Goal: Task Accomplishment & Management: Manage account settings

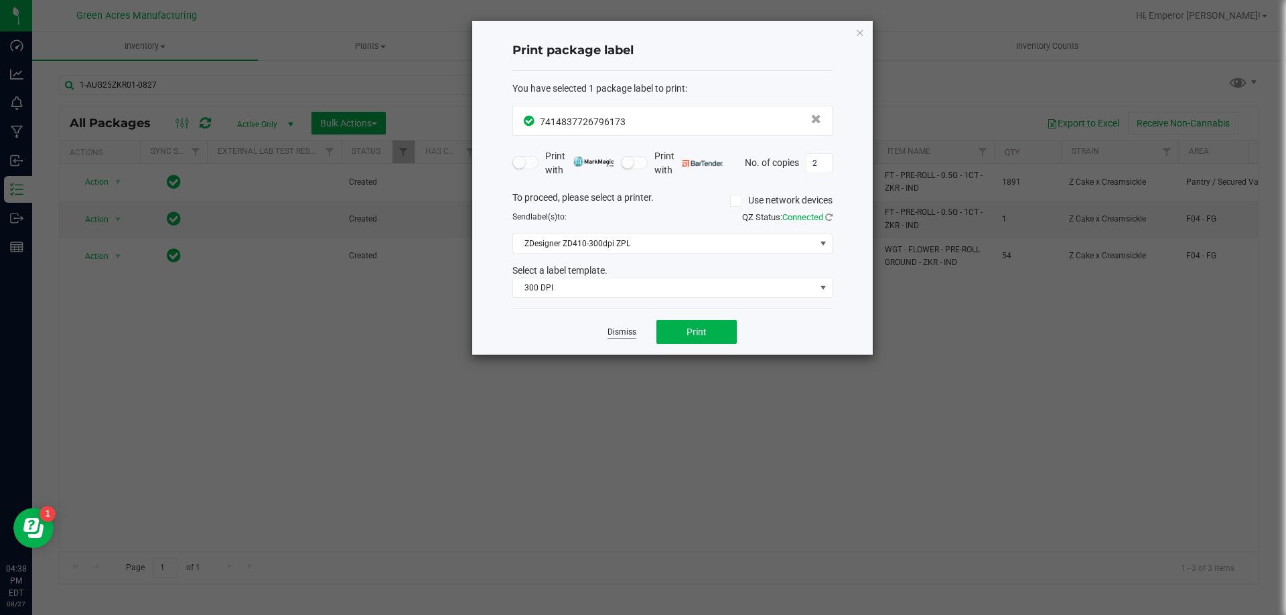
click at [614, 334] on link "Dismiss" at bounding box center [621, 332] width 29 height 11
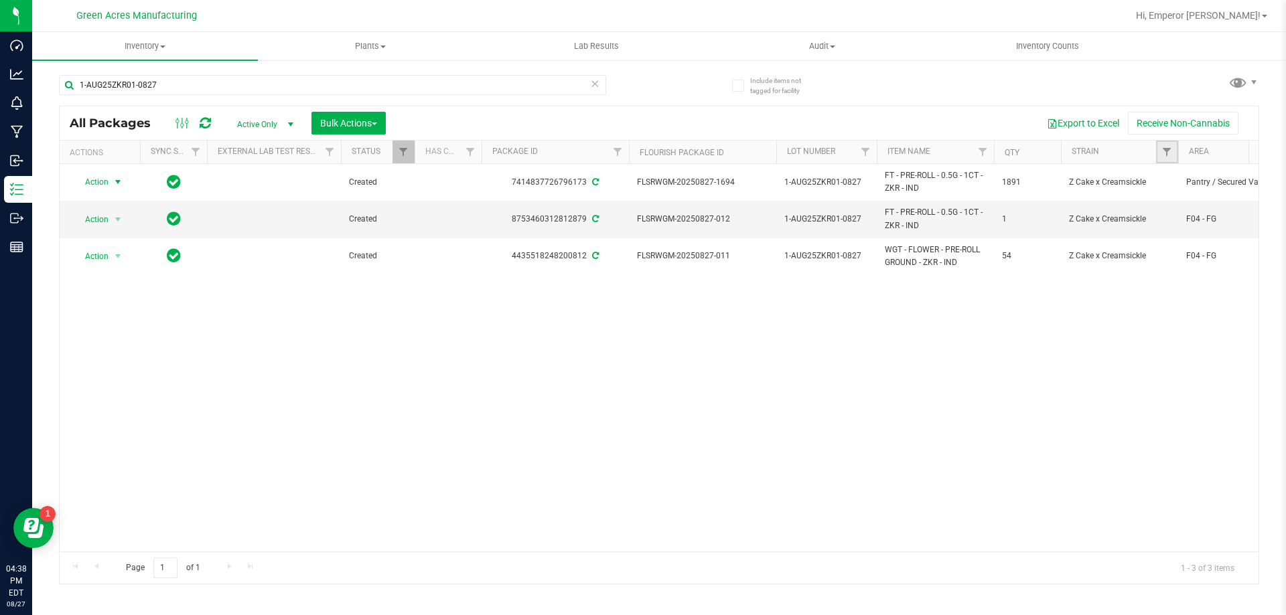
click at [1157, 150] on link "Filter" at bounding box center [1167, 152] width 22 height 23
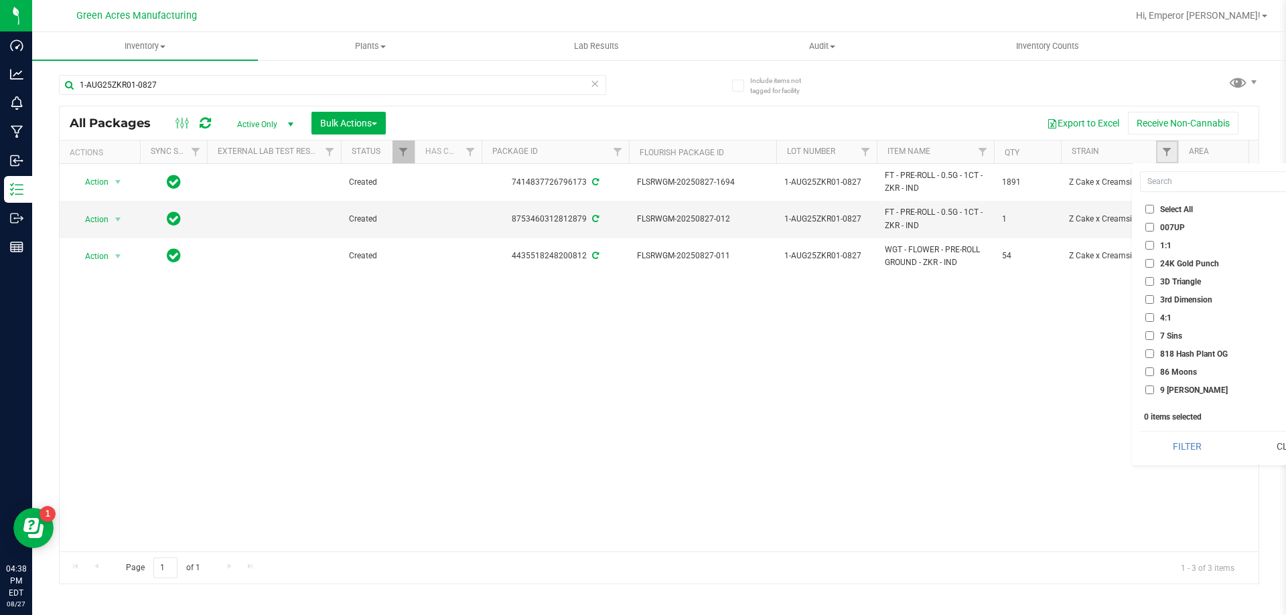
click at [1157, 150] on link "Filter" at bounding box center [1167, 152] width 22 height 23
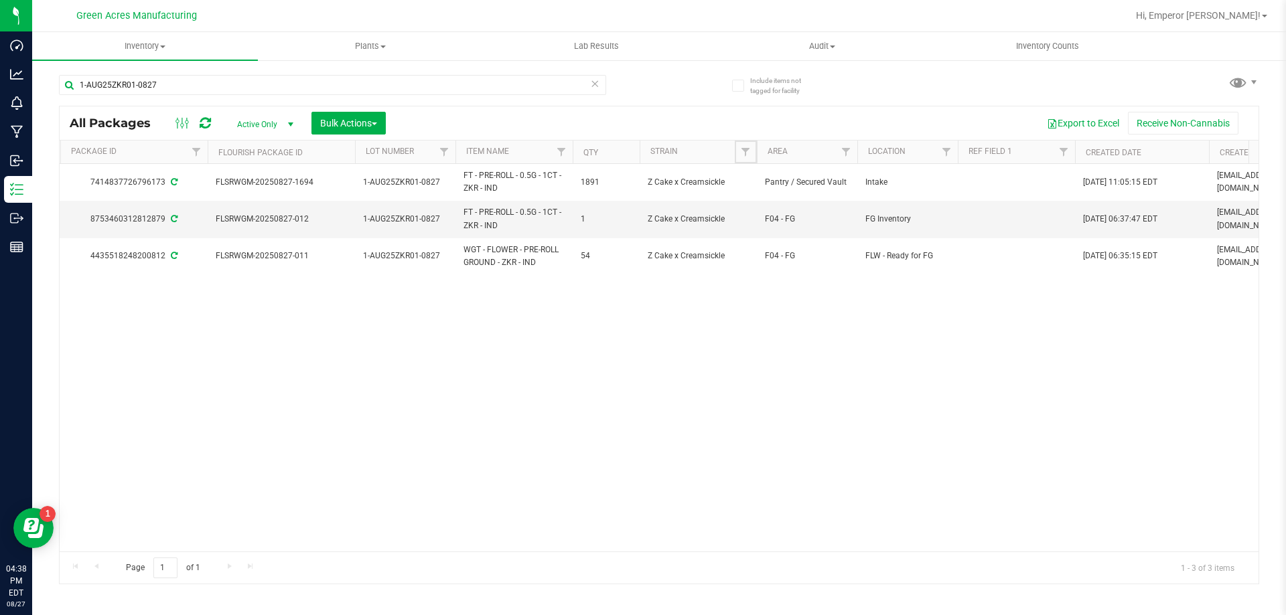
scroll to position [0, 495]
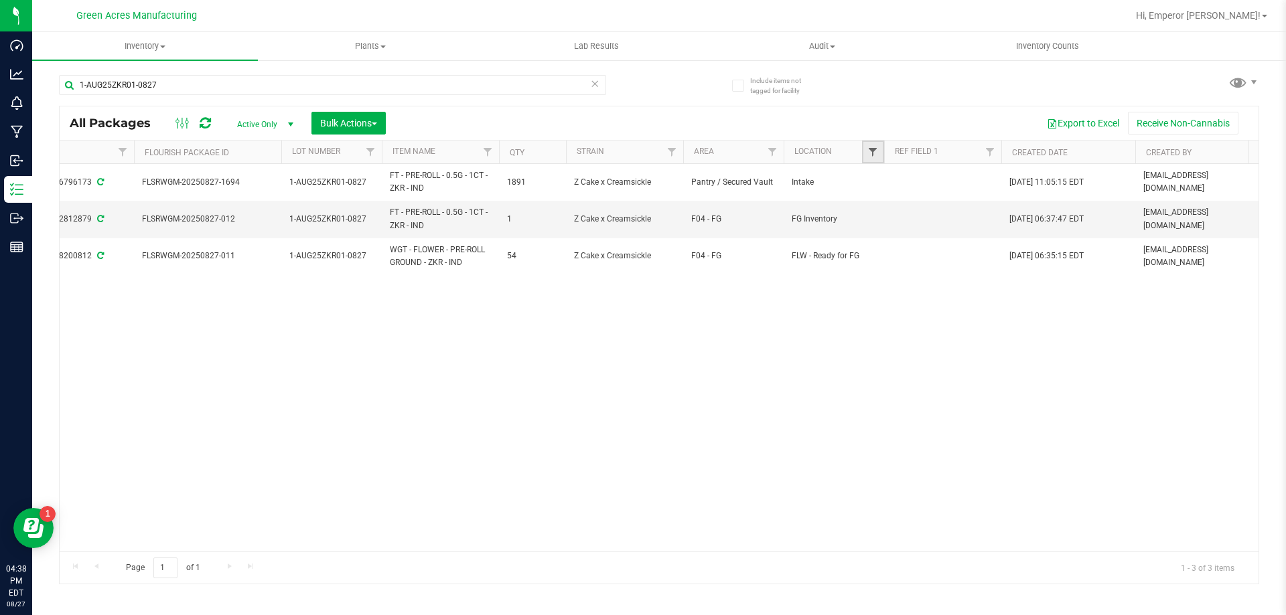
click at [873, 153] on span "Filter" at bounding box center [872, 152] width 11 height 11
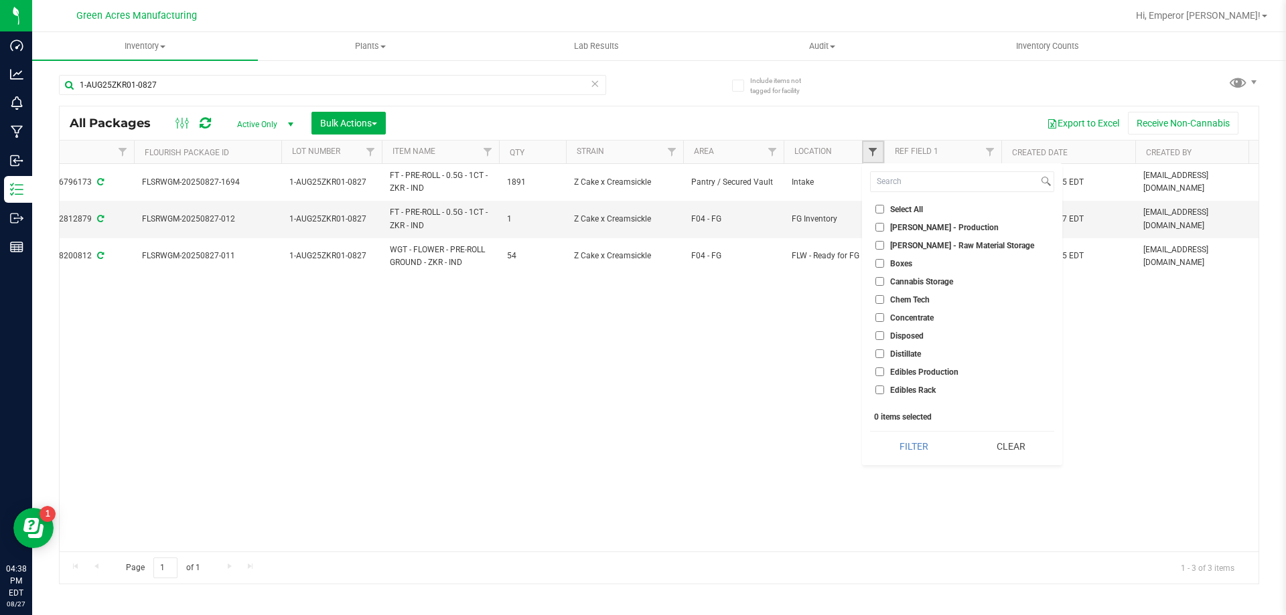
click at [876, 151] on span "Filter" at bounding box center [872, 152] width 11 height 11
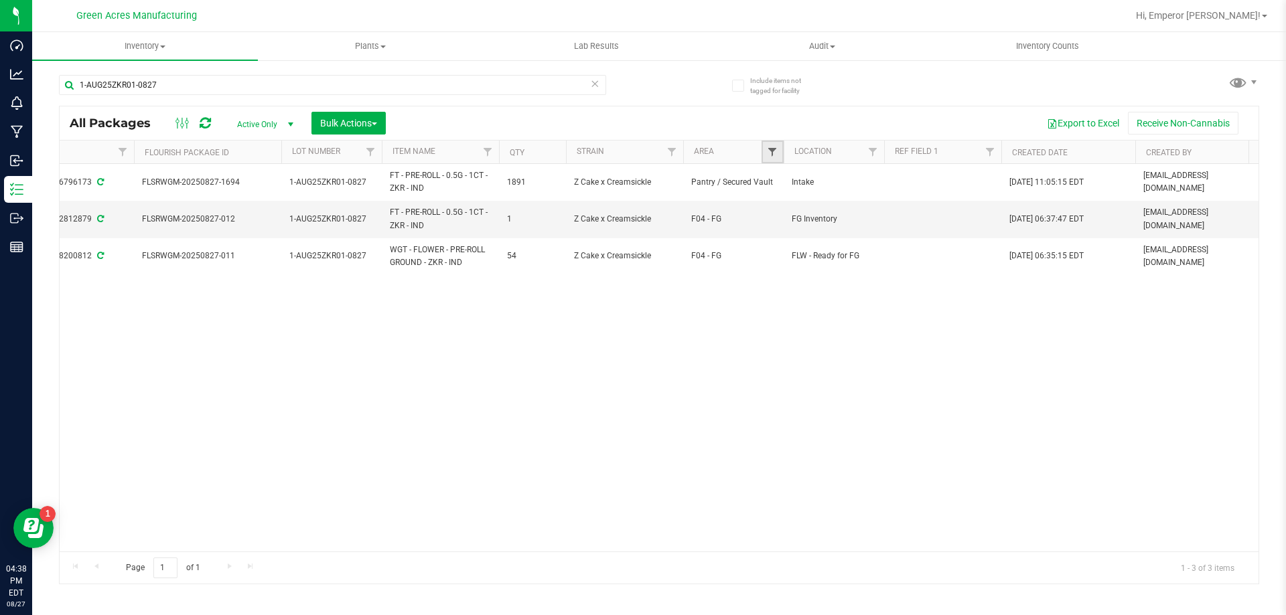
click at [772, 149] on span "Filter" at bounding box center [772, 152] width 11 height 11
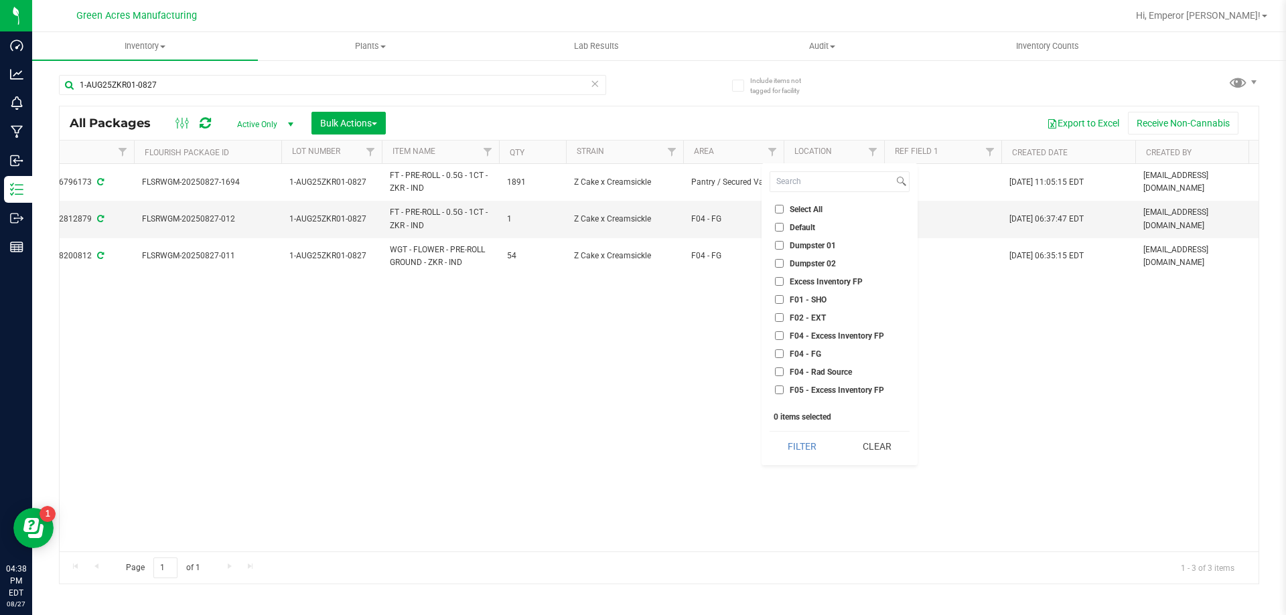
click at [784, 333] on label "F04 - Excess Inventory FP" at bounding box center [829, 336] width 109 height 9
click at [784, 333] on input "F04 - Excess Inventory FP" at bounding box center [779, 336] width 9 height 9
checkbox input "true"
click at [778, 356] on input "F04 - FG" at bounding box center [779, 354] width 9 height 9
checkbox input "true"
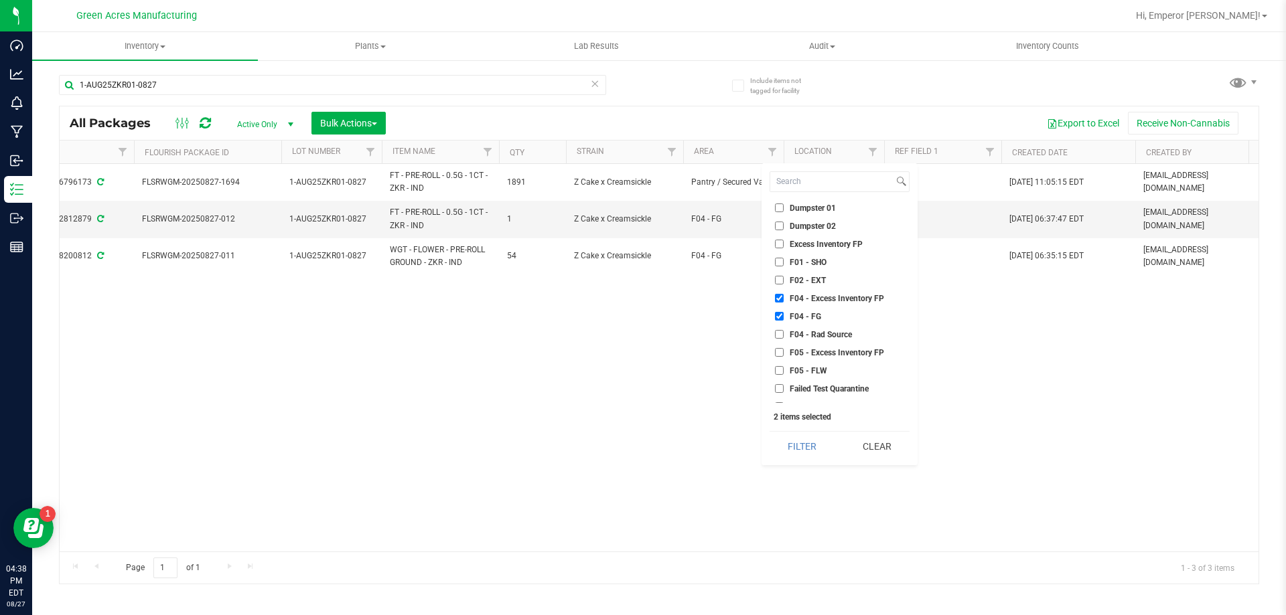
scroll to position [67, 0]
click at [782, 329] on li "F05 - Excess Inventory FP" at bounding box center [840, 323] width 140 height 14
click at [781, 322] on input "F05 - Excess Inventory FP" at bounding box center [779, 323] width 9 height 9
checkbox input "true"
click at [781, 346] on li "F05 - FLW" at bounding box center [840, 341] width 140 height 14
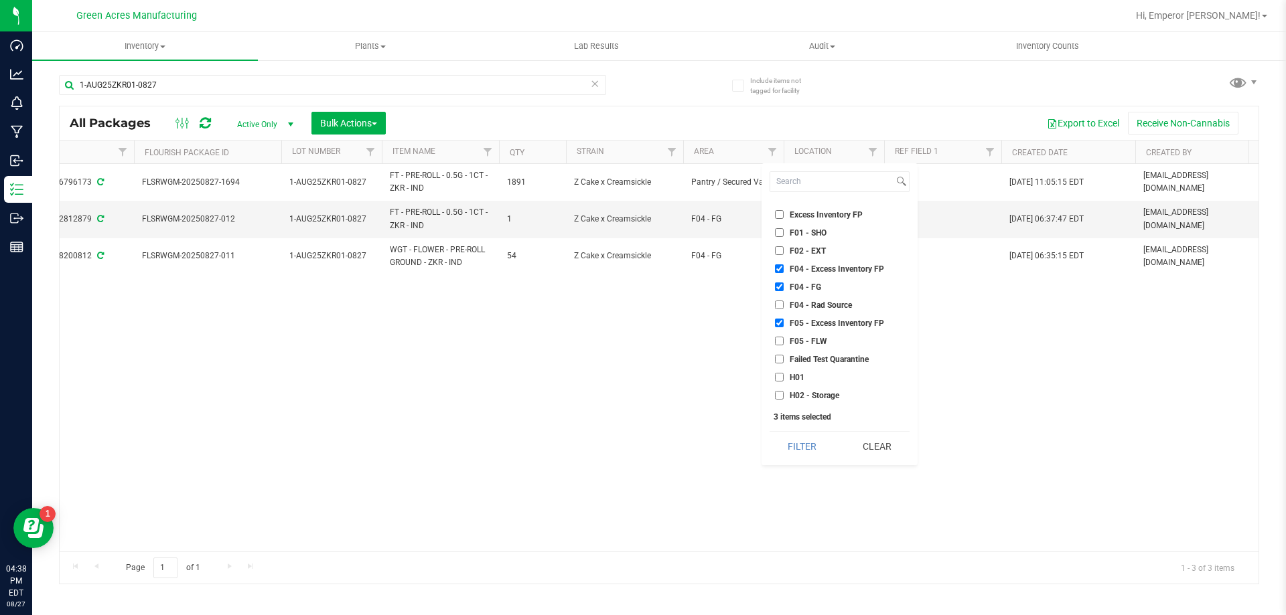
click at [781, 342] on input "F05 - FLW" at bounding box center [779, 341] width 9 height 9
checkbox input "true"
click at [812, 449] on button "Filter" at bounding box center [802, 446] width 65 height 29
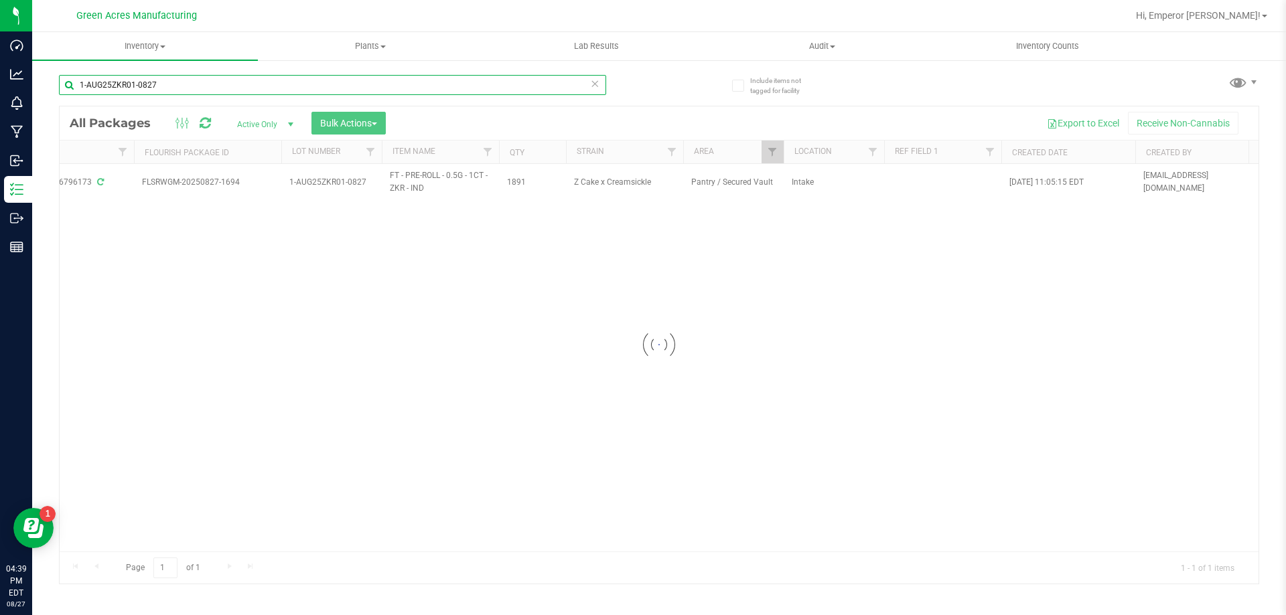
click at [222, 87] on input "1-AUG25ZKR01-0827" at bounding box center [332, 85] width 547 height 20
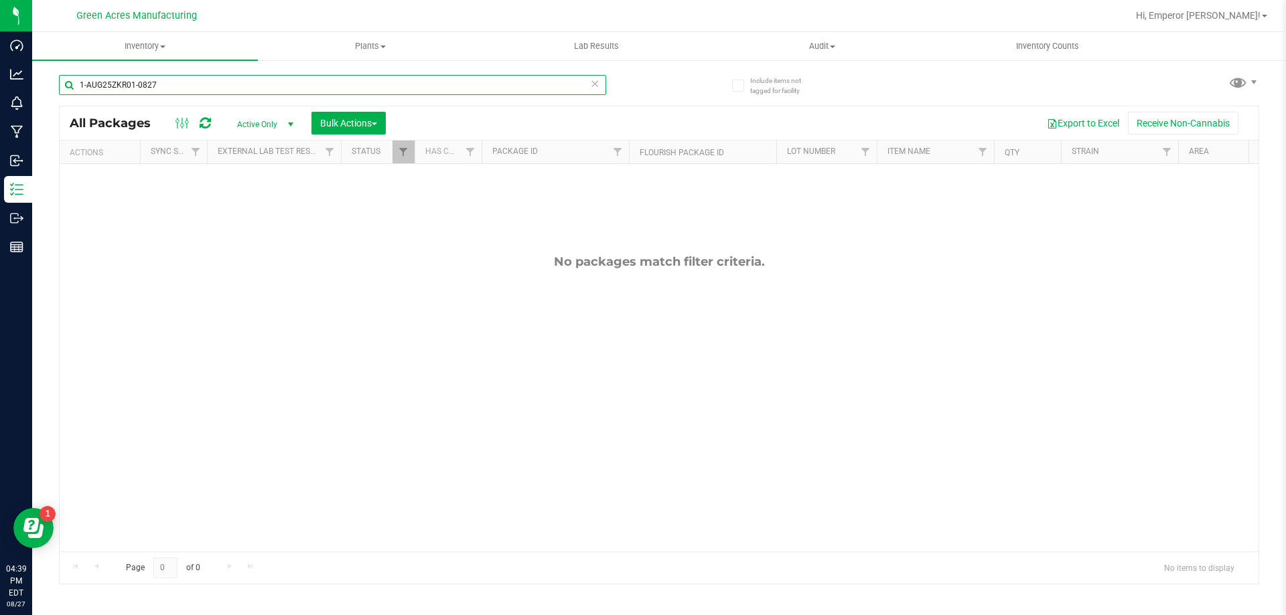
click at [173, 86] on input "1-AUG25ZKR01-0827" at bounding box center [332, 85] width 547 height 20
type input "b"
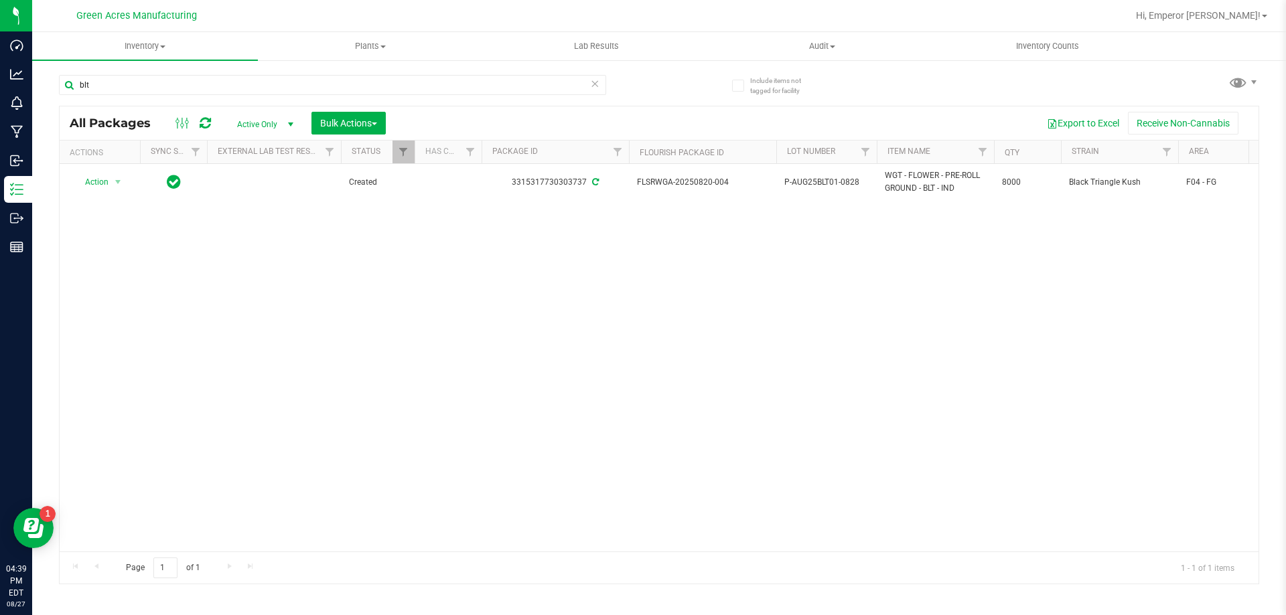
click at [828, 180] on span "P-AUG25BLT01-0828" at bounding box center [826, 182] width 84 height 13
click at [828, 180] on input "P-AUG25BLT01-0828" at bounding box center [824, 182] width 96 height 21
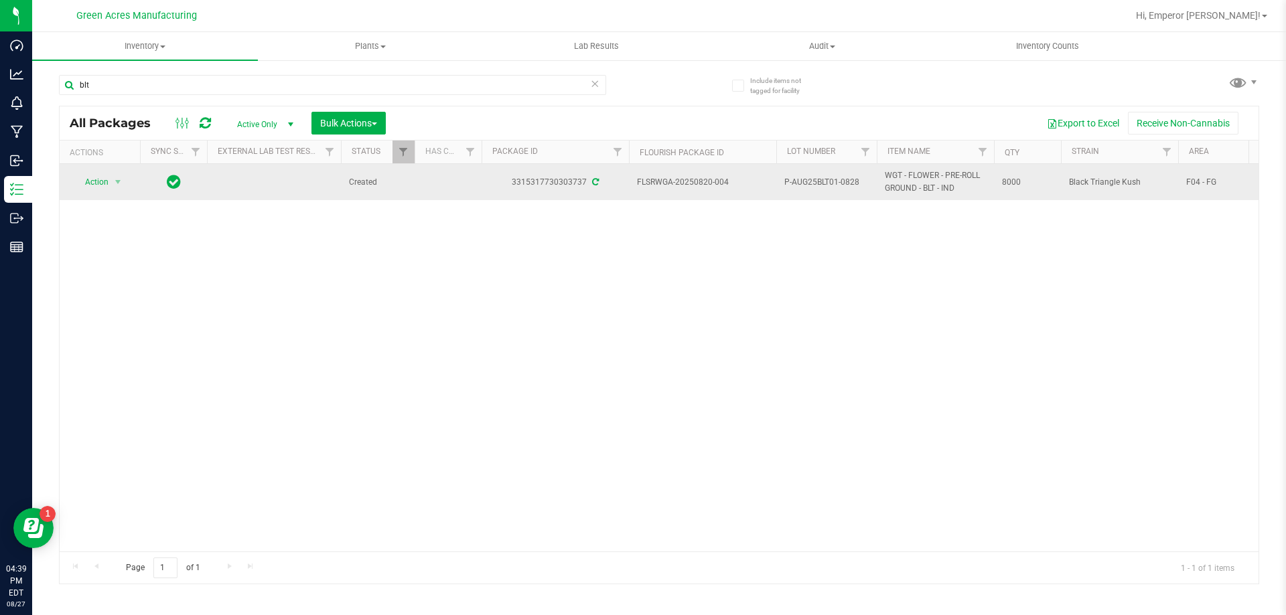
click at [753, 191] on td "FLSRWGA-20250820-004" at bounding box center [702, 182] width 147 height 36
drag, startPoint x: 743, startPoint y: 185, endPoint x: 639, endPoint y: 188, distance: 103.8
click at [639, 188] on span "FLSRWGA-20250820-004" at bounding box center [702, 182] width 131 height 13
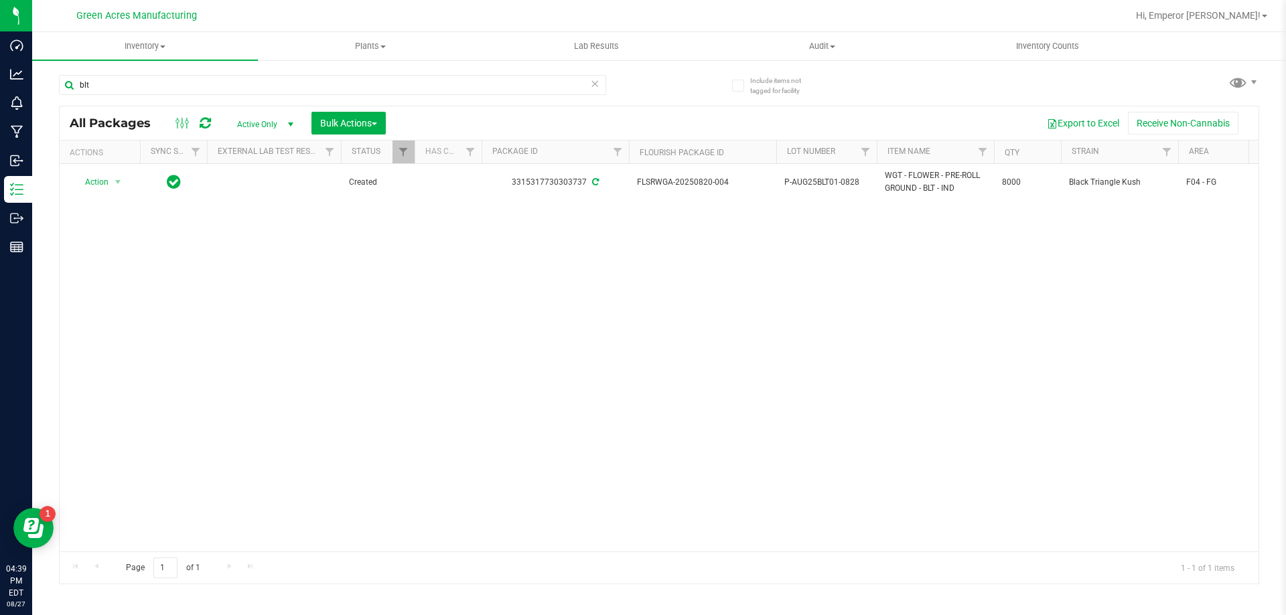
copy span "FLSRWGA-20250820-004"
click at [205, 87] on input "blt" at bounding box center [332, 85] width 547 height 20
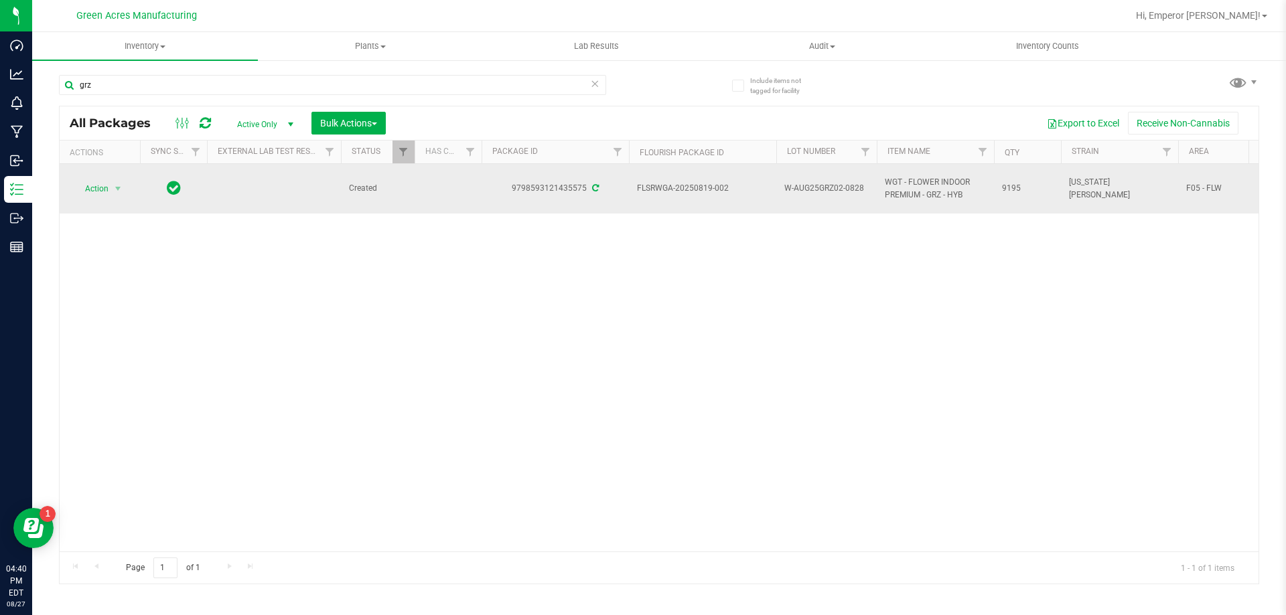
click at [818, 182] on span "W-AUG25GRZ02-0828" at bounding box center [826, 188] width 84 height 13
click at [818, 179] on input "W-AUG25GRZ02-0828" at bounding box center [824, 188] width 96 height 21
drag, startPoint x: 717, startPoint y: 173, endPoint x: 729, endPoint y: 179, distance: 14.1
click at [717, 174] on td "FLSRWGA-20250819-002" at bounding box center [702, 189] width 147 height 50
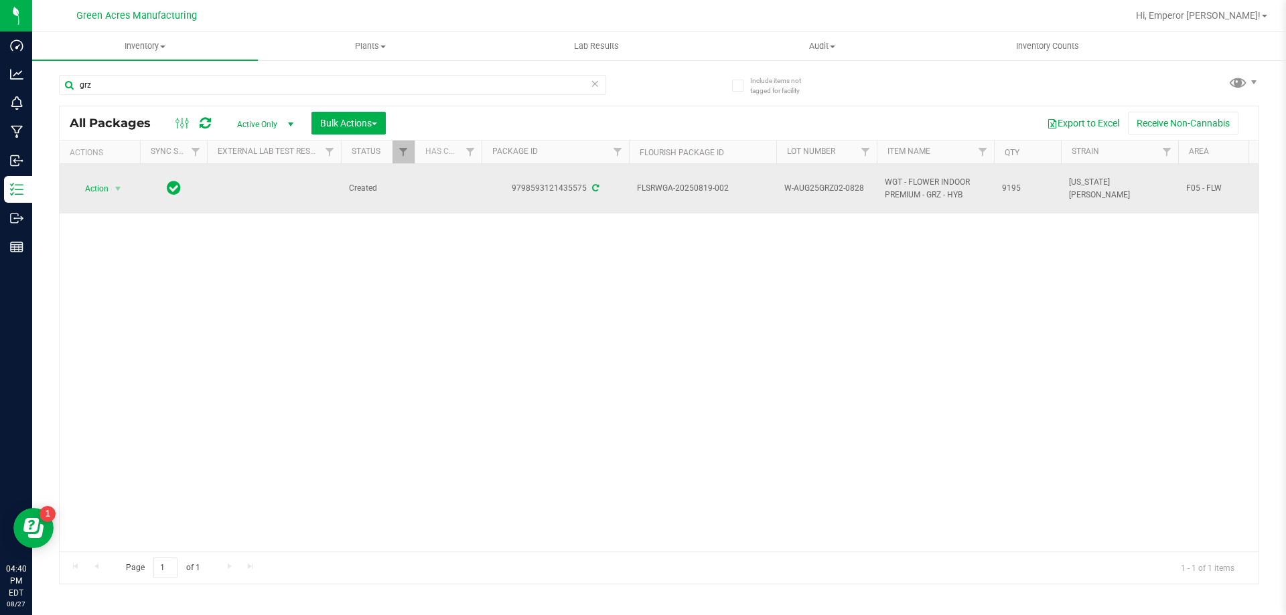
drag, startPoint x: 737, startPoint y: 186, endPoint x: 630, endPoint y: 187, distance: 106.5
click at [630, 187] on td "FLSRWGA-20250819-002" at bounding box center [702, 189] width 147 height 50
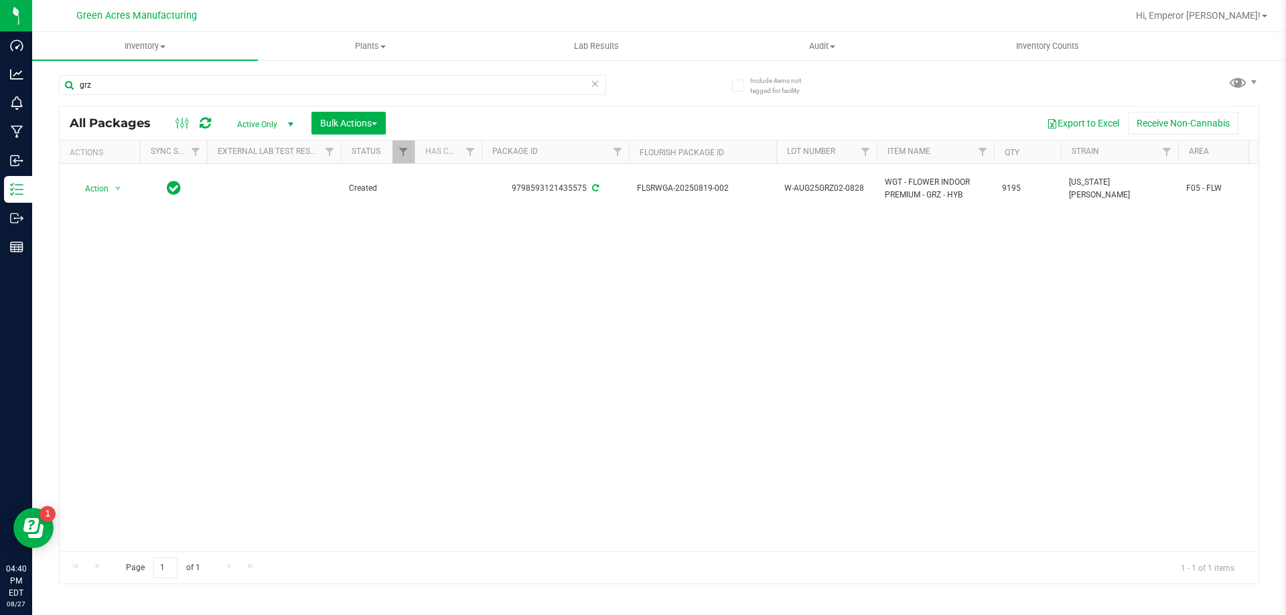
copy span "FLSRWGA-20250819-002"
click at [183, 86] on input "grz" at bounding box center [332, 85] width 547 height 20
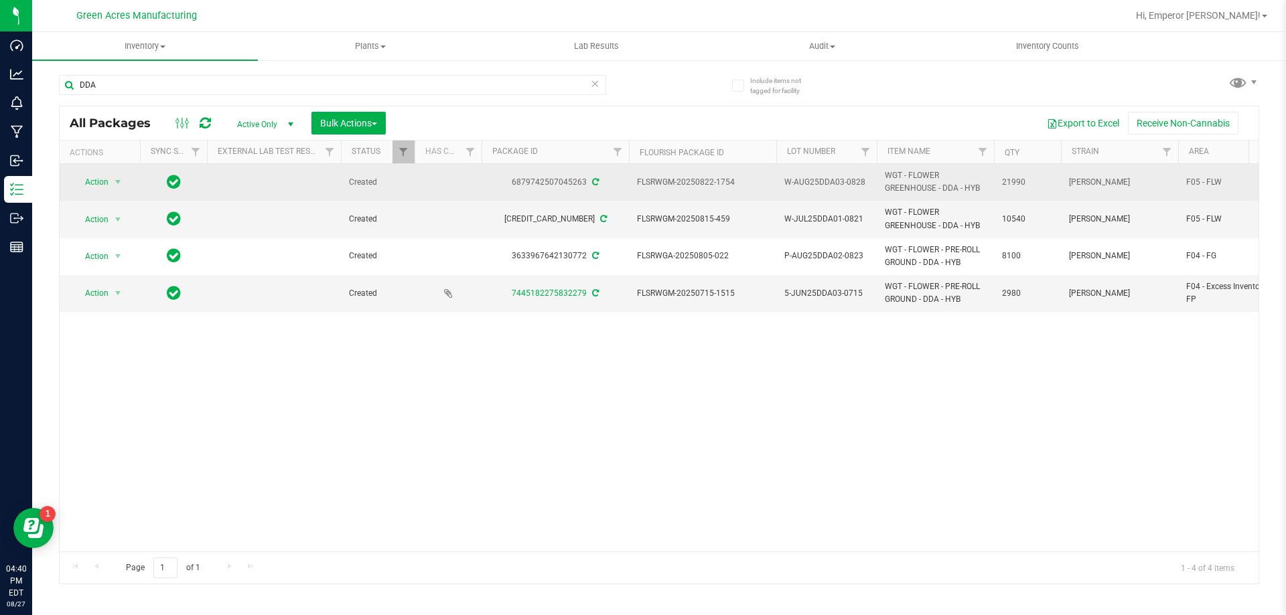
click at [838, 182] on span "W-AUG25DDA03-0828" at bounding box center [826, 182] width 84 height 13
click at [838, 182] on input "W-AUG25DDA03-0828" at bounding box center [824, 182] width 96 height 21
click at [743, 190] on td "FLSRWGM-20250822-1754" at bounding box center [702, 182] width 147 height 37
drag, startPoint x: 744, startPoint y: 188, endPoint x: 615, endPoint y: 181, distance: 129.4
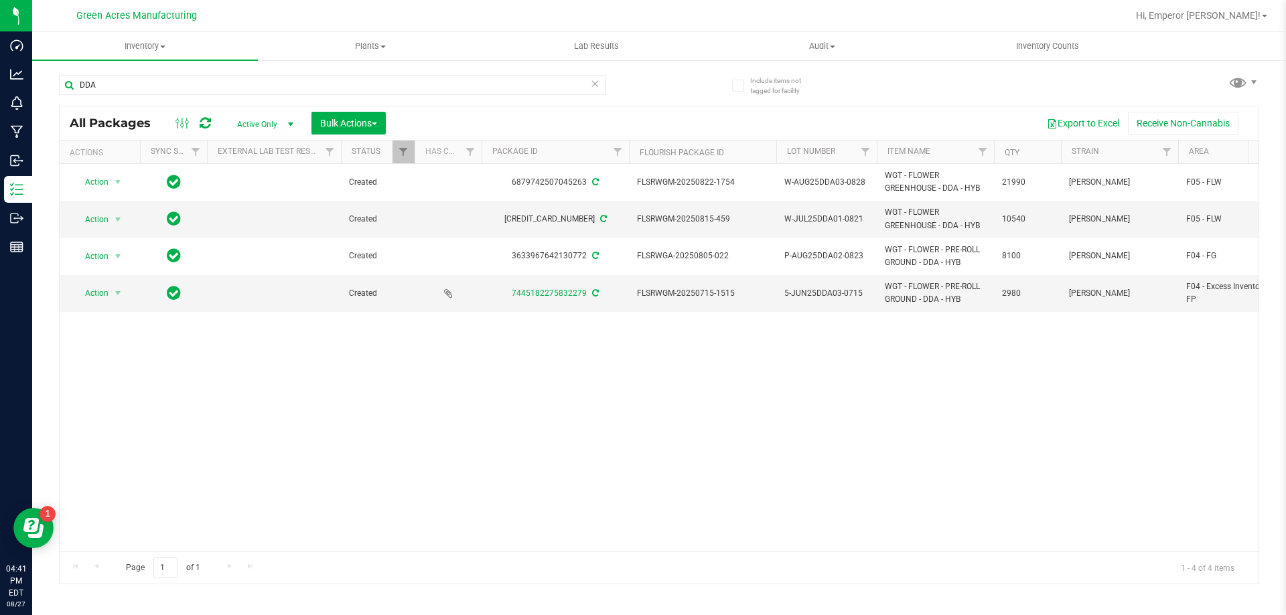
copy tr "FLSRWGM-20250822-1754"
click at [271, 90] on input "DDA" at bounding box center [332, 85] width 547 height 20
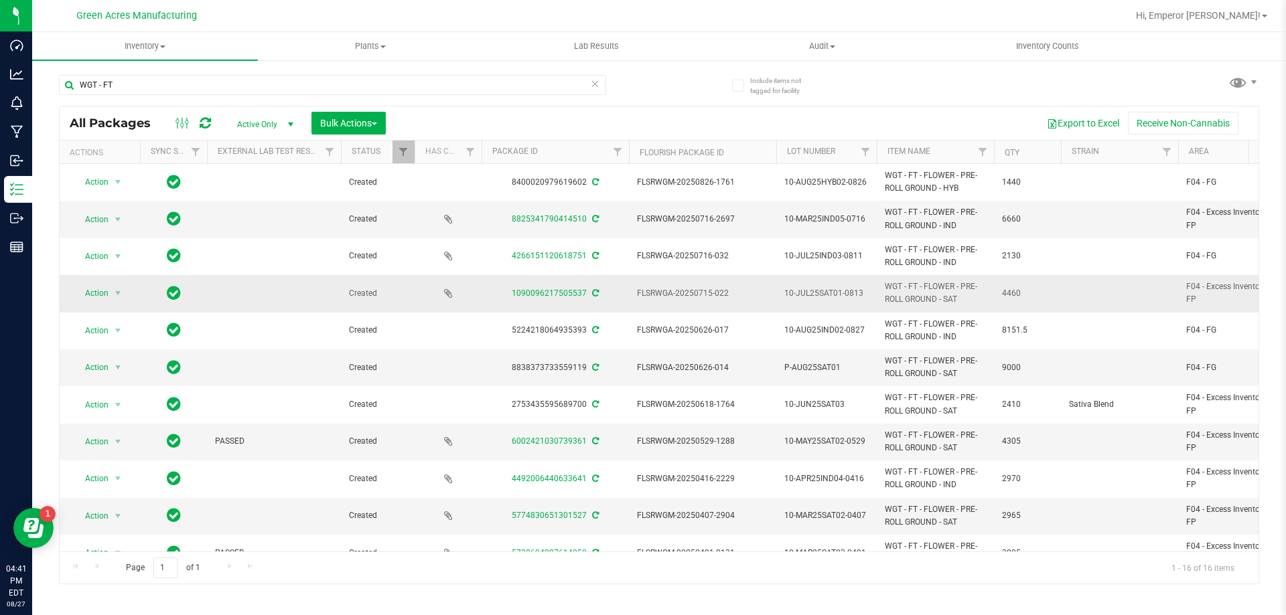
drag, startPoint x: 955, startPoint y: 303, endPoint x: 888, endPoint y: 292, distance: 67.8
click at [888, 292] on span "WGT - FT - FLOWER - PRE-ROLL GROUND - SAT" at bounding box center [935, 293] width 101 height 25
copy span "WGT - FT - FLOWER - PRE-ROLL GROUND - SAT"
click at [238, 84] on input "WGT - FT" at bounding box center [332, 85] width 547 height 20
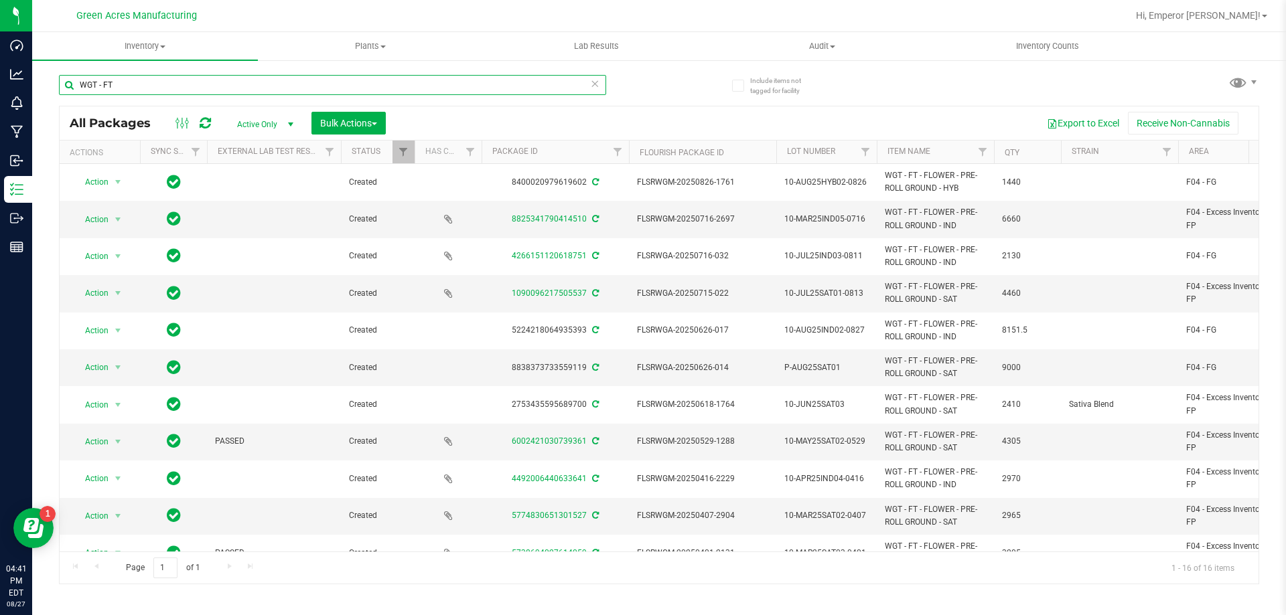
click at [238, 84] on input "WGT - FT" at bounding box center [332, 85] width 547 height 20
paste input "- FLOWER - PRE-ROLL GROUND - SAT"
type input "WGT - FT - FLOWER - PRE-ROLL GROUND - SAT"
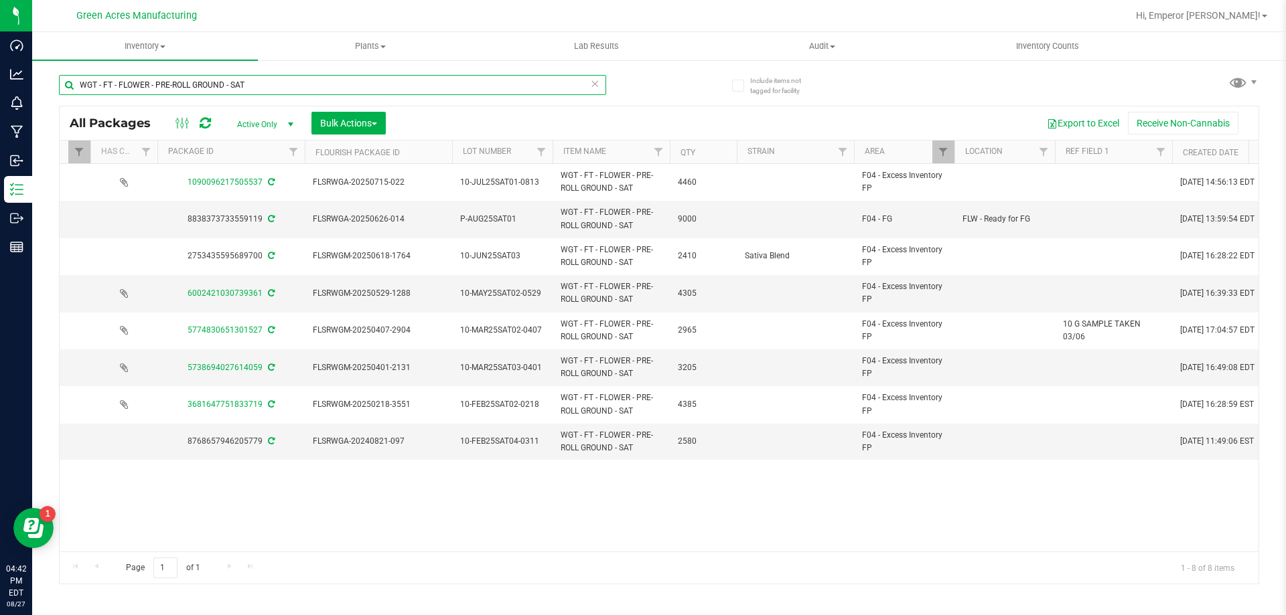
scroll to position [0, 265]
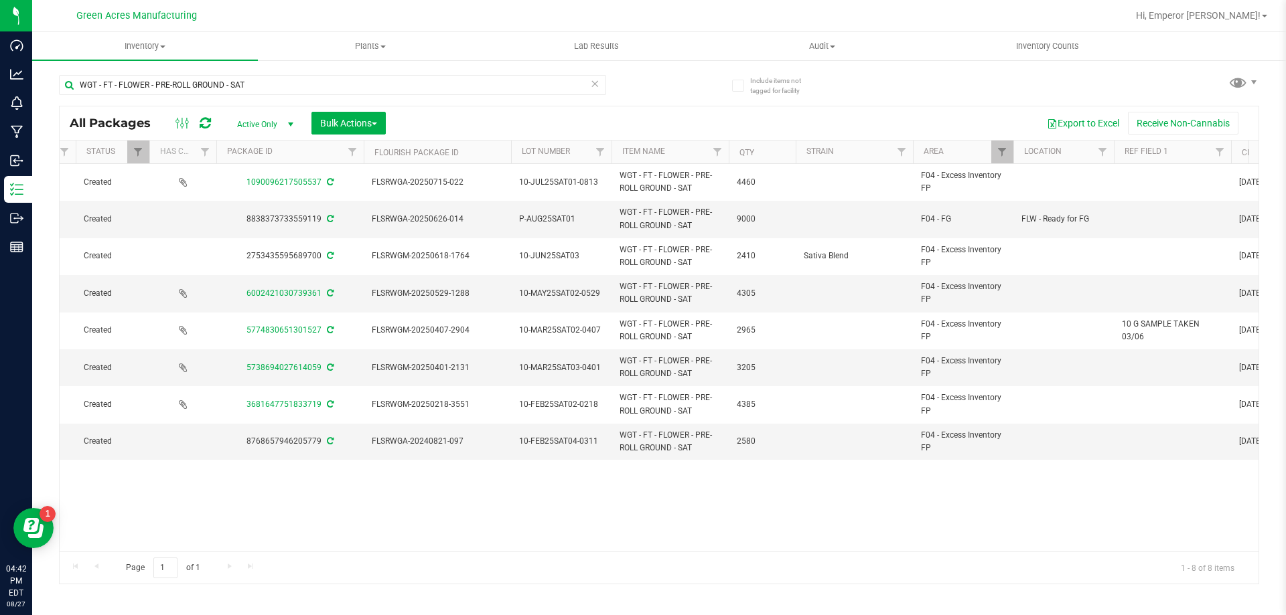
click at [336, 511] on div "Action Action Adjust qty Create package Edit attributes Global inventory Locate…" at bounding box center [659, 358] width 1199 height 388
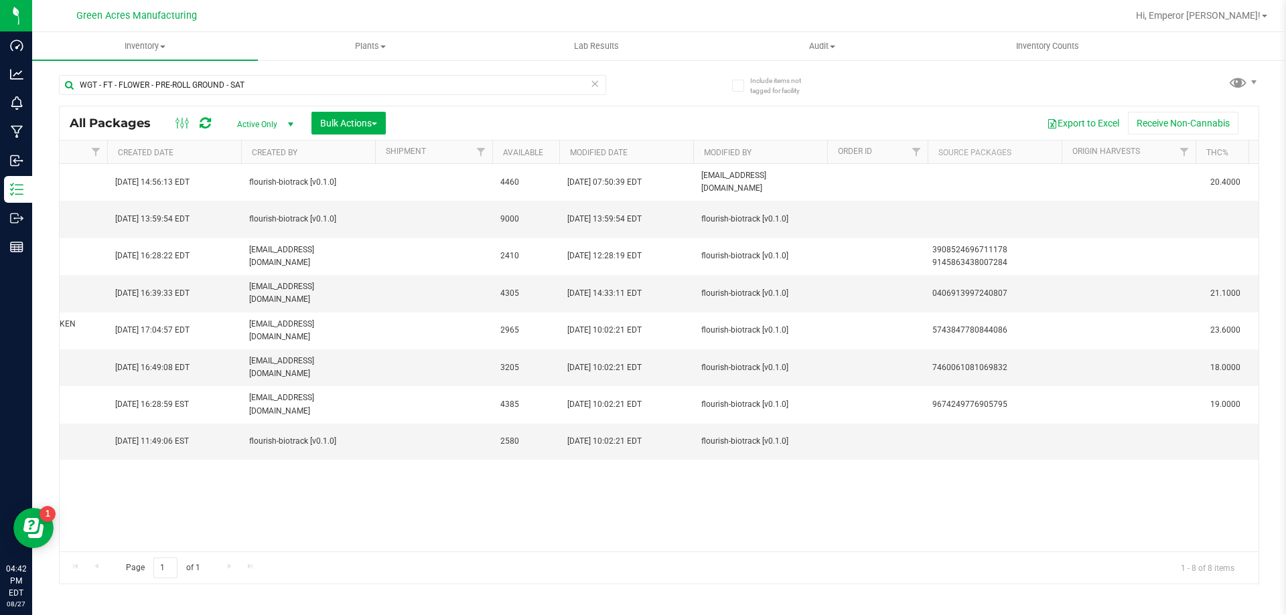
scroll to position [0, 0]
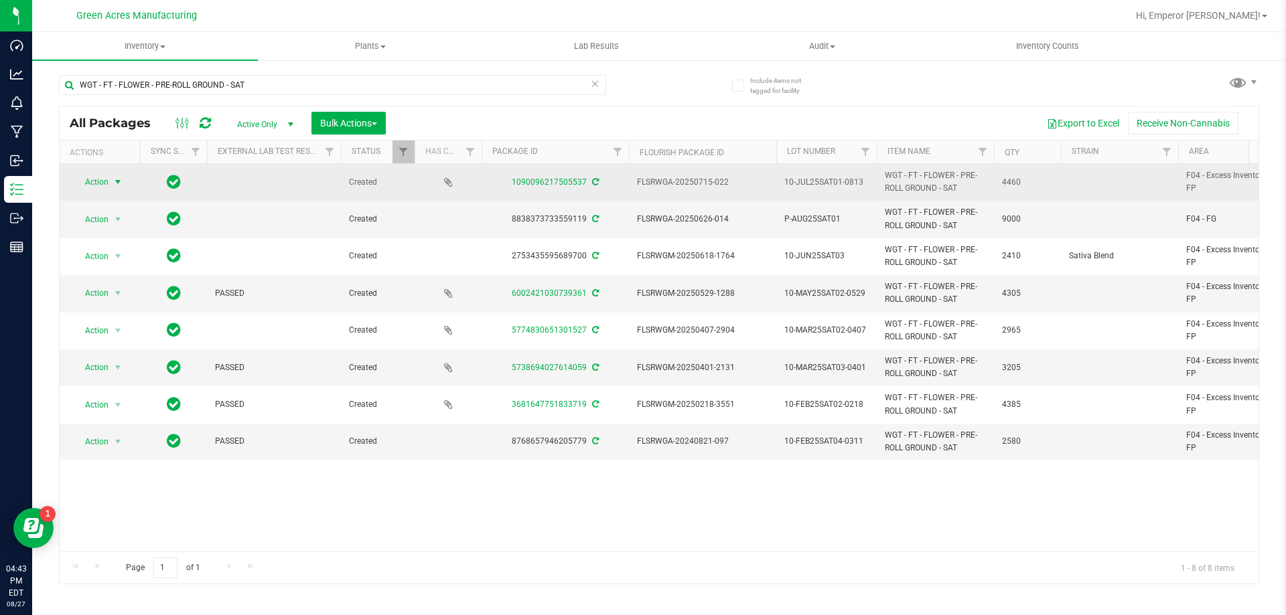
click at [111, 188] on span "select" at bounding box center [118, 182] width 17 height 19
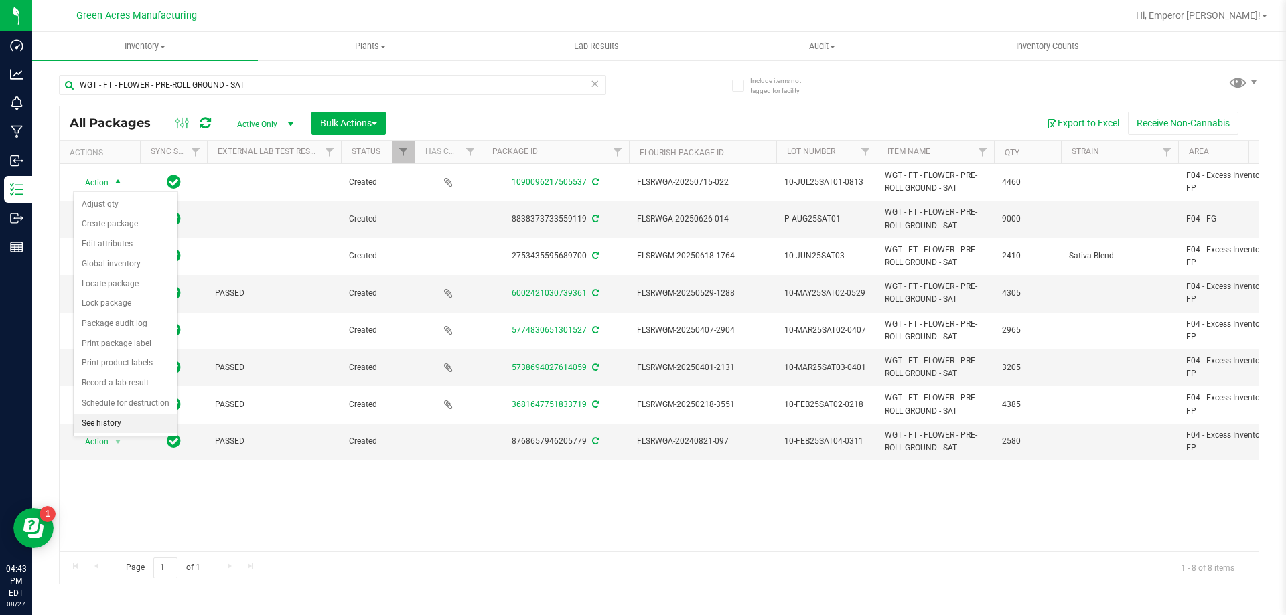
click at [118, 423] on li "See history" at bounding box center [126, 424] width 104 height 20
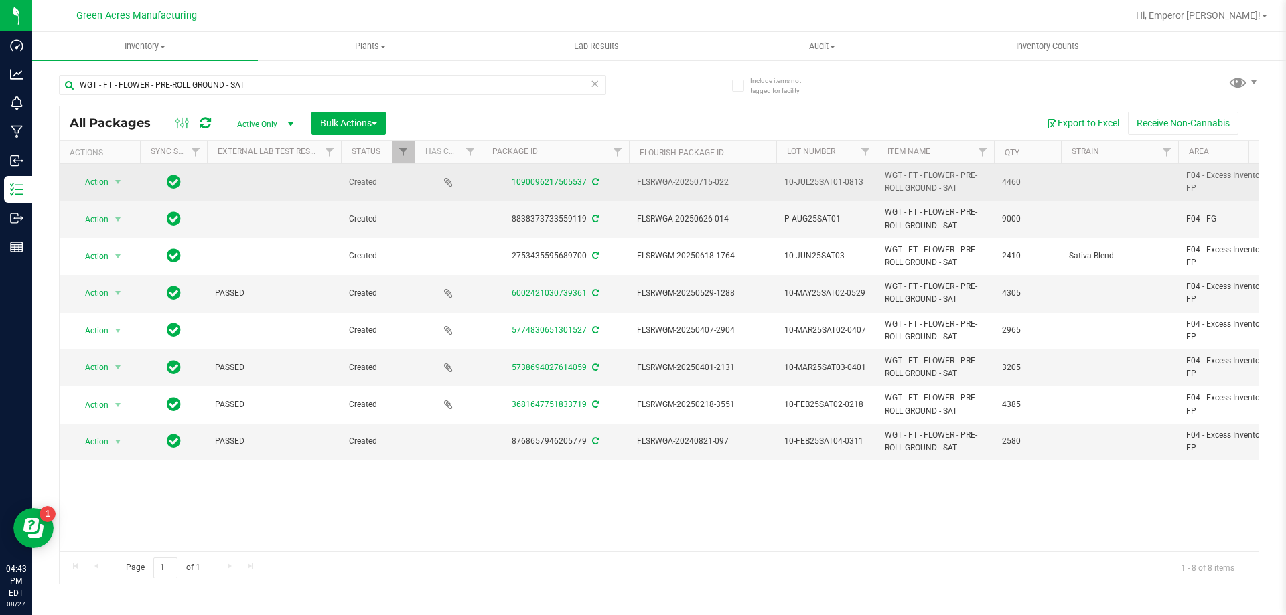
click at [860, 182] on span "10-JUL25SAT01-0813" at bounding box center [826, 182] width 84 height 13
type input "10-JUL25SAT01-0828"
click at [104, 181] on span "Action" at bounding box center [91, 182] width 36 height 19
click at [836, 183] on span "10-JUL25SAT01-0828" at bounding box center [826, 182] width 84 height 13
click at [836, 183] on input "10-JUL25SAT01-0828" at bounding box center [824, 182] width 96 height 21
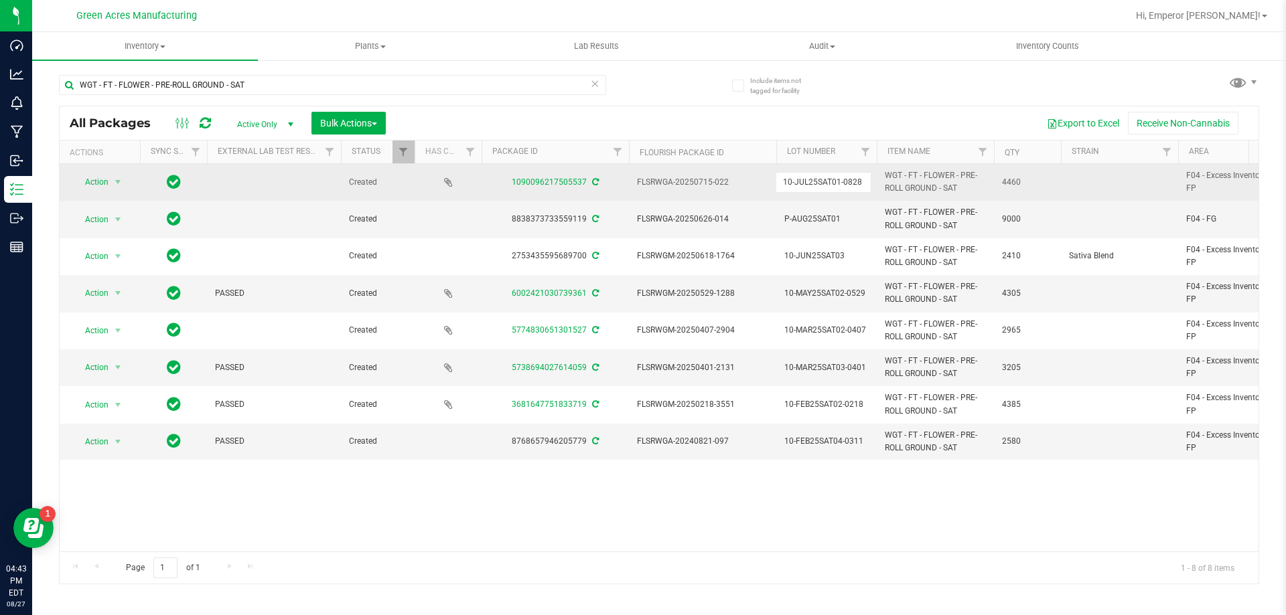
click at [836, 183] on input "10-JUL25SAT01-0828" at bounding box center [824, 182] width 96 height 21
click at [730, 185] on span "FLSRWGA-20250715-022" at bounding box center [702, 182] width 131 height 13
drag, startPoint x: 730, startPoint y: 186, endPoint x: 634, endPoint y: 186, distance: 96.4
click at [634, 186] on td "FLSRWGA-20250715-022" at bounding box center [702, 182] width 147 height 37
copy span "FLSRWGA-20250715-022"
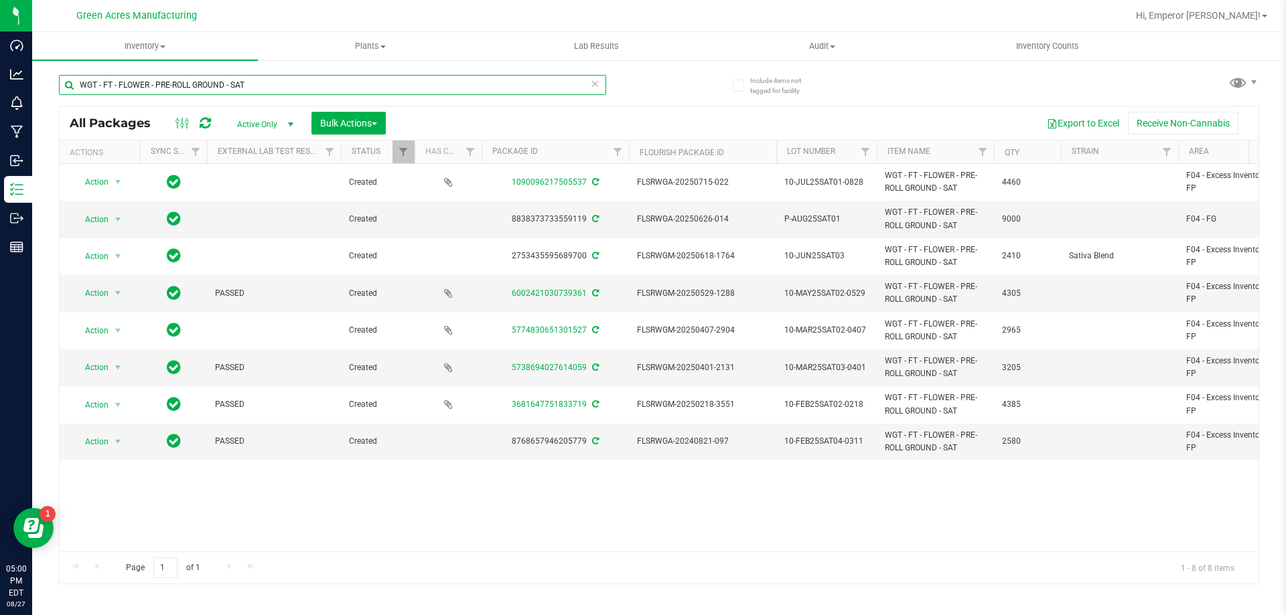
click at [149, 88] on input "WGT - FT - FLOWER - PRE-ROLL GROUND - SAT" at bounding box center [332, 85] width 547 height 20
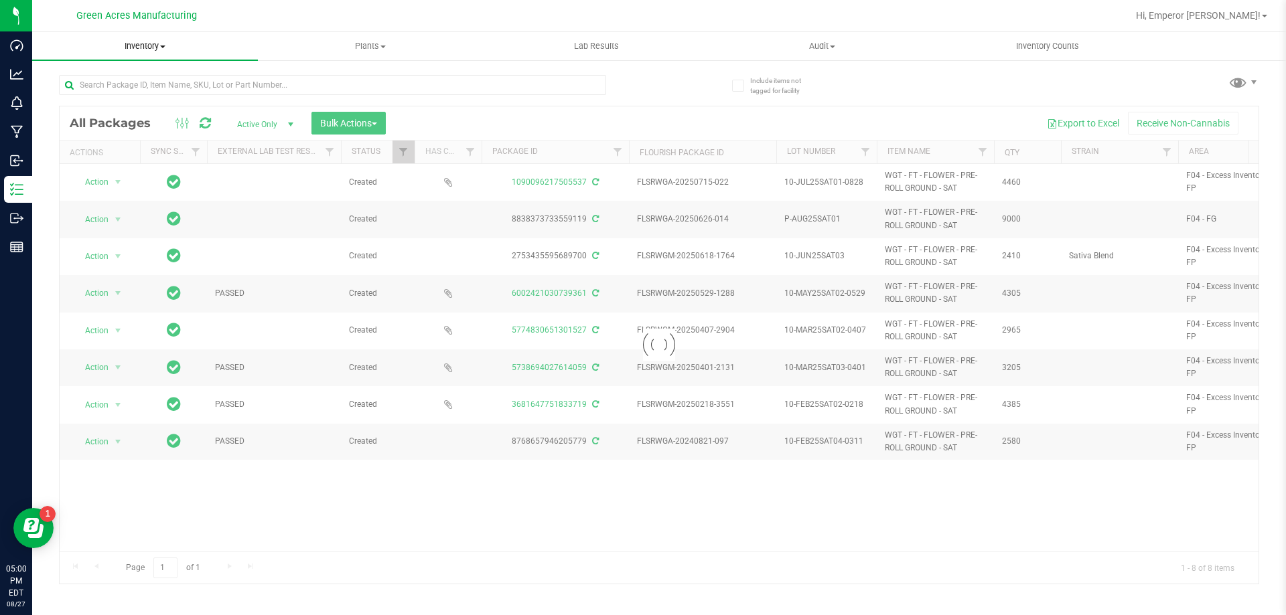
click at [158, 50] on span "Inventory" at bounding box center [145, 46] width 226 height 12
click at [103, 168] on li "From bill of materials" at bounding box center [145, 161] width 226 height 16
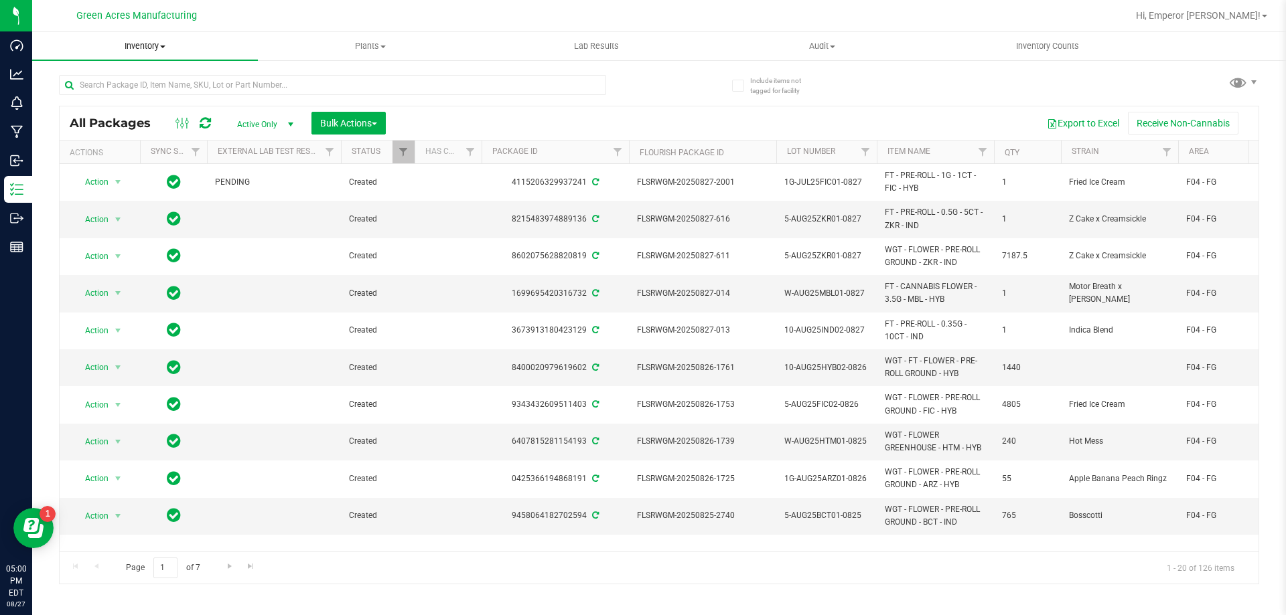
click at [129, 50] on span "Inventory" at bounding box center [145, 46] width 226 height 12
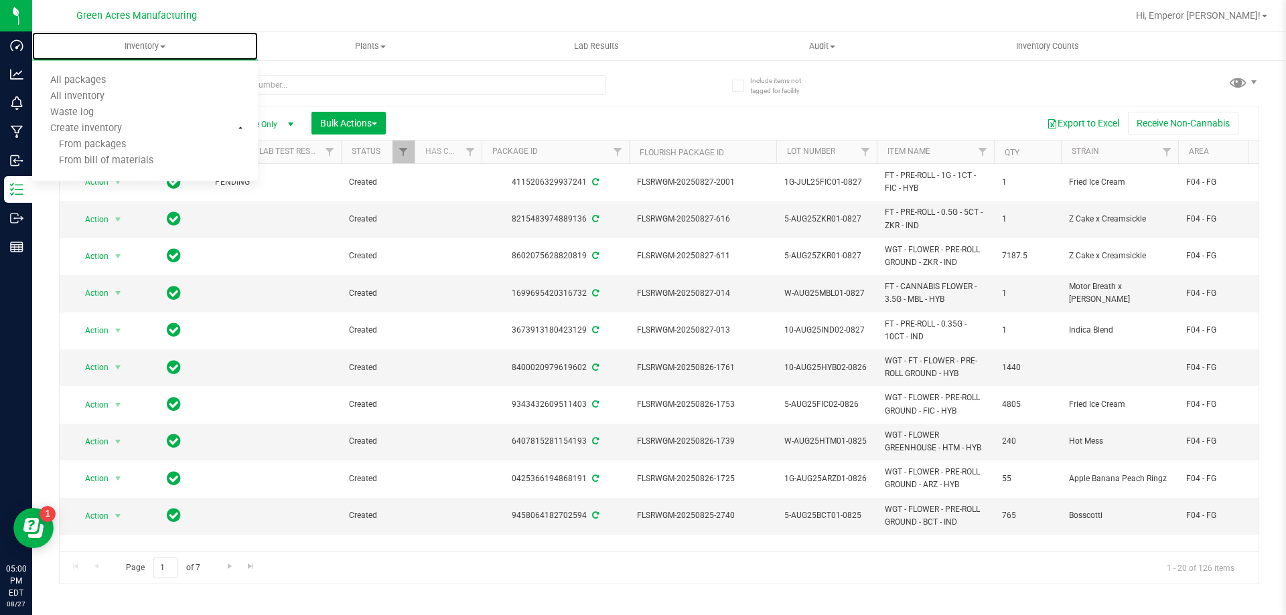
click at [107, 162] on span "From bill of materials" at bounding box center [92, 160] width 121 height 11
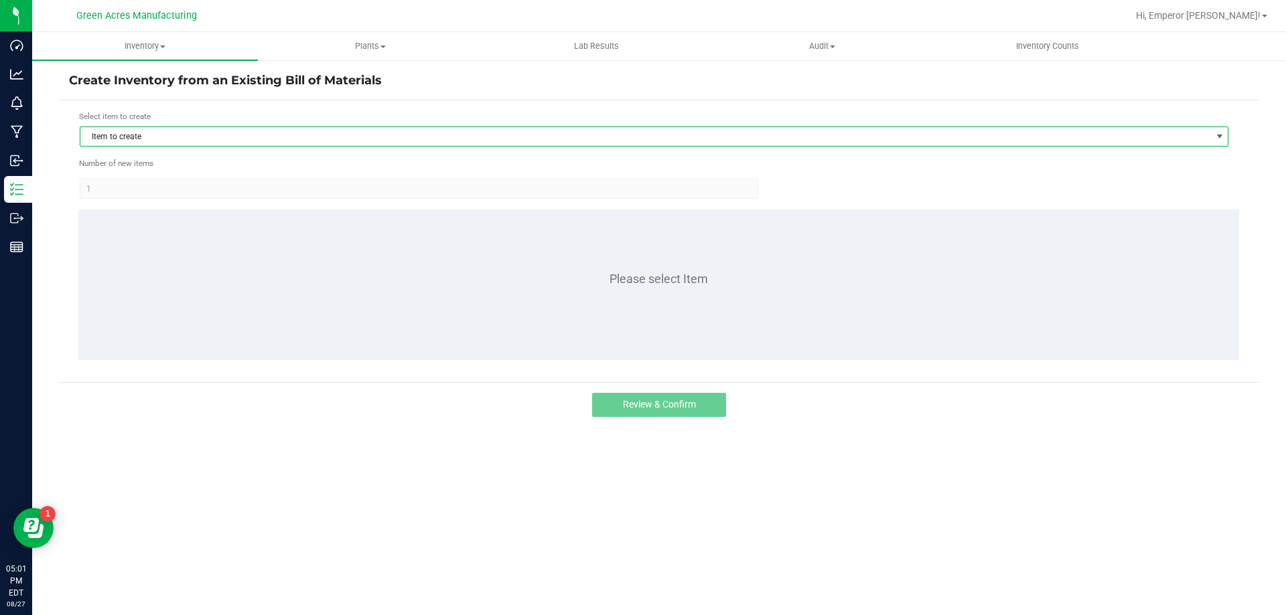
click at [272, 127] on span "Item to create" at bounding box center [654, 137] width 1149 height 20
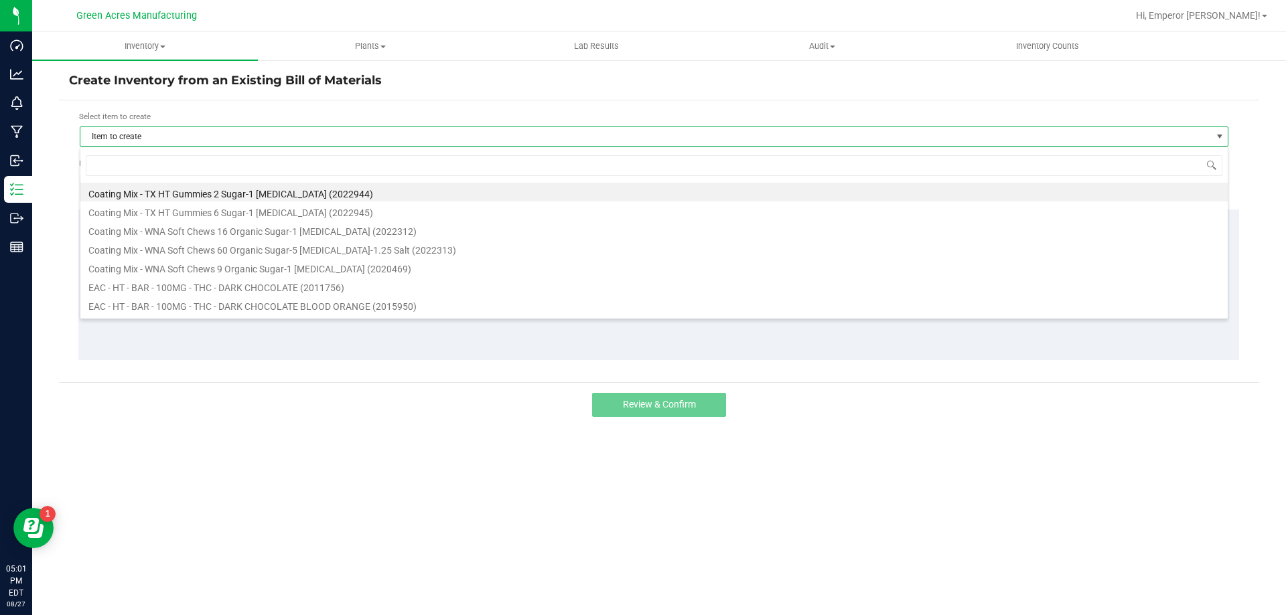
scroll to position [20, 1149]
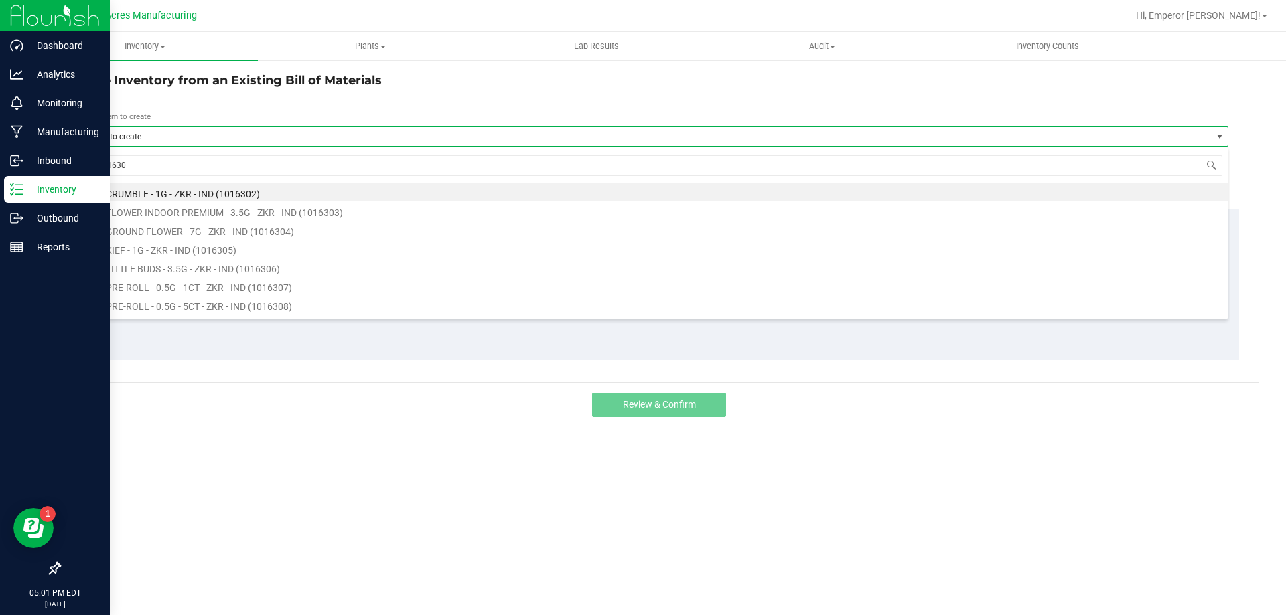
type input "1016308"
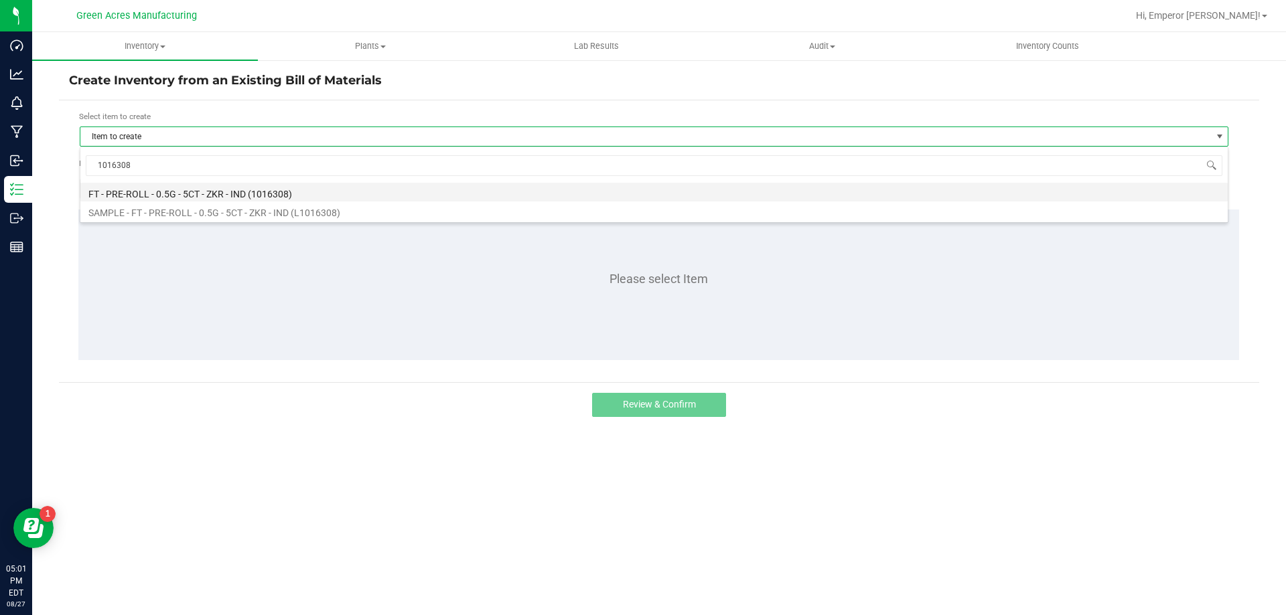
click at [303, 193] on li "FT - PRE-ROLL - 0.5G - 5CT - ZKR - IND (1016308)" at bounding box center [653, 192] width 1147 height 19
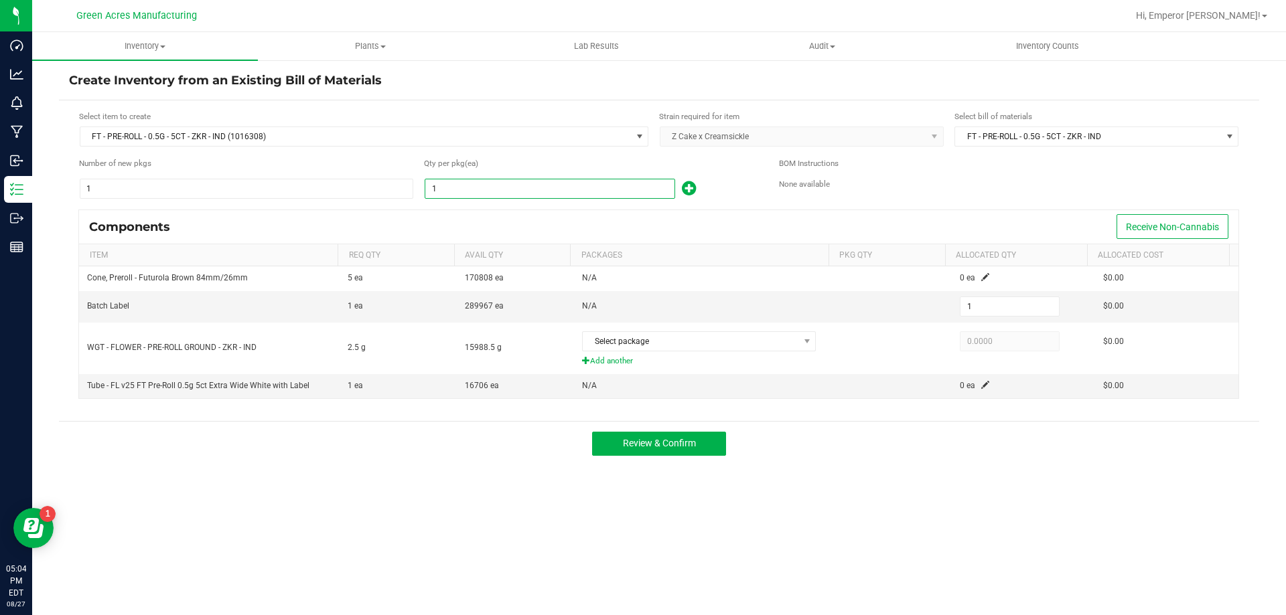
click at [500, 187] on input "1" at bounding box center [549, 188] width 249 height 19
click at [549, 194] on input "1" at bounding box center [549, 188] width 249 height 19
type input "10"
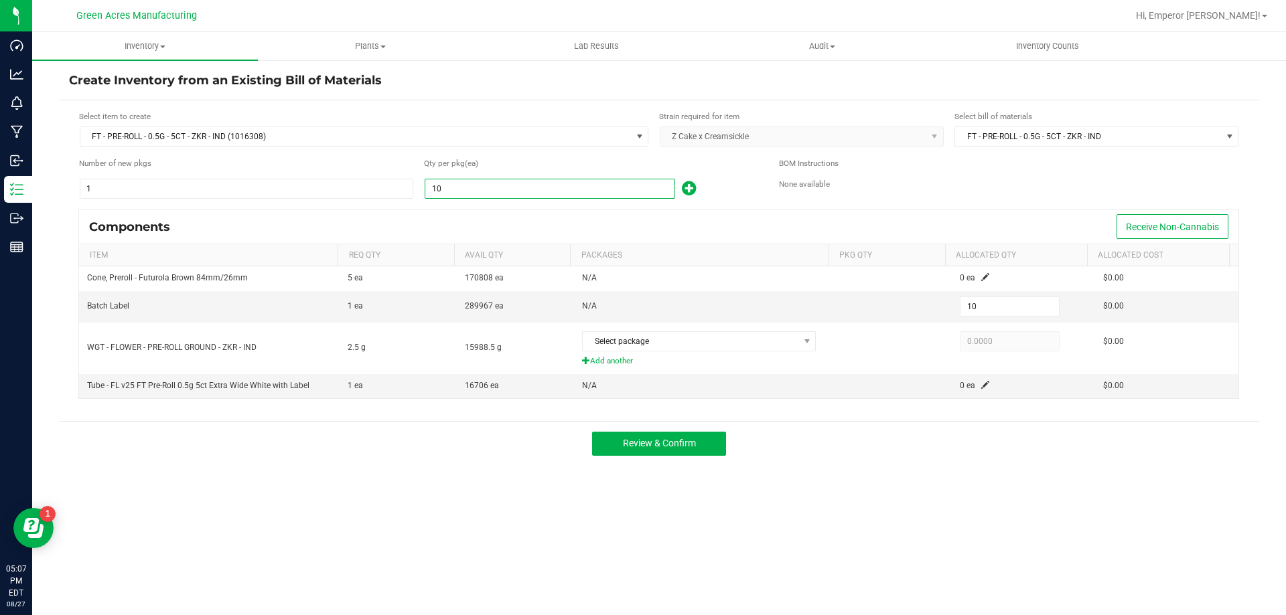
type input "105"
type input "1055"
type input "1,055"
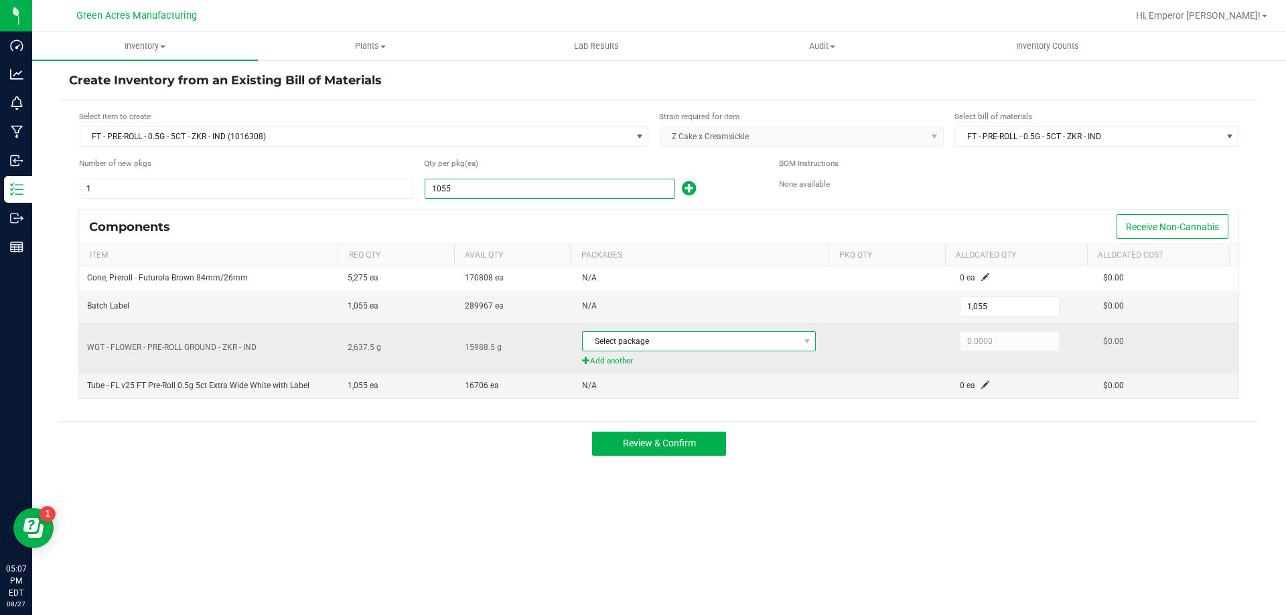
type input "1,055"
click at [754, 342] on span "Select package" at bounding box center [691, 341] width 216 height 19
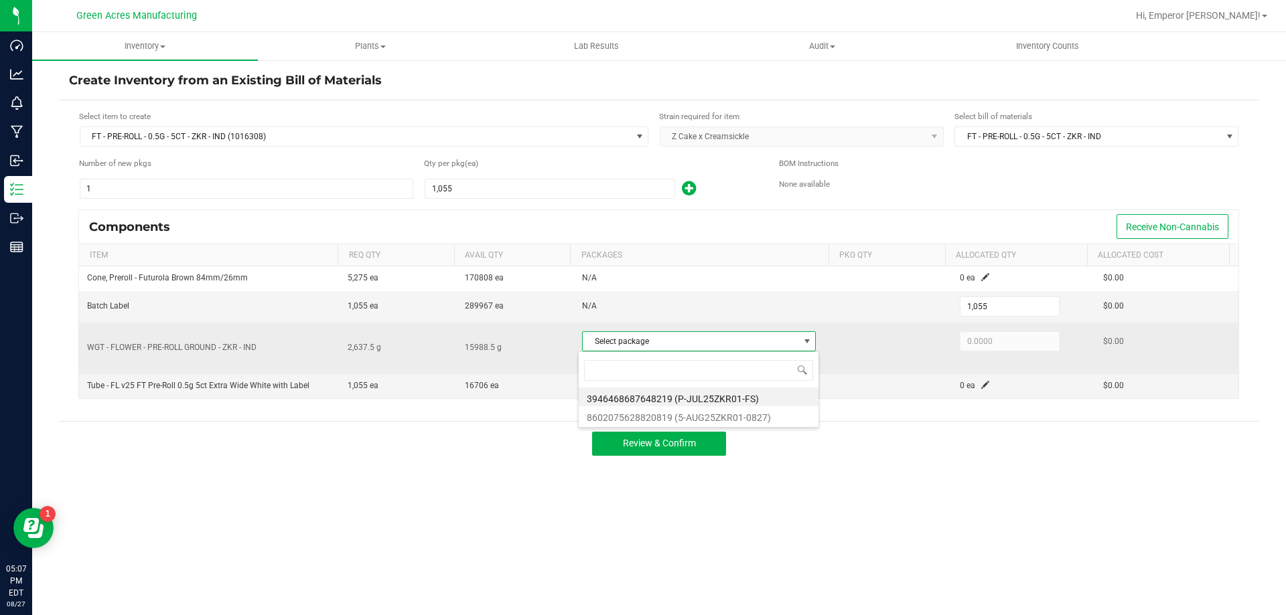
scroll to position [20, 231]
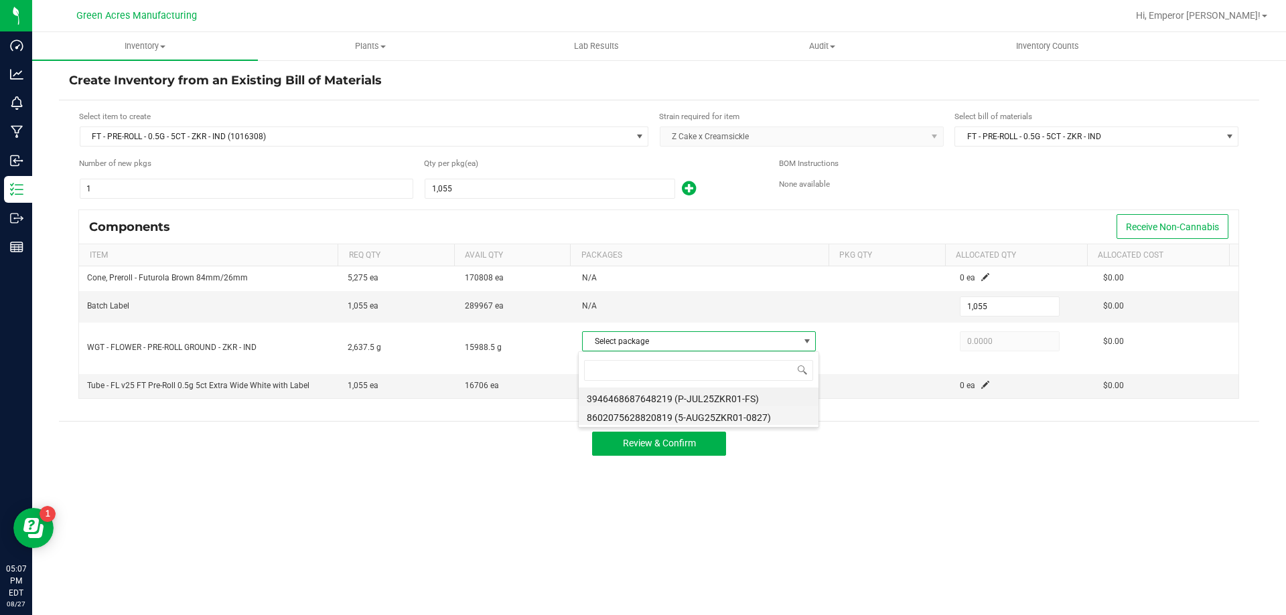
click at [743, 416] on li "8602075628820819 (5-AUG25ZKR01-0827)" at bounding box center [699, 416] width 240 height 19
type input "2,637.5000"
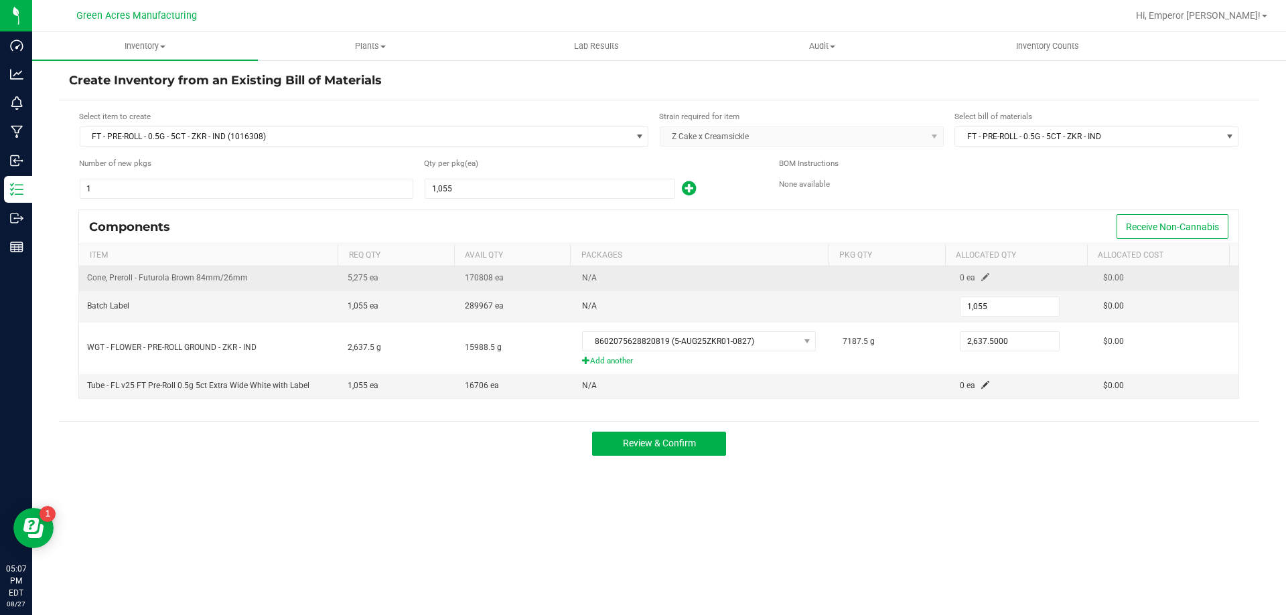
click at [981, 274] on span at bounding box center [985, 277] width 8 height 8
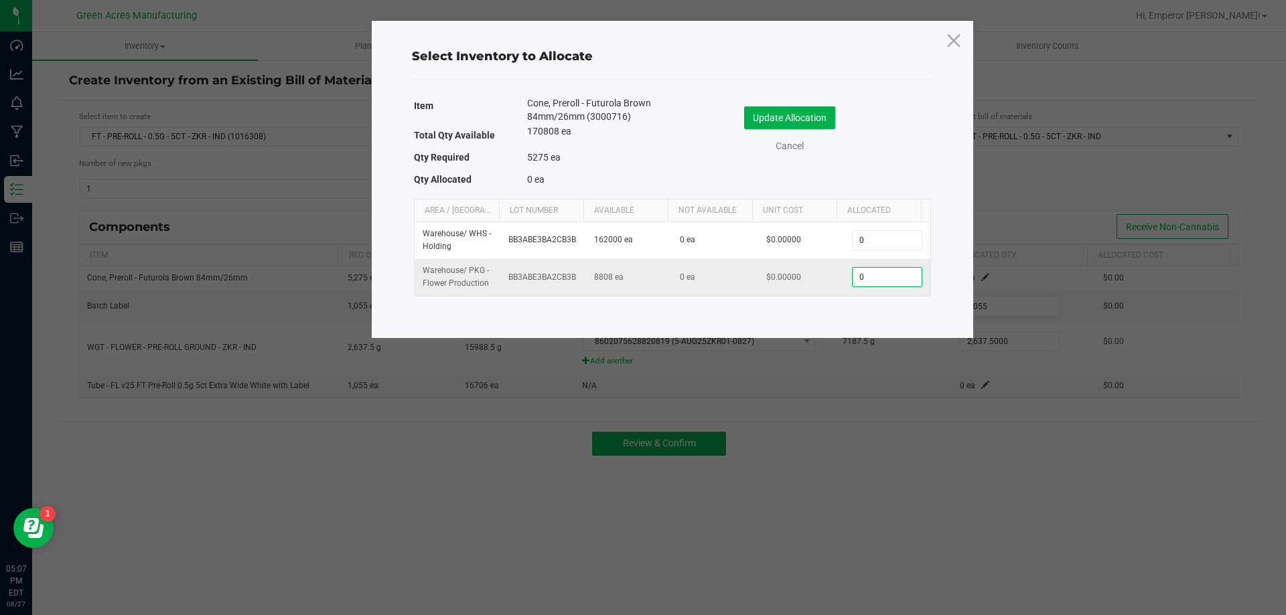
click at [875, 271] on input "0" at bounding box center [887, 277] width 68 height 19
type input "5,275"
click at [775, 108] on button "Update Allocation" at bounding box center [789, 117] width 91 height 23
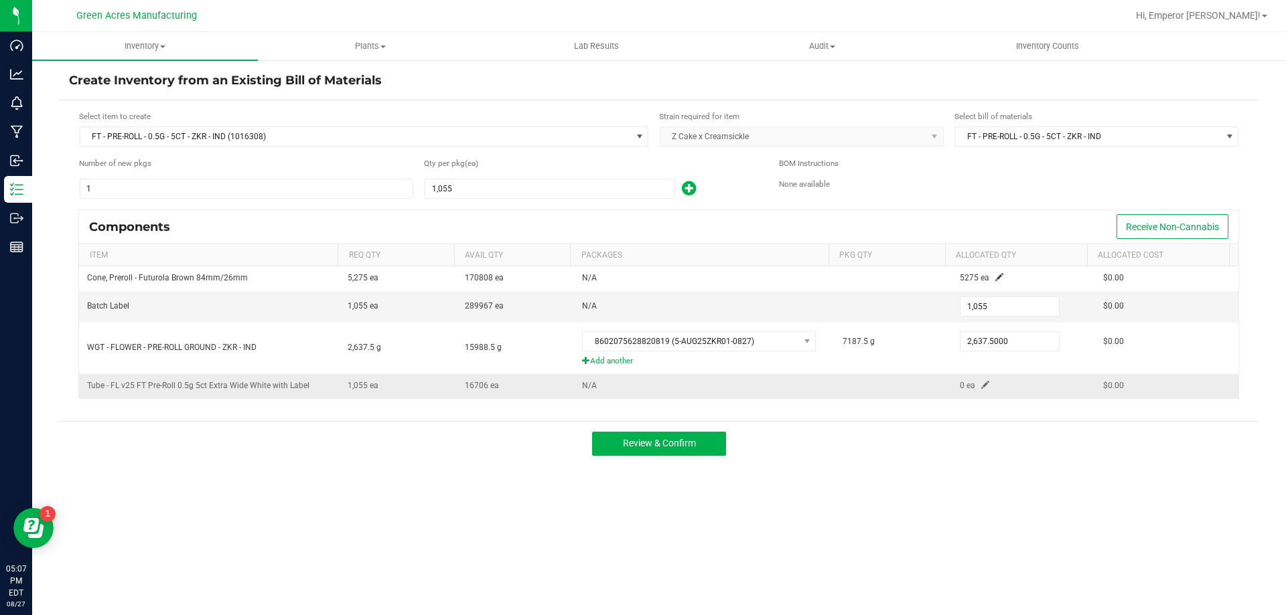
click at [981, 377] on td "0 ea" at bounding box center [1023, 385] width 143 height 23
click at [981, 383] on span at bounding box center [985, 385] width 8 height 8
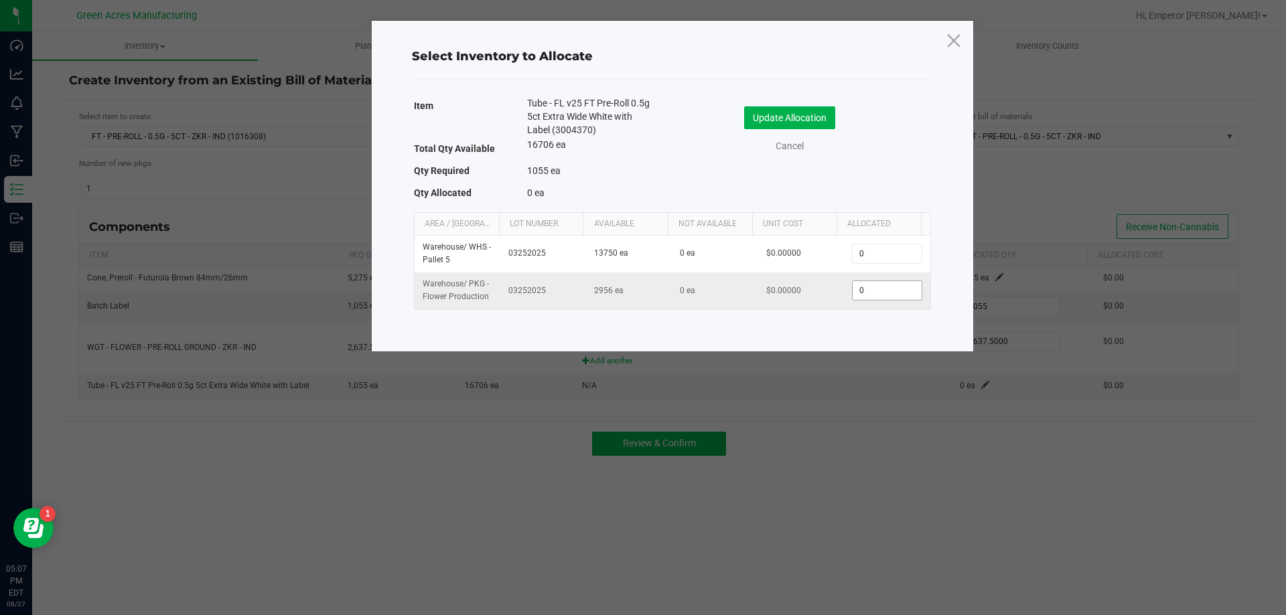
click at [877, 297] on input "0" at bounding box center [887, 290] width 68 height 19
type input "1,055"
click at [785, 110] on button "Update Allocation" at bounding box center [789, 117] width 91 height 23
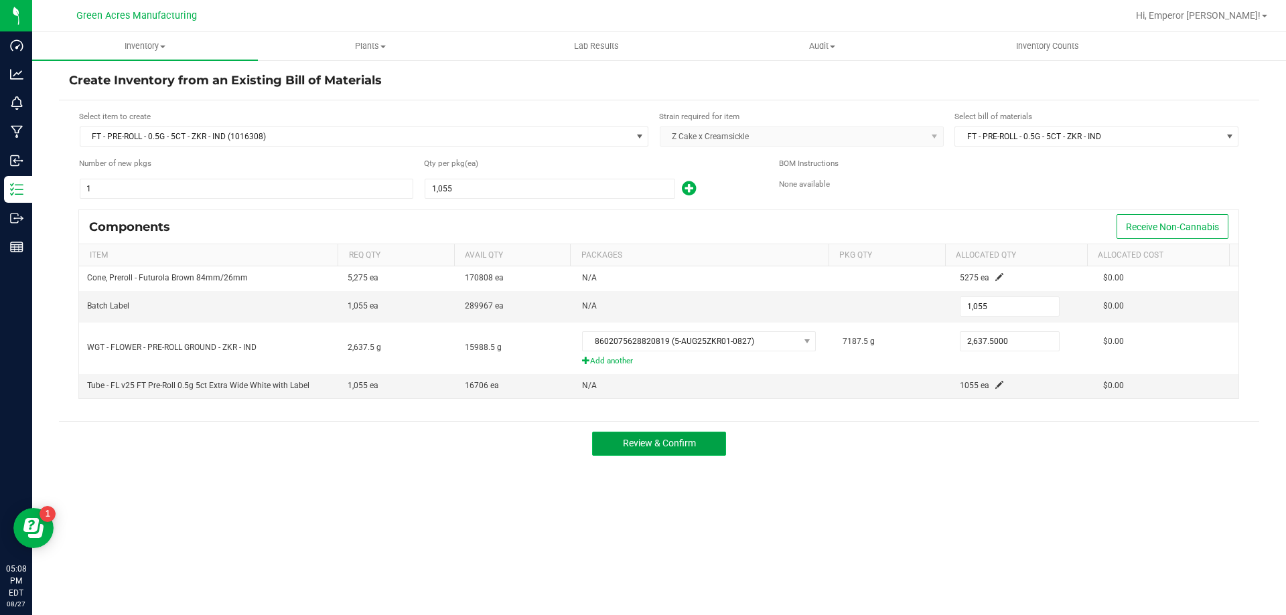
click at [653, 447] on span "Review & Confirm" at bounding box center [659, 443] width 73 height 11
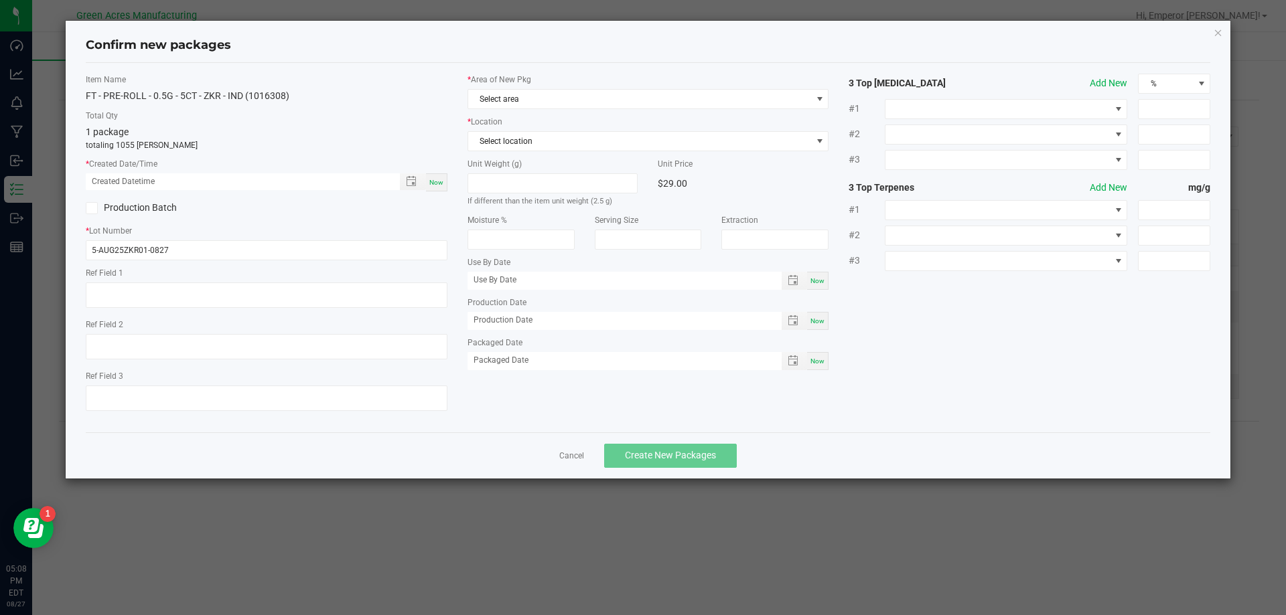
click at [435, 183] on span "Now" at bounding box center [436, 182] width 14 height 7
type input "08/27/2025 05:08 PM"
click at [573, 97] on span "Select area" at bounding box center [640, 99] width 344 height 19
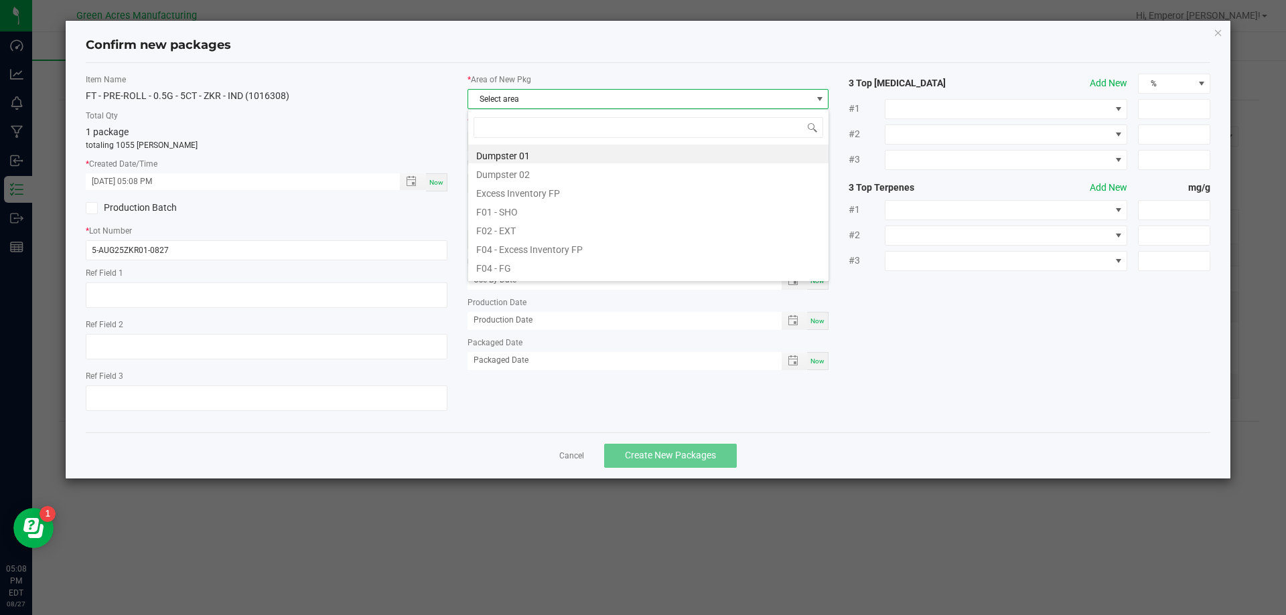
scroll to position [20, 362]
drag, startPoint x: 504, startPoint y: 261, endPoint x: 575, endPoint y: 171, distance: 115.0
click at [575, 145] on ul "Dumpster 01 Dumpster 02 Excess Inventory FP F01 - SHO F02 - EXT F04 - Excess In…" at bounding box center [648, 145] width 360 height 0
click at [549, 214] on li "Pantry / Secured Vault" at bounding box center [648, 213] width 360 height 19
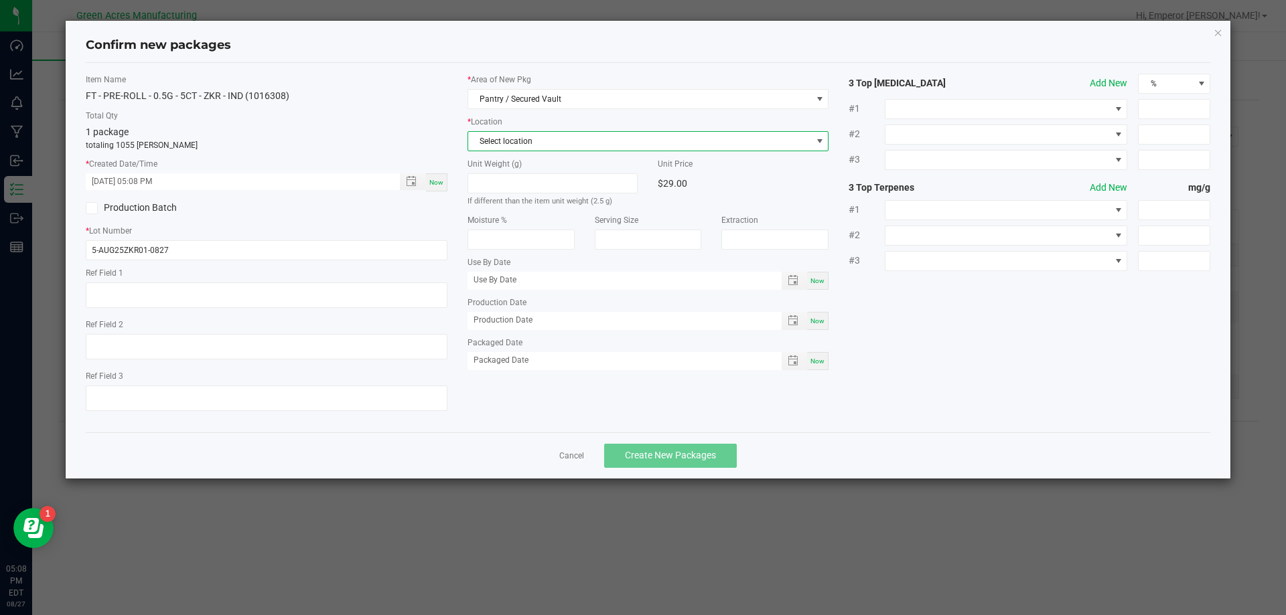
click at [553, 143] on span "Select location" at bounding box center [640, 141] width 344 height 19
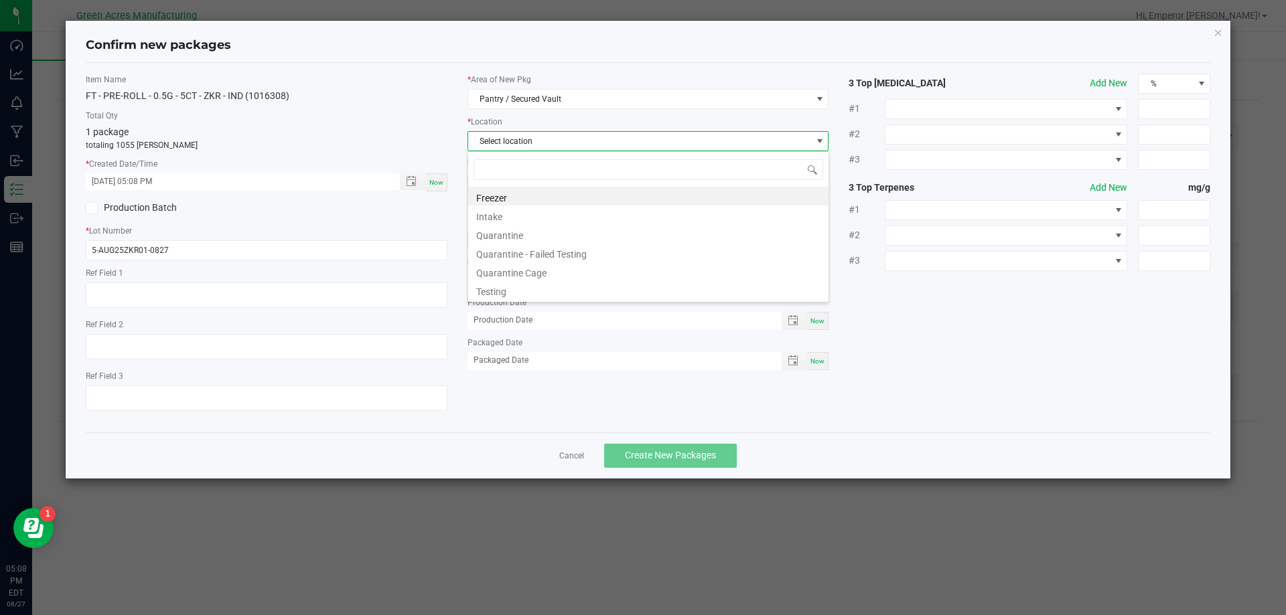
scroll to position [20, 362]
click at [530, 217] on li "Intake" at bounding box center [648, 215] width 360 height 19
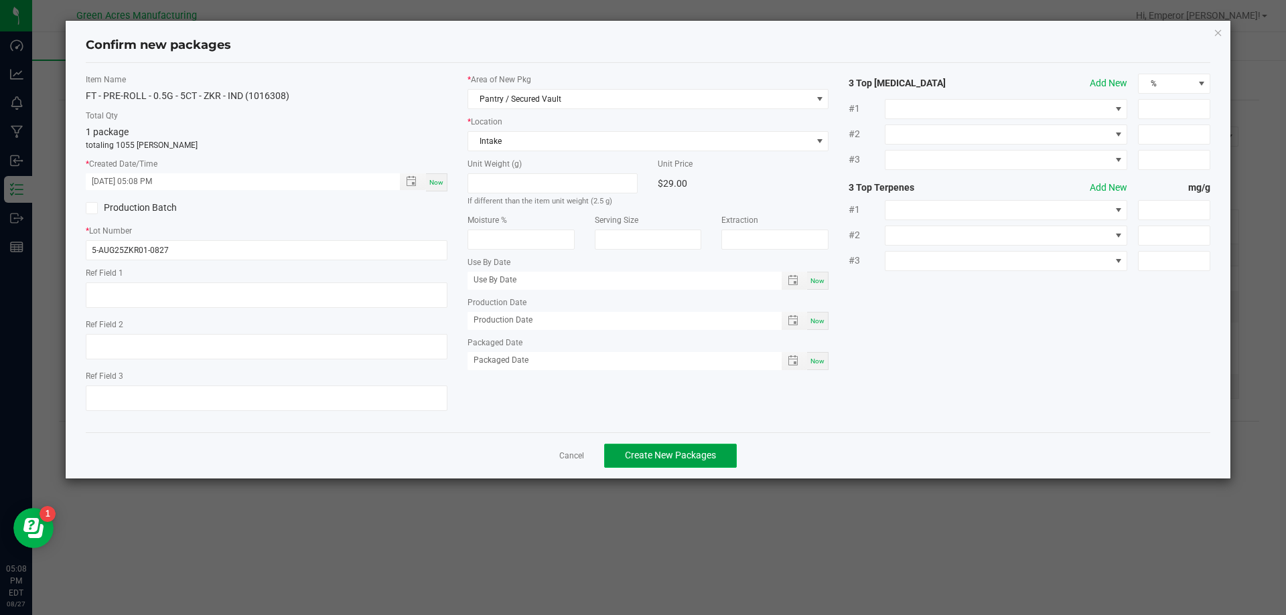
click at [656, 445] on button "Create New Packages" at bounding box center [670, 456] width 133 height 24
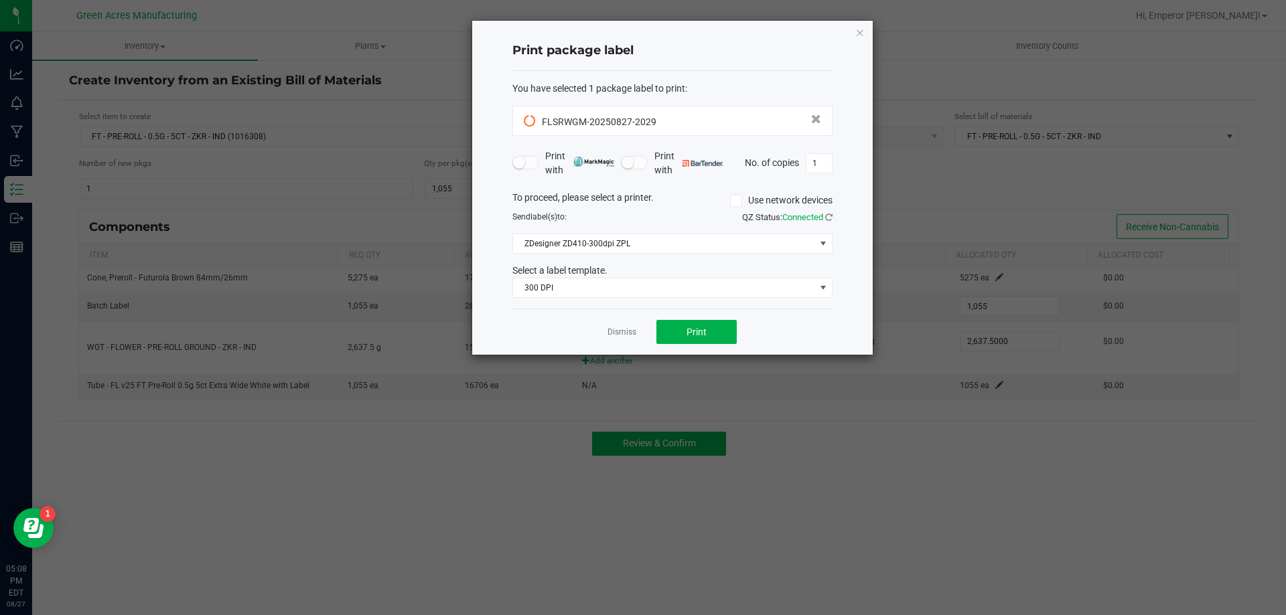
click at [536, 565] on ngb-modal-window "Print package label You have selected 1 package label to print : FLSRWGM-202508…" at bounding box center [648, 307] width 1296 height 615
click at [699, 321] on button "Print" at bounding box center [696, 332] width 80 height 24
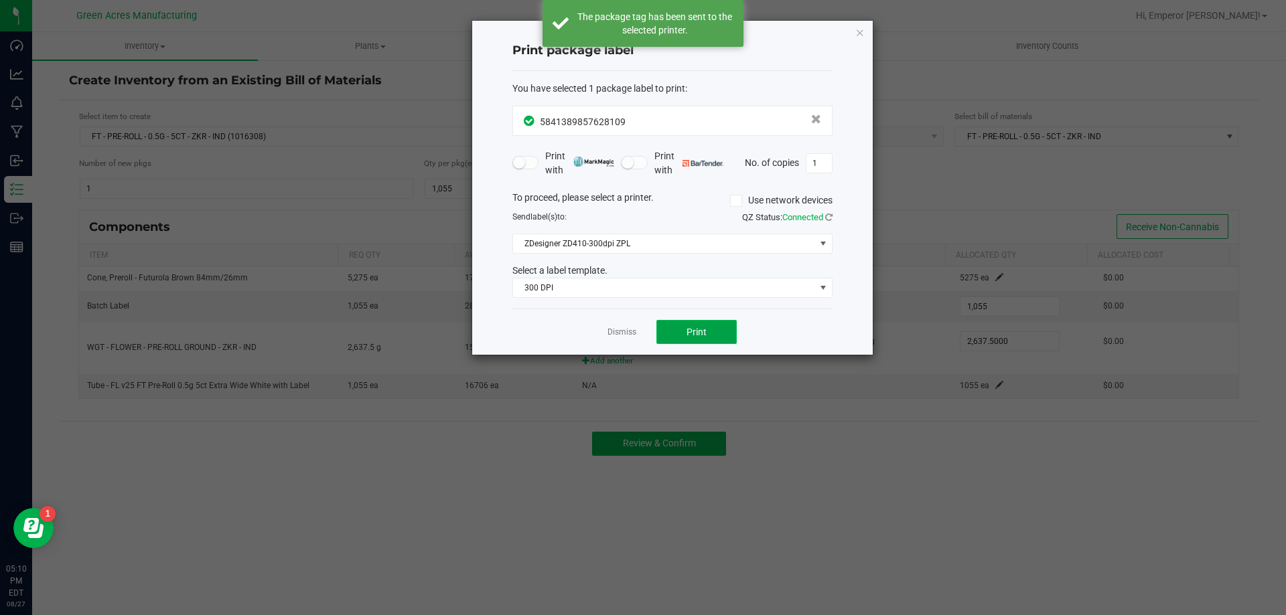
click at [699, 321] on button "Print" at bounding box center [696, 332] width 80 height 24
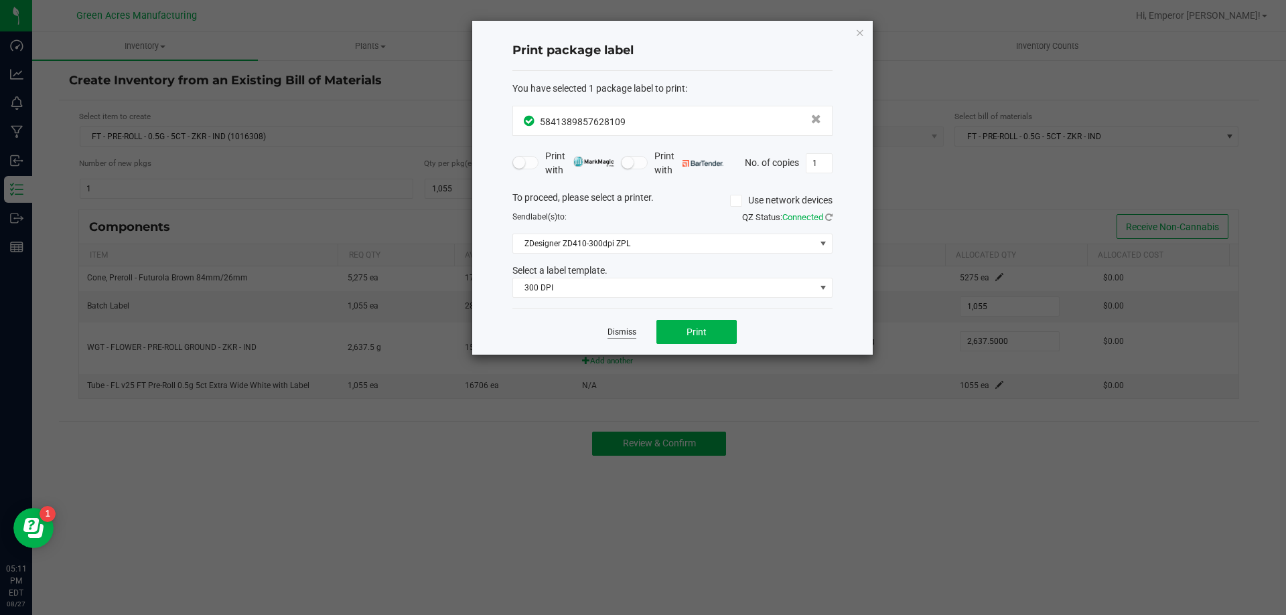
click at [622, 334] on link "Dismiss" at bounding box center [621, 332] width 29 height 11
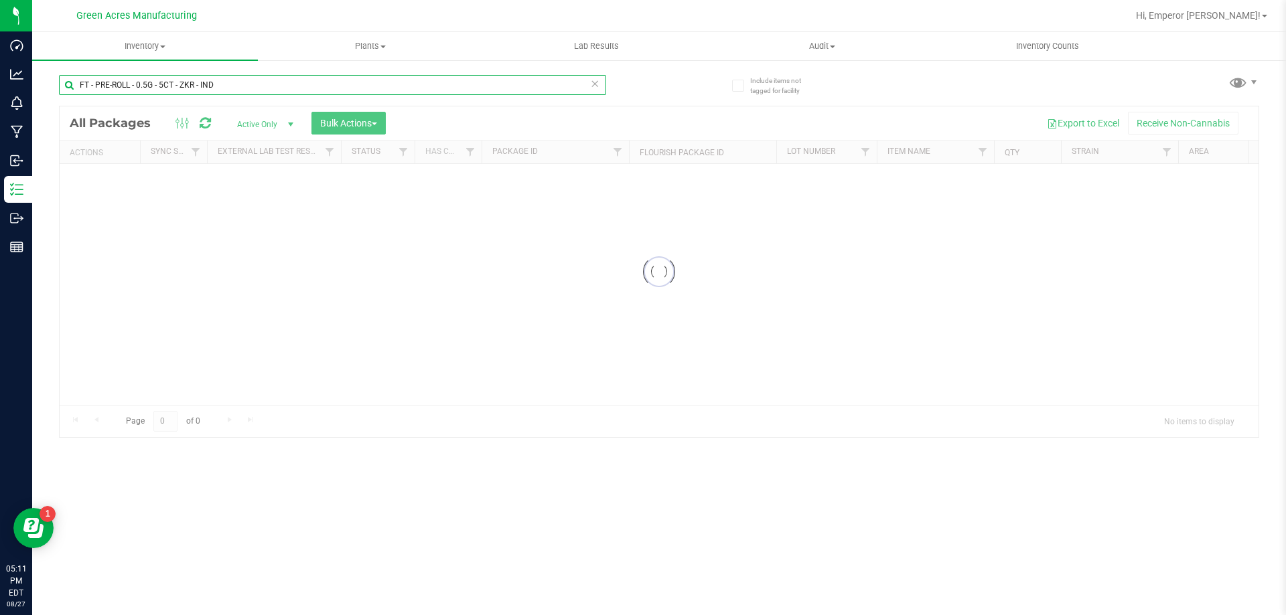
click at [246, 91] on input "FT - PRE-ROLL - 0.5G - 5CT - ZKR - IND" at bounding box center [332, 85] width 547 height 20
type input "8215483974889136"
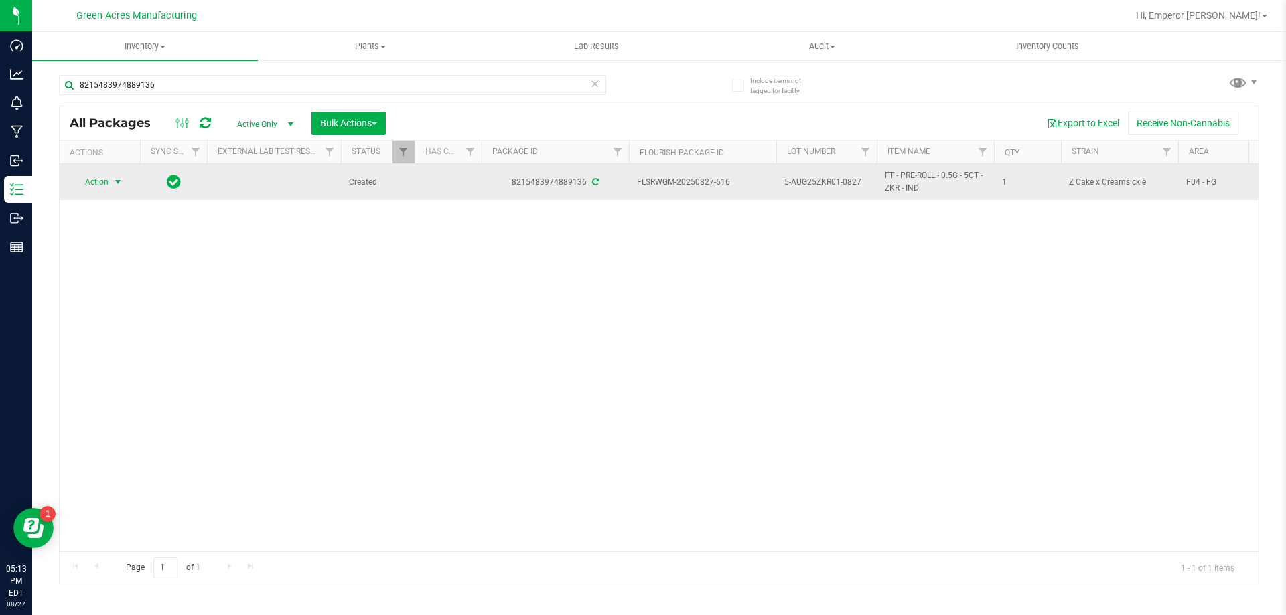
click at [100, 186] on span "Action" at bounding box center [91, 182] width 36 height 19
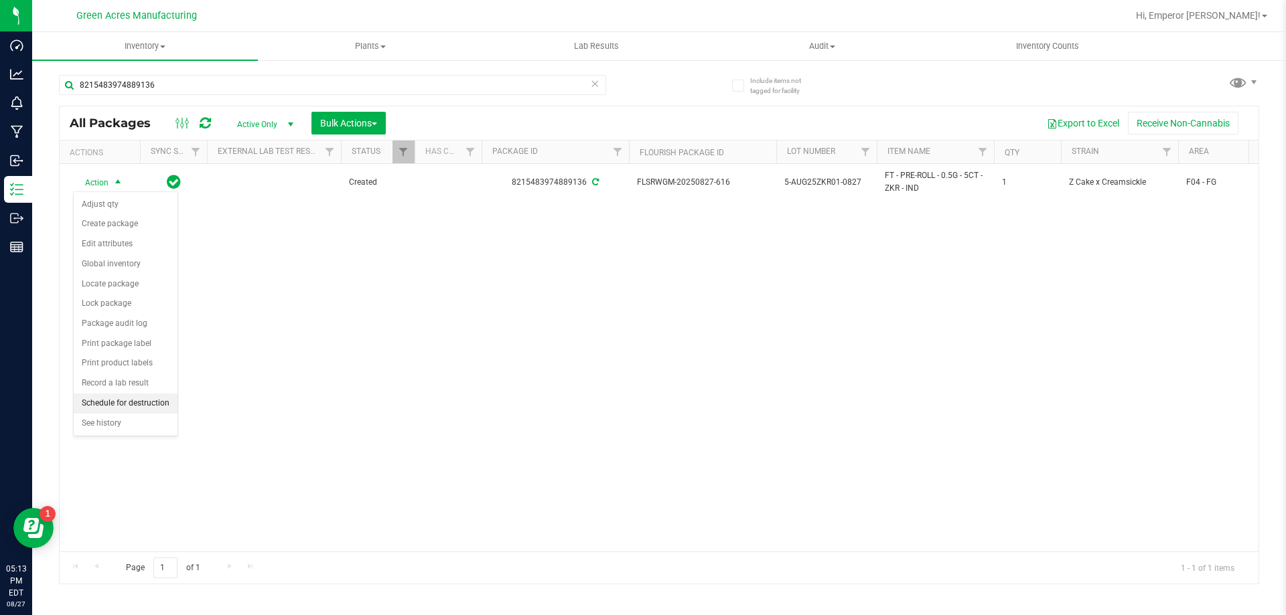
click at [123, 405] on li "Schedule for destruction" at bounding box center [126, 404] width 104 height 20
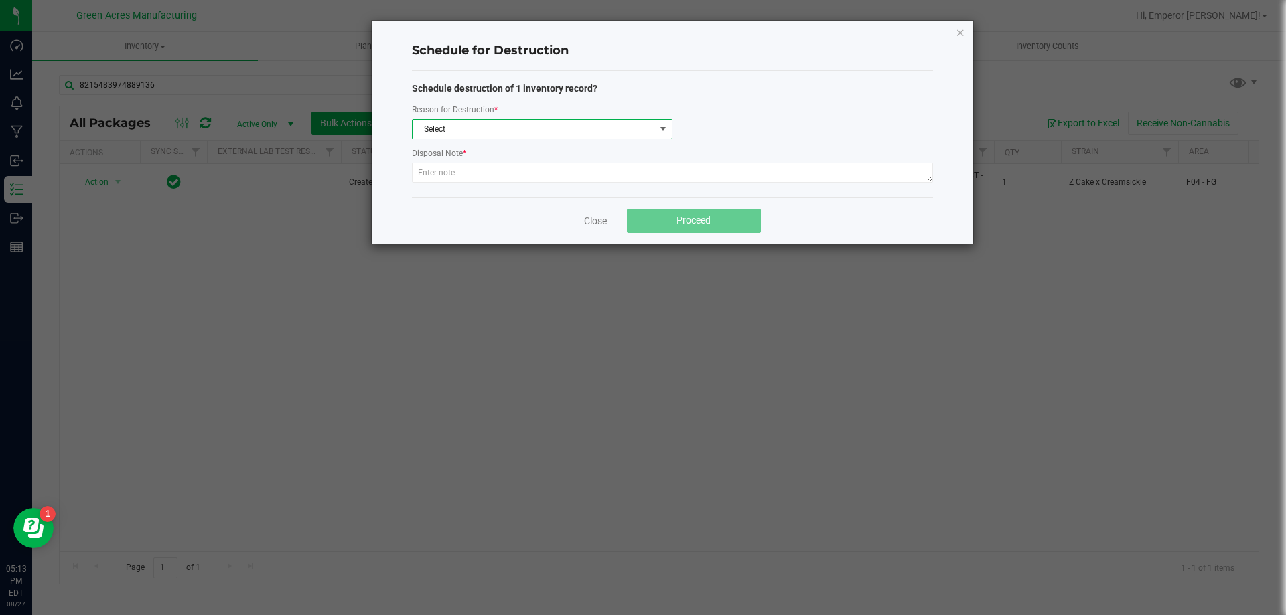
click at [457, 123] on span "Select" at bounding box center [534, 129] width 242 height 19
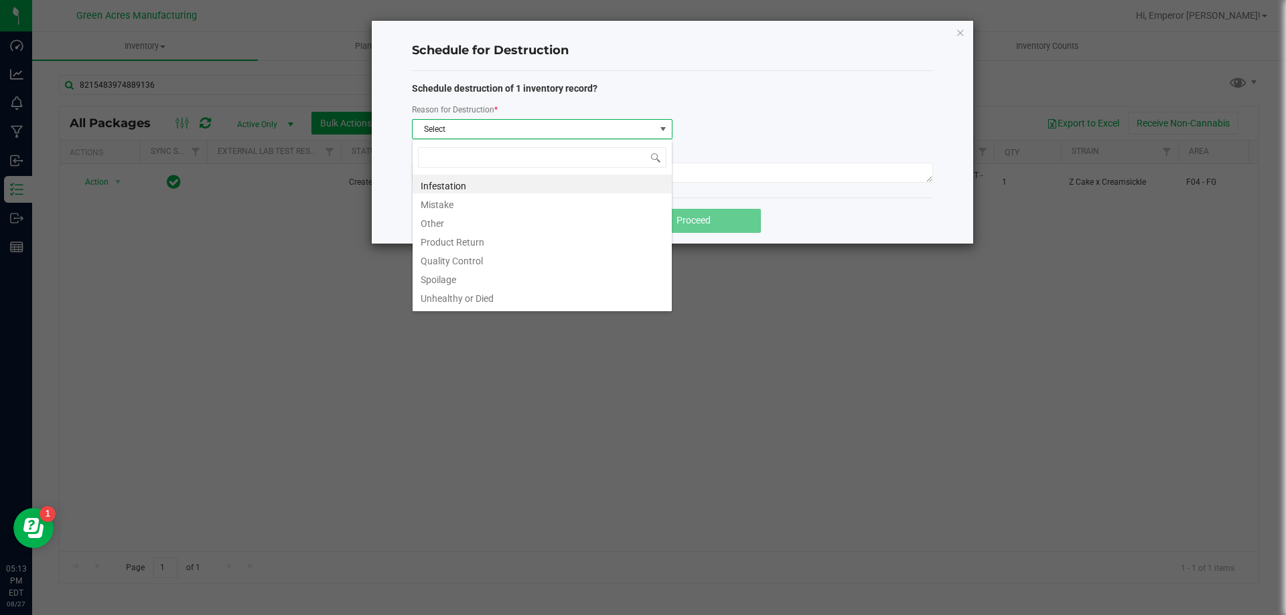
scroll to position [20, 261]
type input "w"
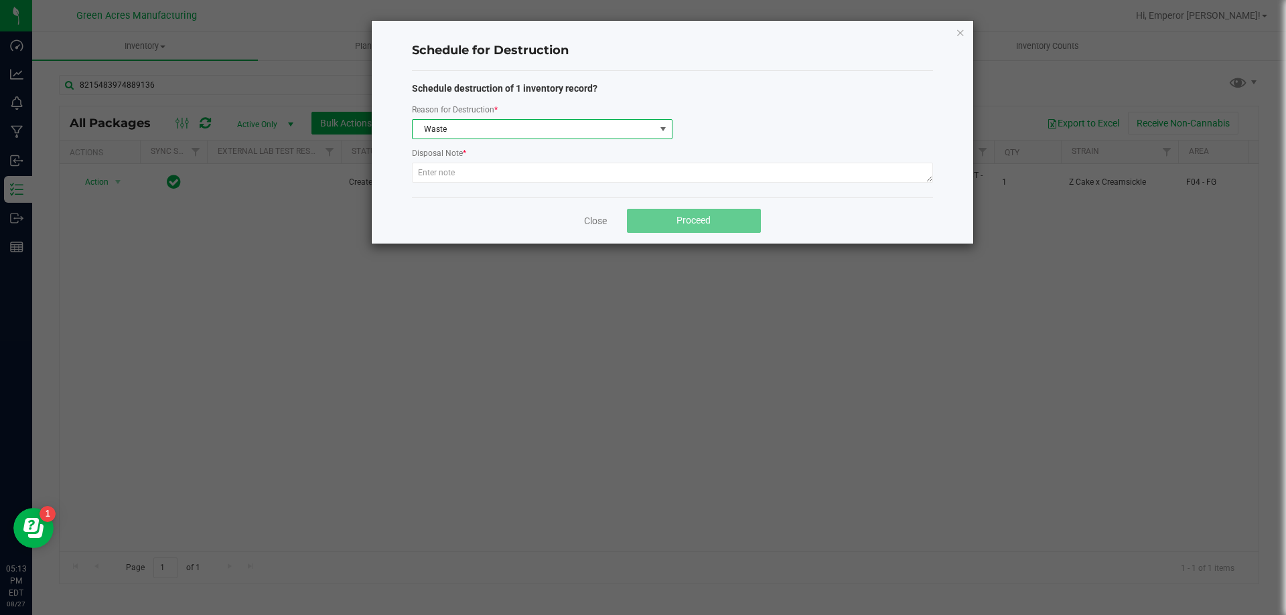
click at [457, 161] on div "Disposal Note *" at bounding box center [672, 154] width 521 height 17
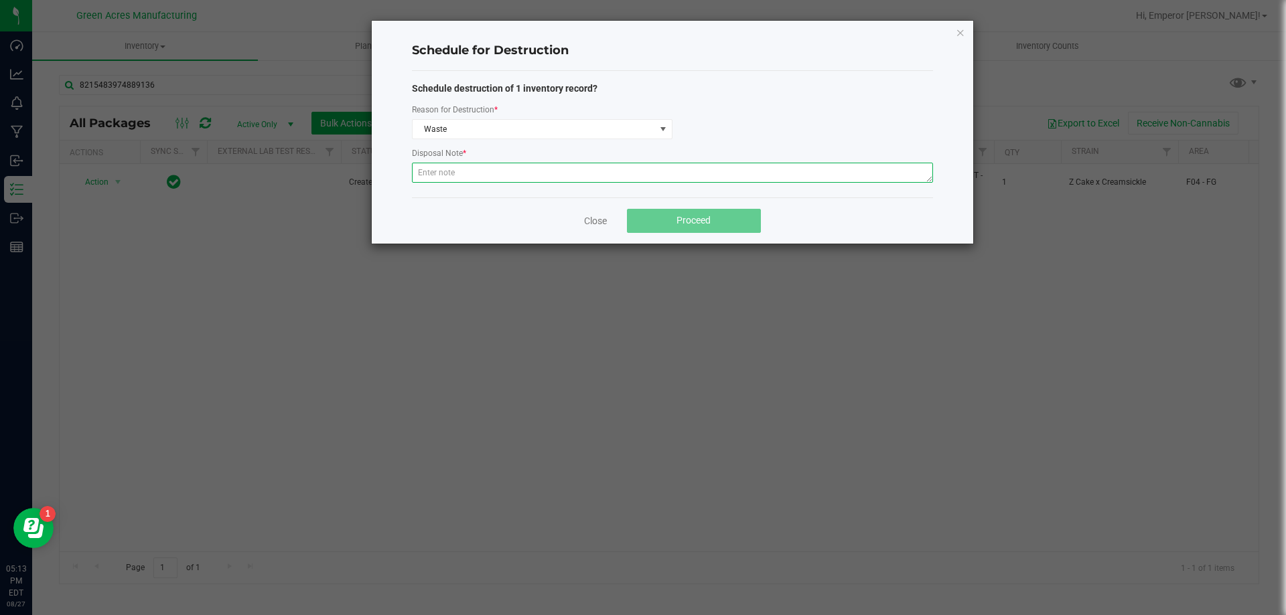
click at [469, 169] on textarea at bounding box center [672, 173] width 521 height 20
paste textarea "WASTE FROM ROLLMASTER PRODUCTION/PACKING PROCESS"
type textarea "WASTE FROM ROLLMASTER PRODUCTION/PACKING PROCESS"
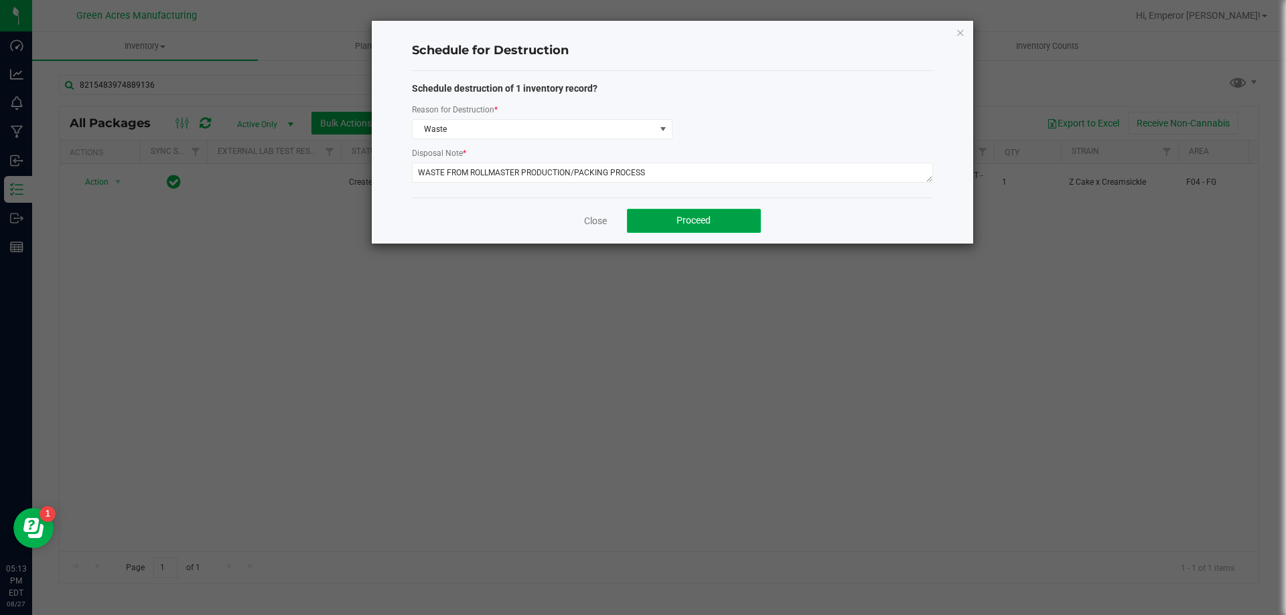
click at [701, 215] on span "Proceed" at bounding box center [693, 220] width 34 height 11
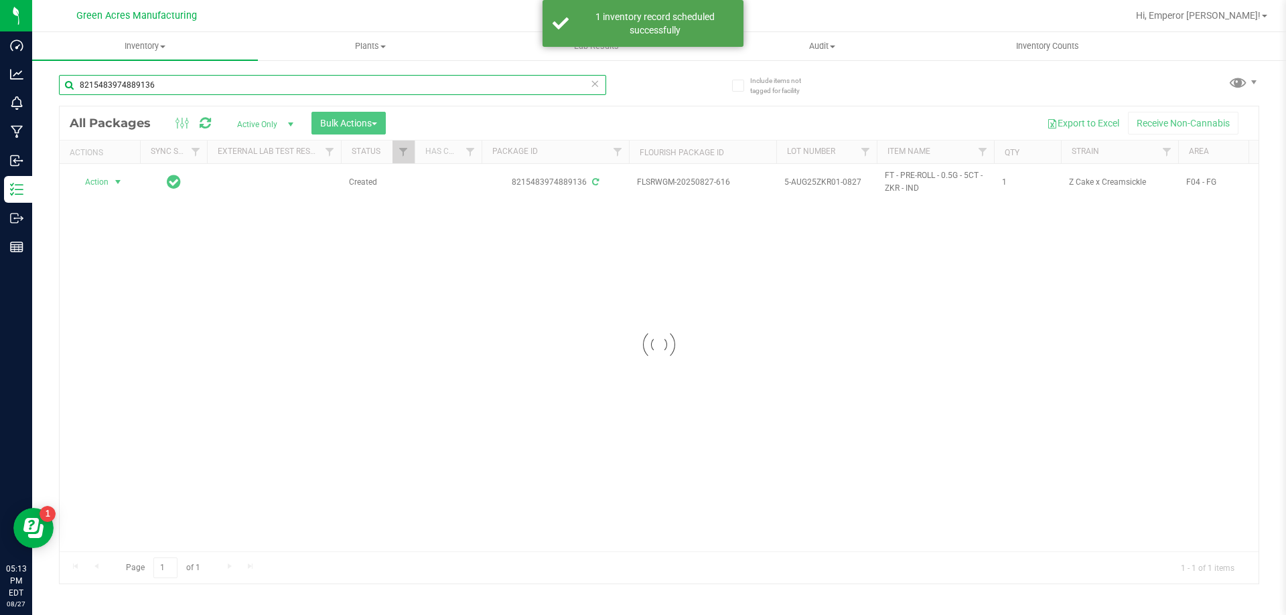
click at [169, 81] on input "8215483974889136" at bounding box center [332, 85] width 547 height 20
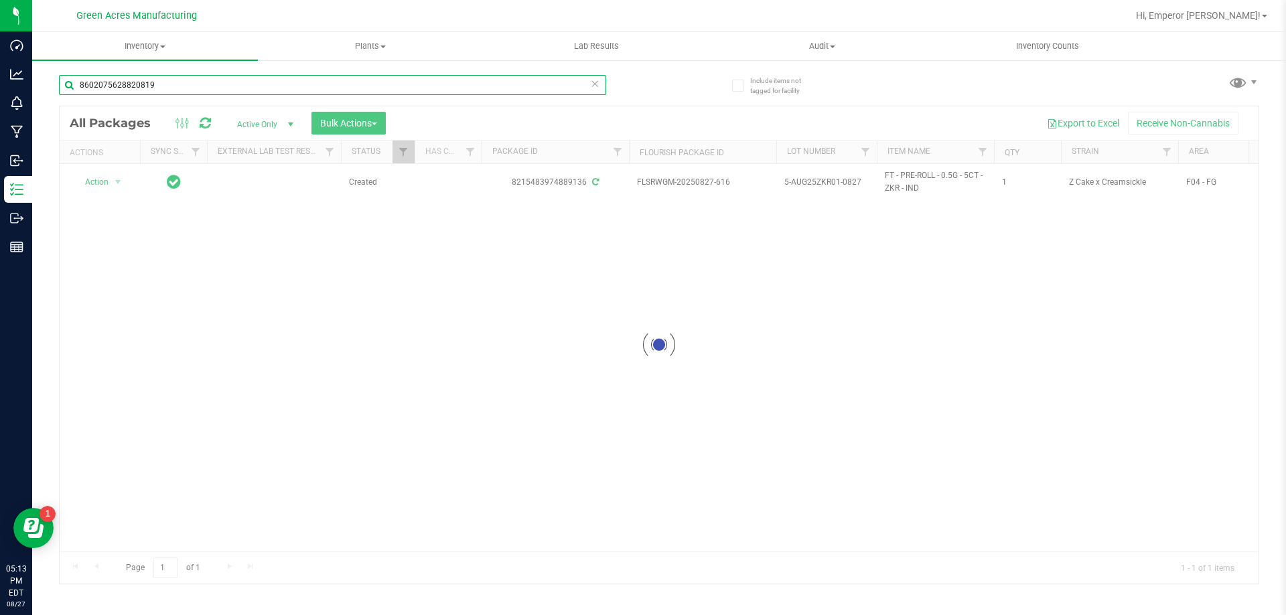
type input "8602075628820819"
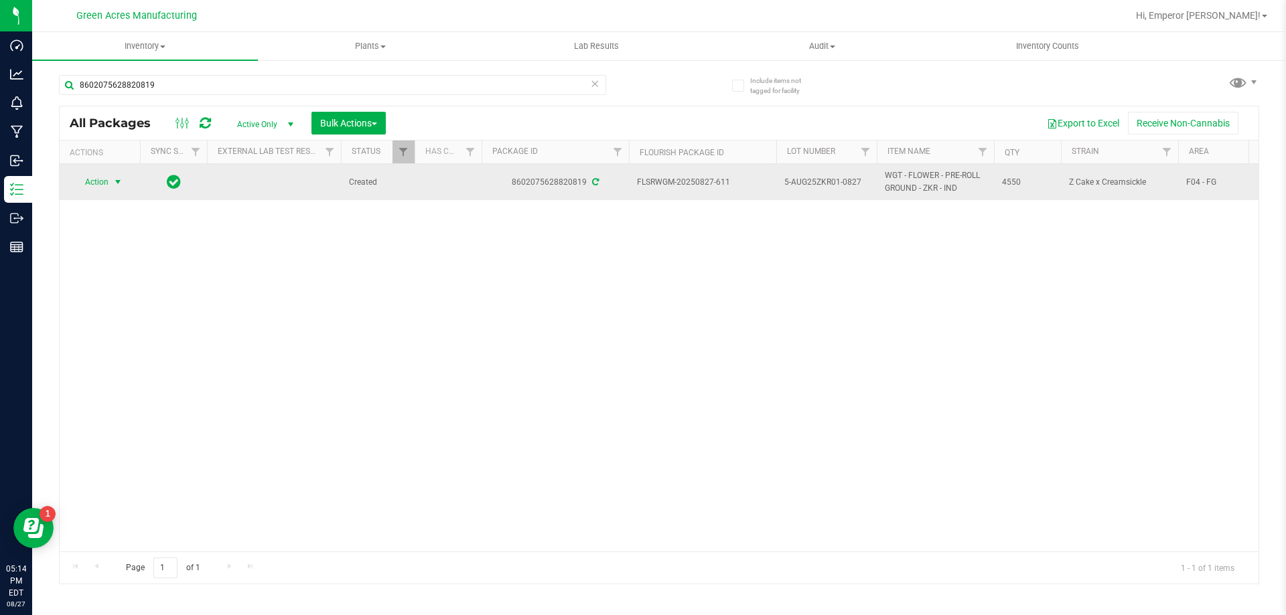
click at [103, 189] on span "Action" at bounding box center [91, 182] width 36 height 19
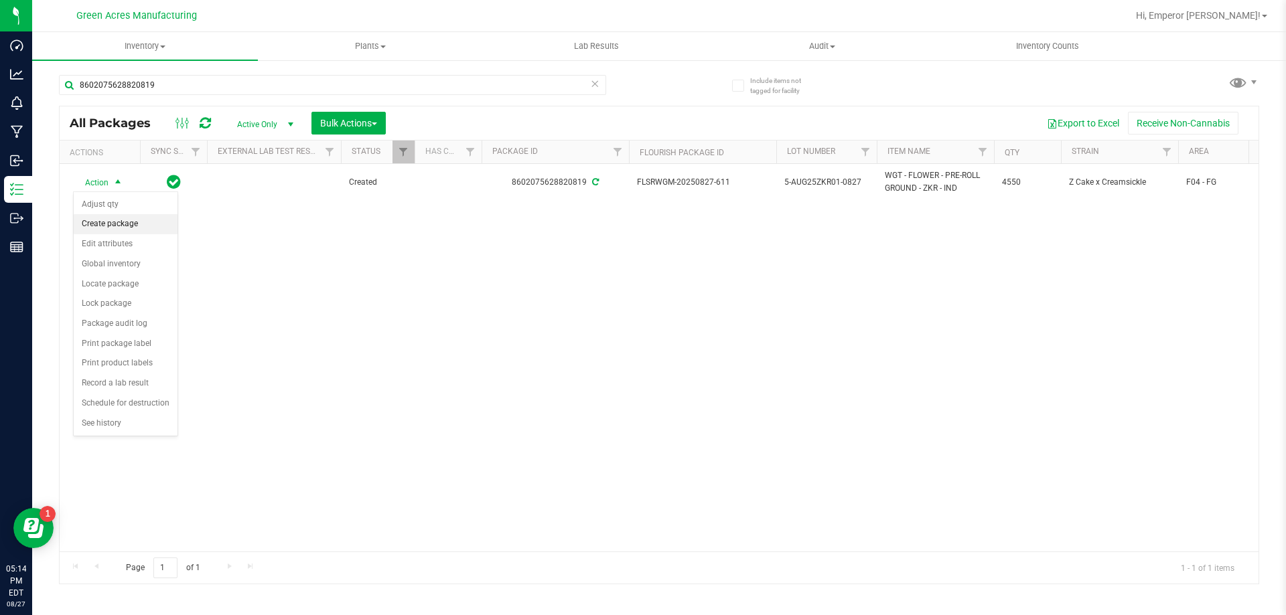
click at [121, 225] on li "Create package" at bounding box center [126, 224] width 104 height 20
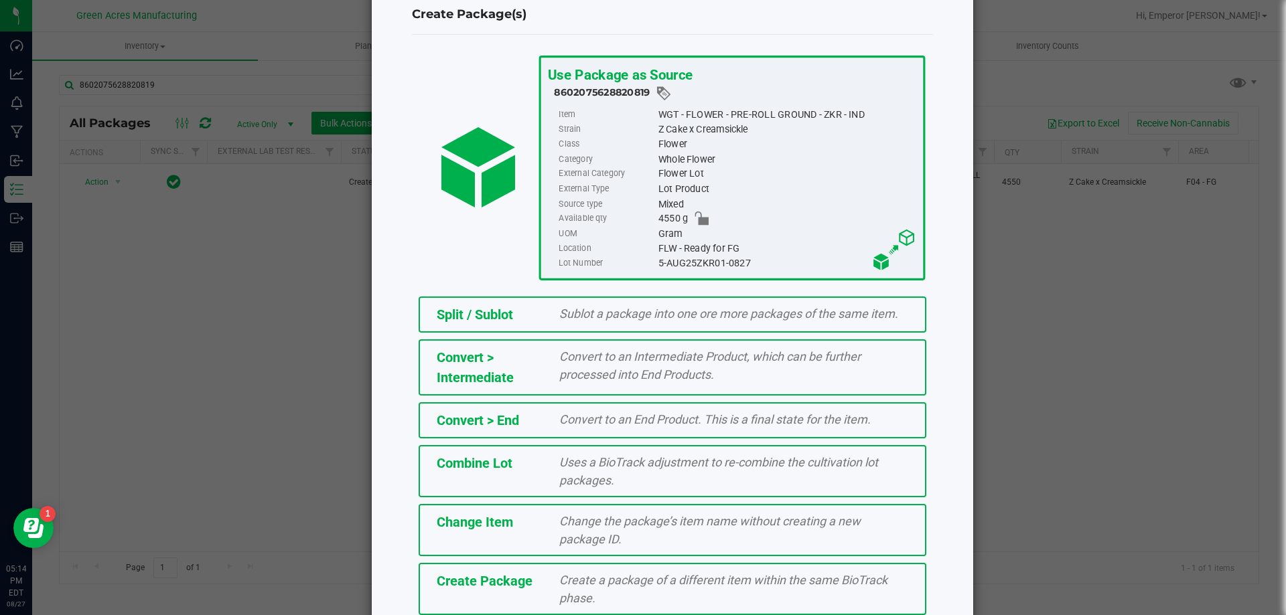
scroll to position [96, 0]
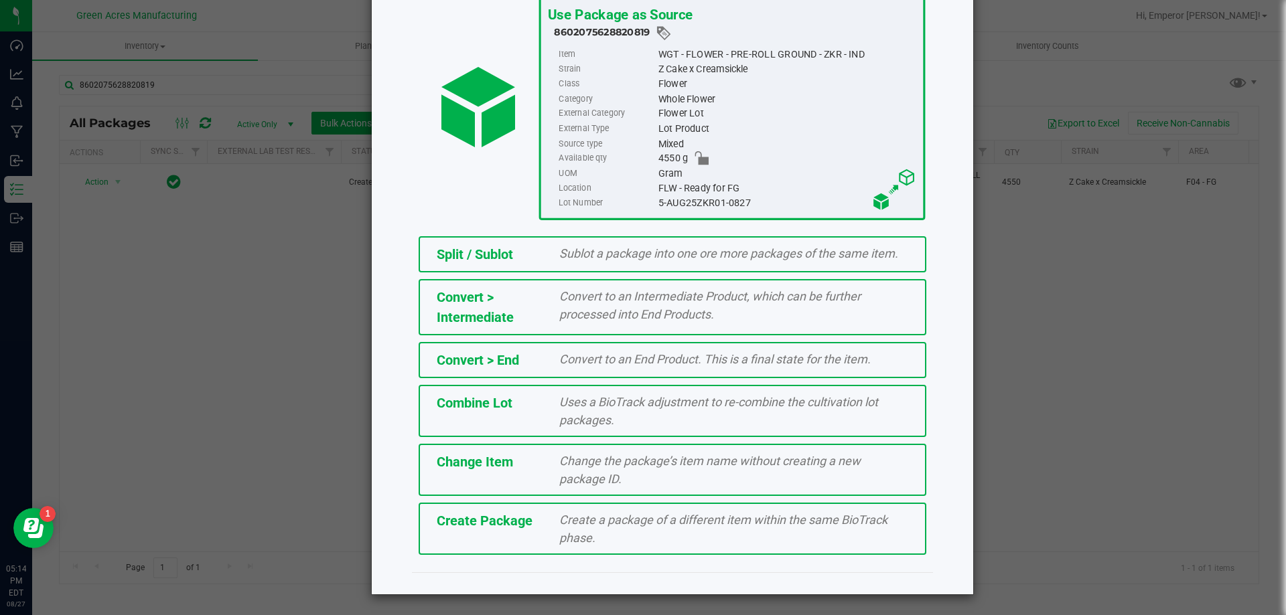
click at [563, 536] on span "Create a package of a different item within the same BioTrack phase." at bounding box center [723, 529] width 328 height 32
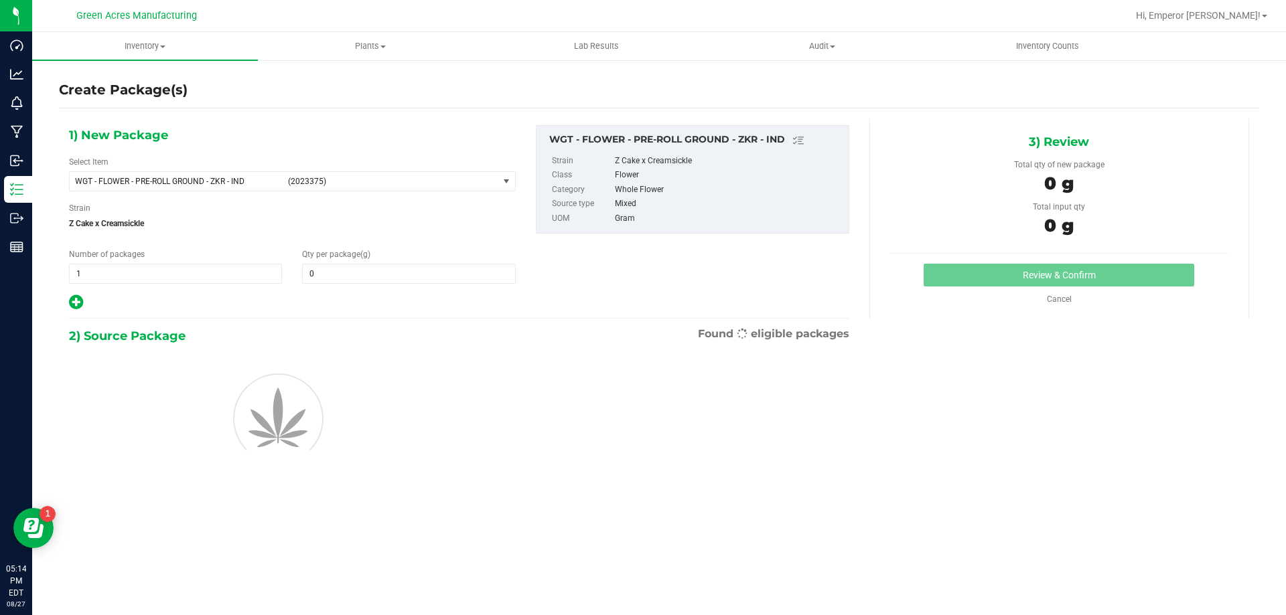
type input "0.0000"
click at [428, 275] on span at bounding box center [408, 274] width 213 height 20
type input "42"
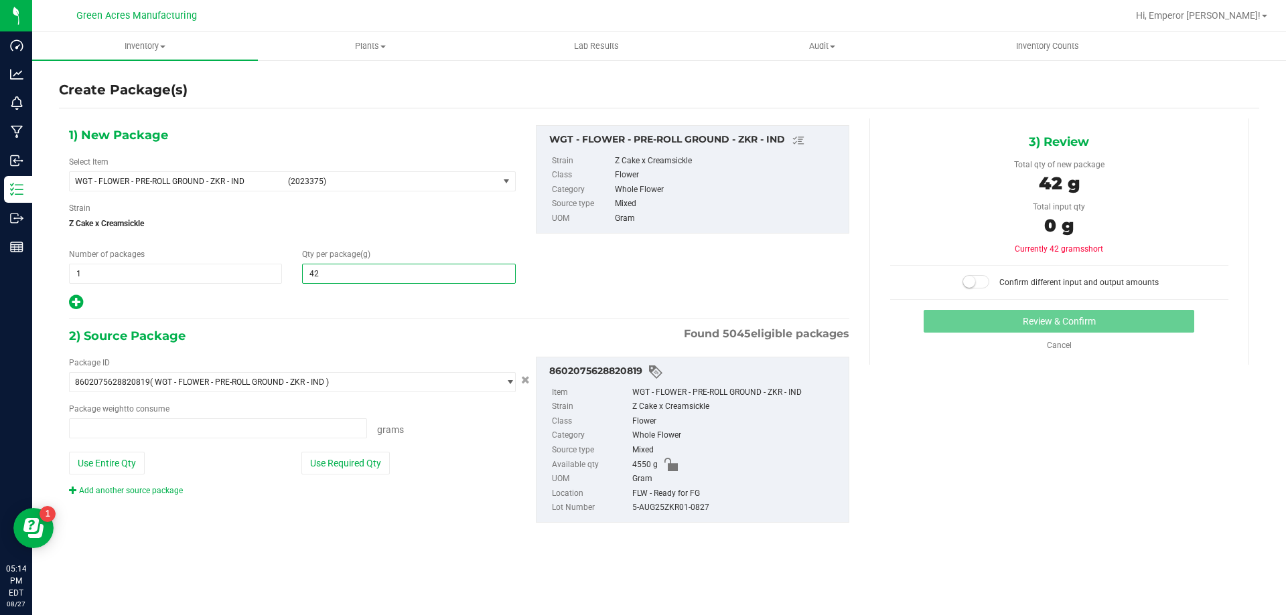
type input "0.0000 g"
type input "4220"
type input "4,220.0000"
click at [385, 467] on button "Use Required Qty" at bounding box center [345, 463] width 88 height 23
type input "4220.0000 g"
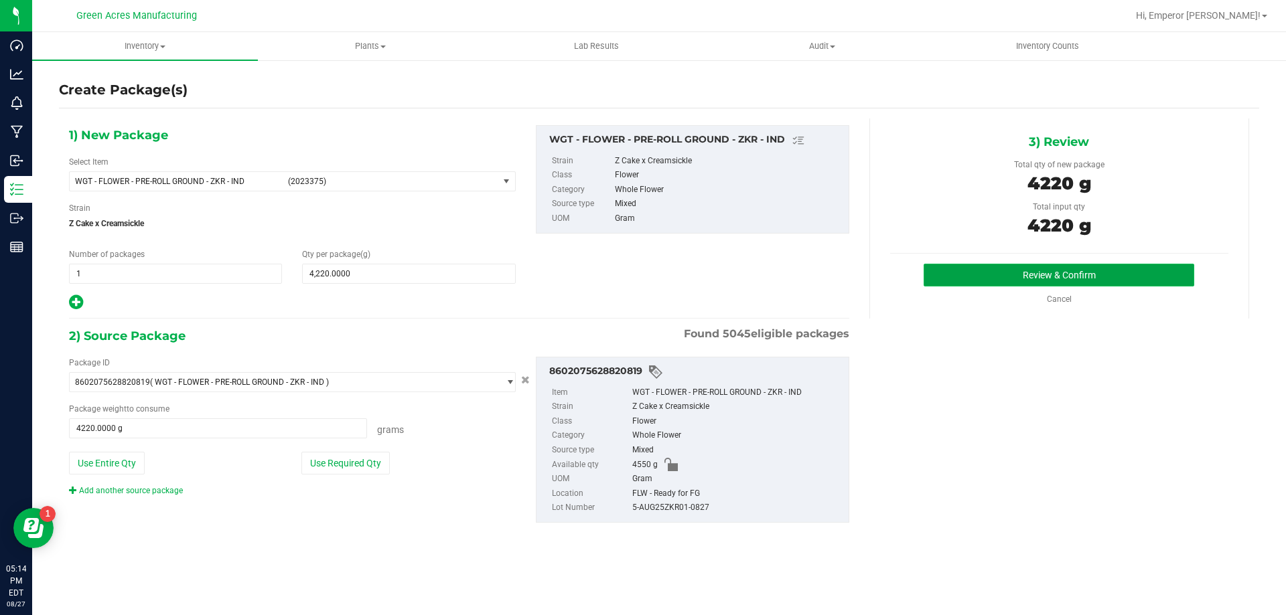
click at [960, 281] on button "Review & Confirm" at bounding box center [1059, 275] width 271 height 23
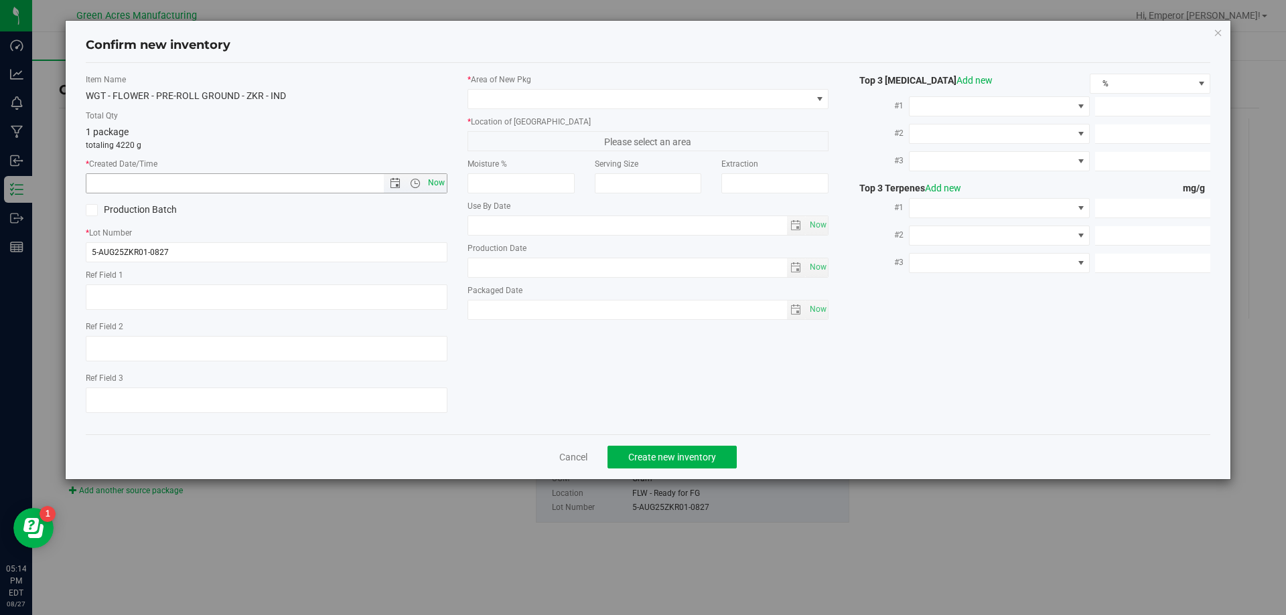
click at [440, 181] on span "Now" at bounding box center [436, 182] width 23 height 19
type input "8/27/2025 5:14 PM"
click at [619, 99] on span at bounding box center [640, 99] width 344 height 19
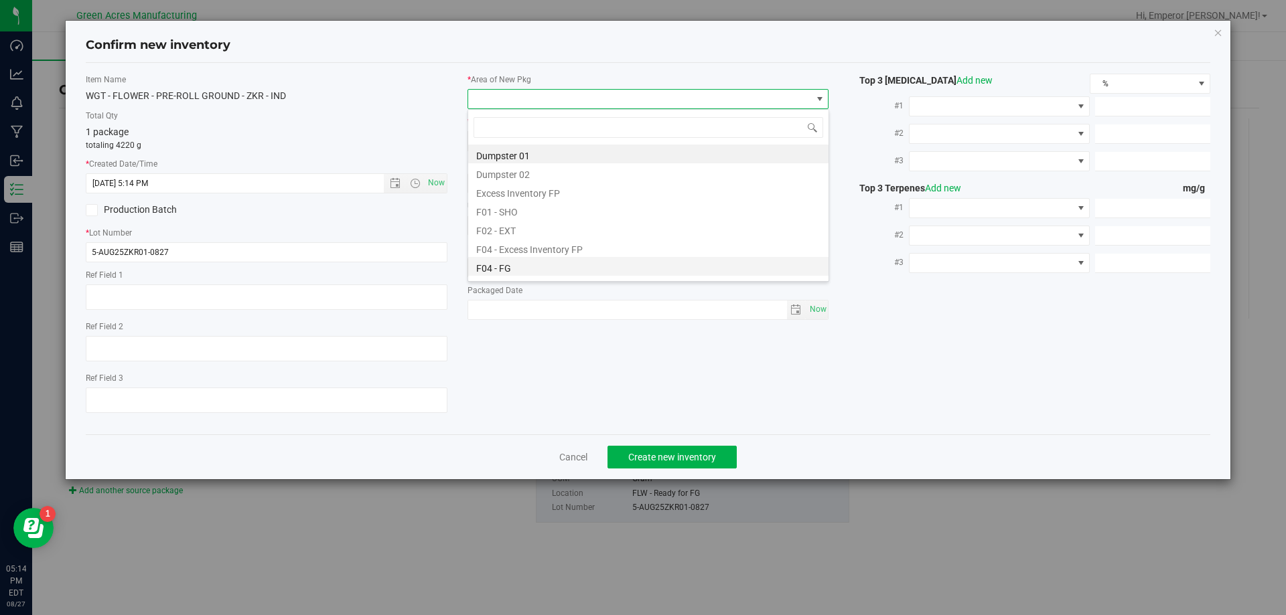
scroll to position [20, 362]
click at [510, 261] on li "F04 - FG" at bounding box center [648, 266] width 360 height 19
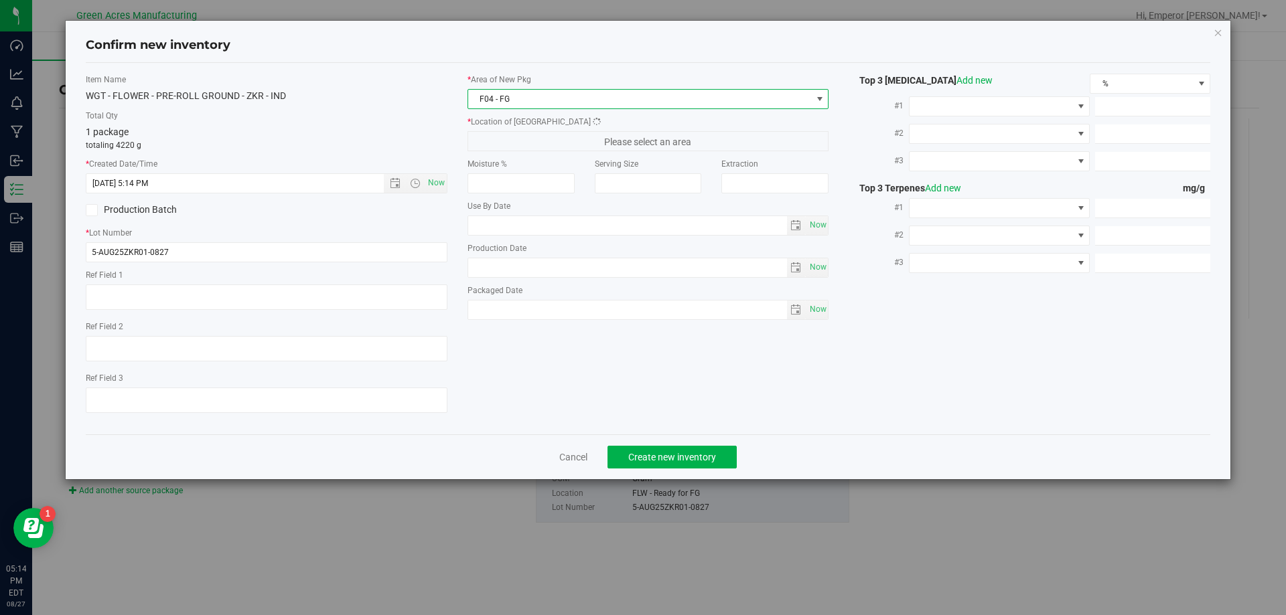
click at [557, 146] on span "Please select an area" at bounding box center [648, 141] width 362 height 20
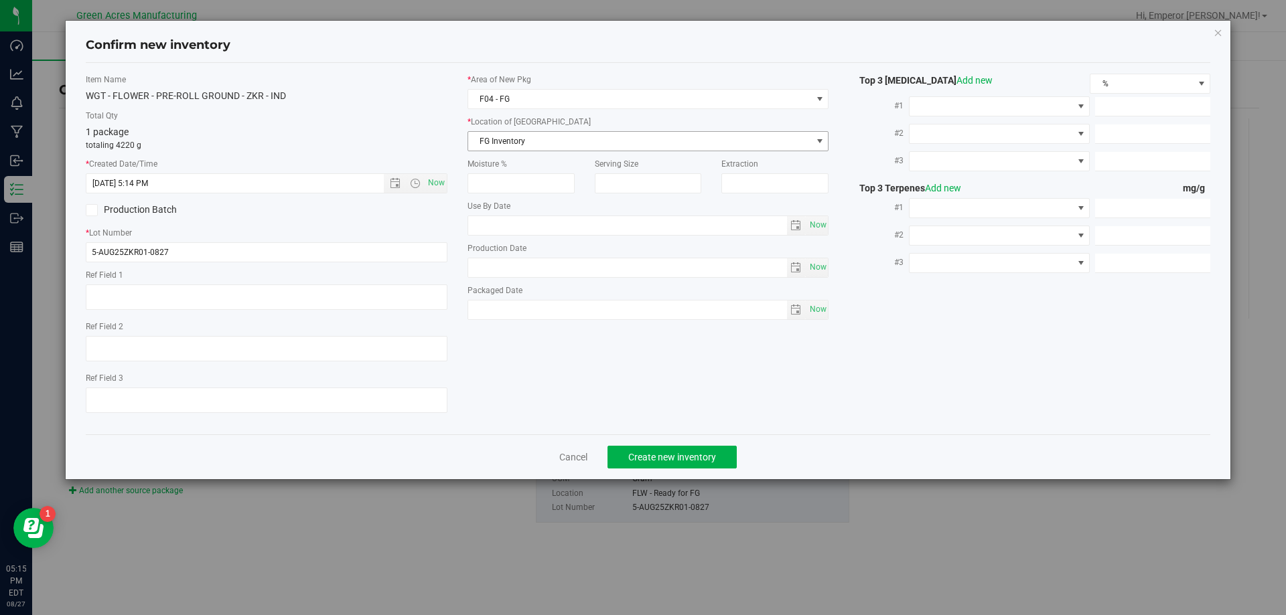
click at [543, 149] on span "FG Inventory" at bounding box center [640, 141] width 344 height 19
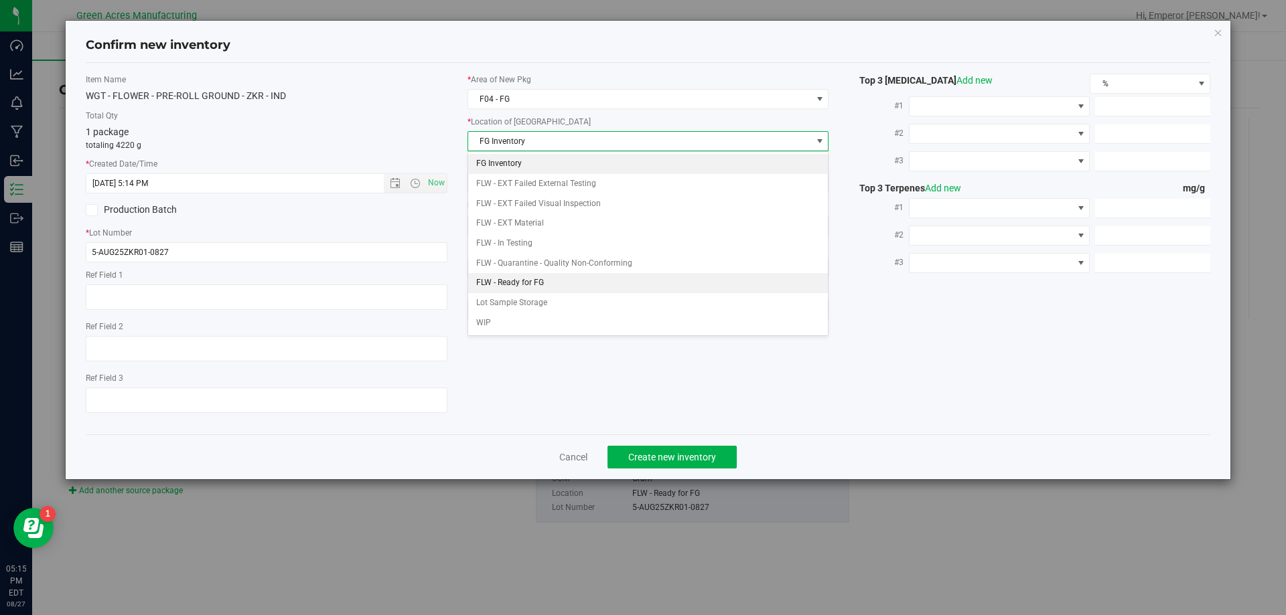
click at [545, 276] on li "FLW - Ready for FG" at bounding box center [648, 283] width 360 height 20
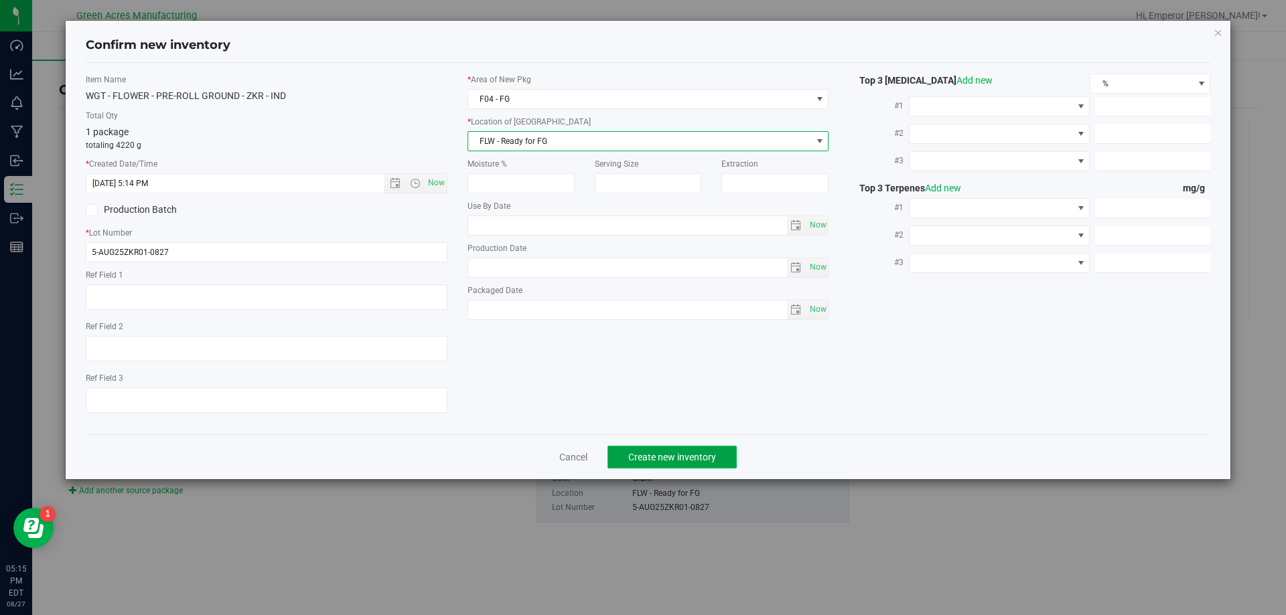
click at [643, 455] on span "Create new inventory" at bounding box center [672, 457] width 88 height 11
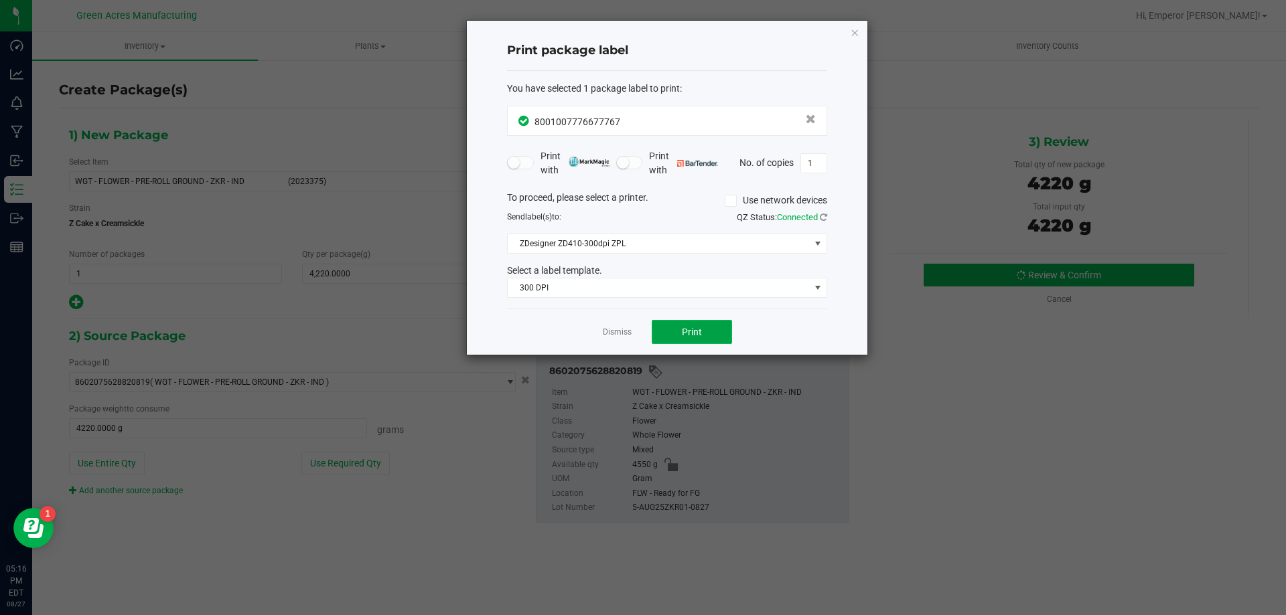
click at [696, 343] on button "Print" at bounding box center [692, 332] width 80 height 24
click at [613, 332] on link "Dismiss" at bounding box center [617, 332] width 29 height 11
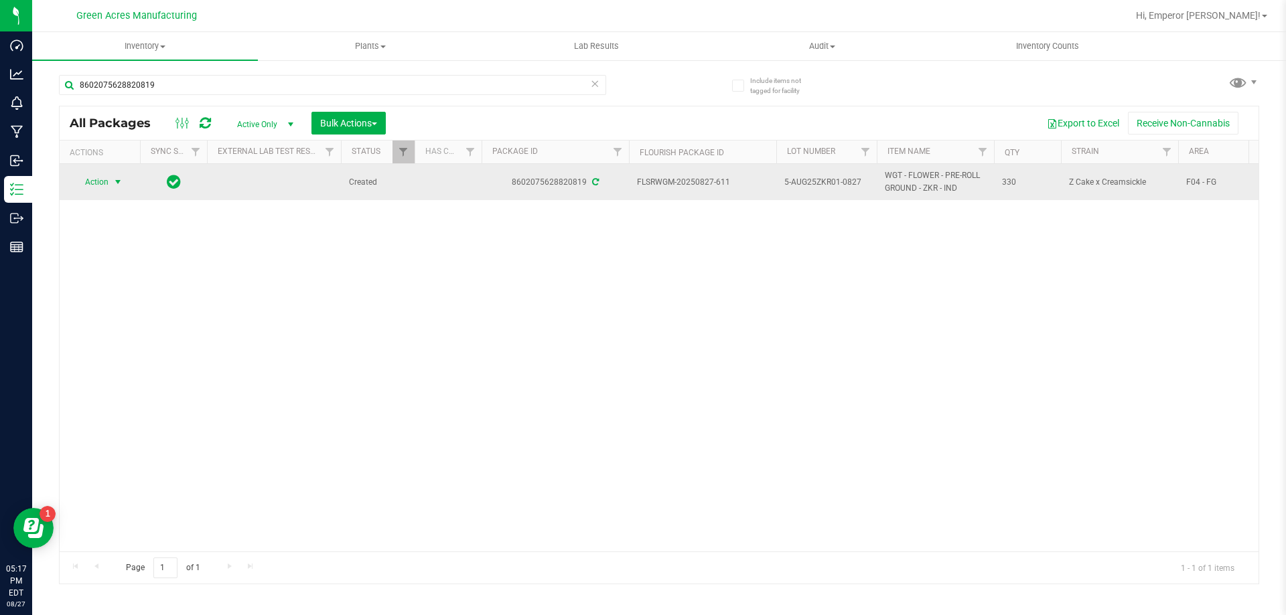
click at [98, 181] on span "Action" at bounding box center [91, 182] width 36 height 19
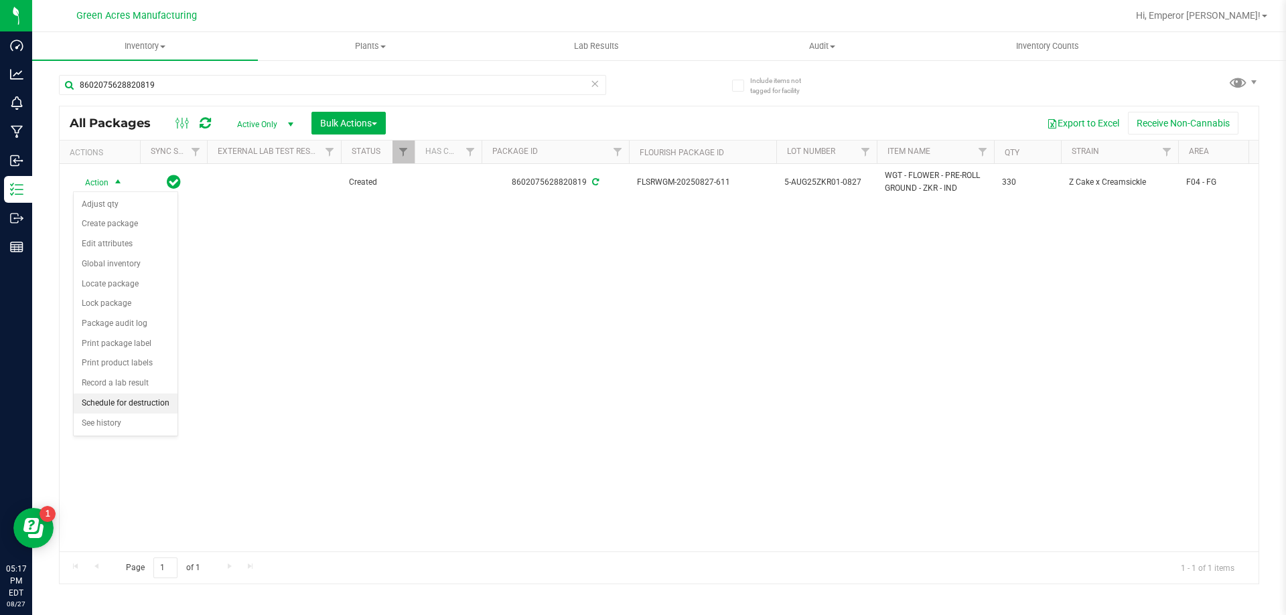
click at [122, 394] on li "Schedule for destruction" at bounding box center [126, 404] width 104 height 20
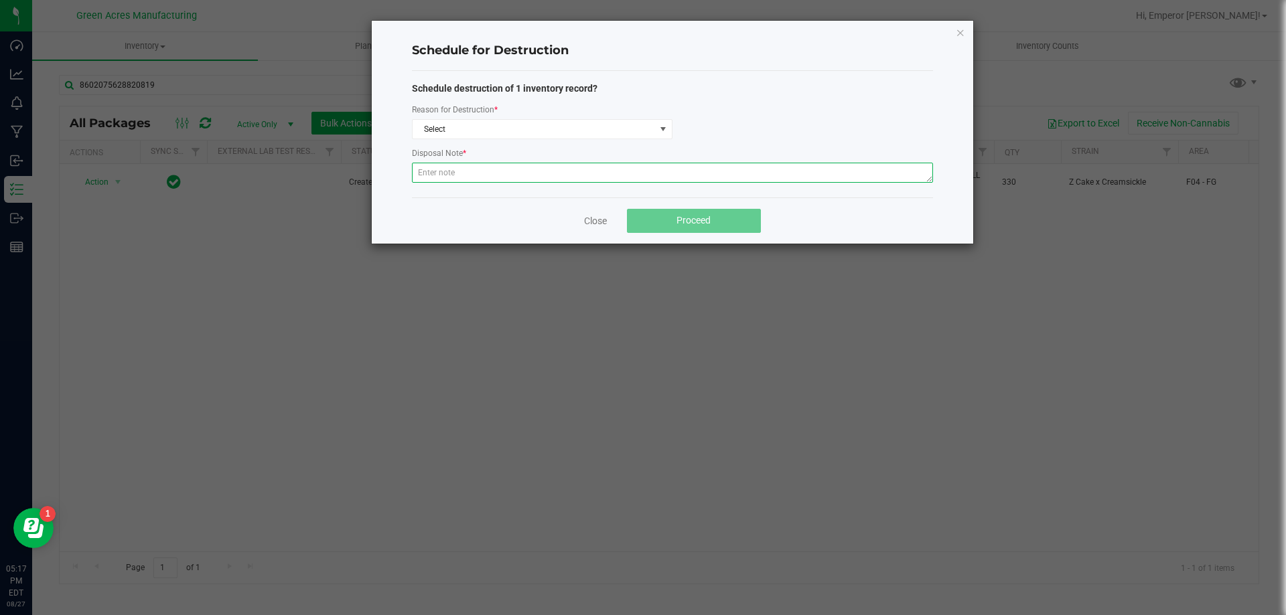
click at [467, 165] on textarea at bounding box center [672, 173] width 521 height 20
paste textarea "WASTE FROM ROLLMASTER PRODUCTION/PACKING PROCESS"
type textarea "WASTE FROM ROLLMASTER PRODUCTION/PACKING PROCESS"
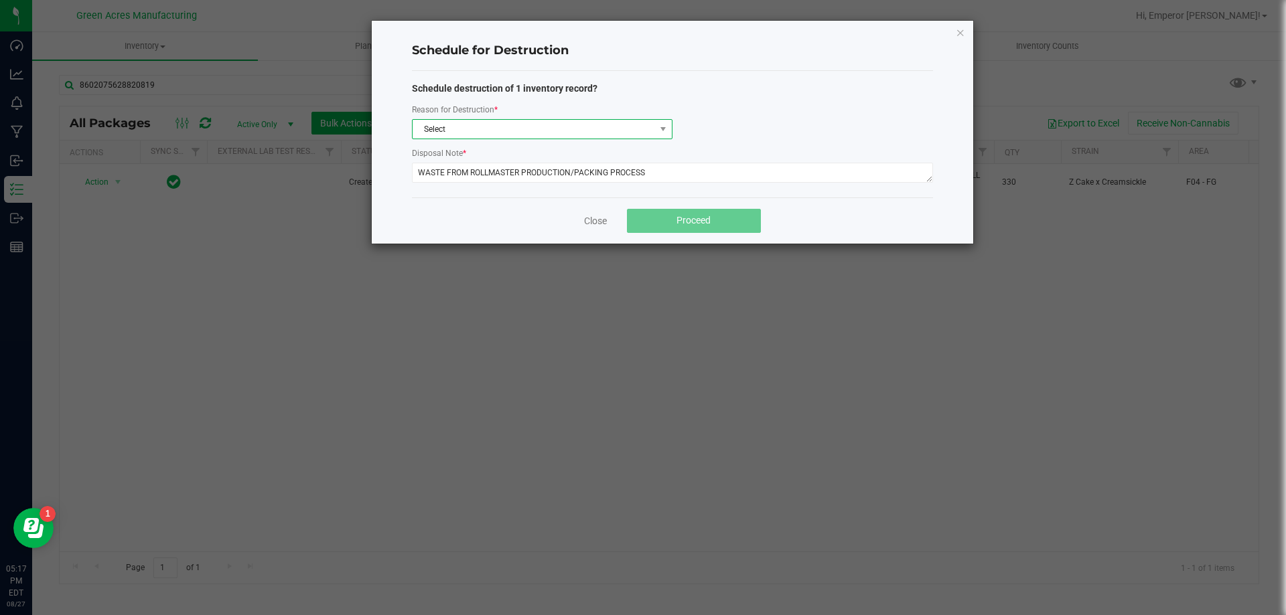
click at [478, 133] on span "Select" at bounding box center [534, 129] width 242 height 19
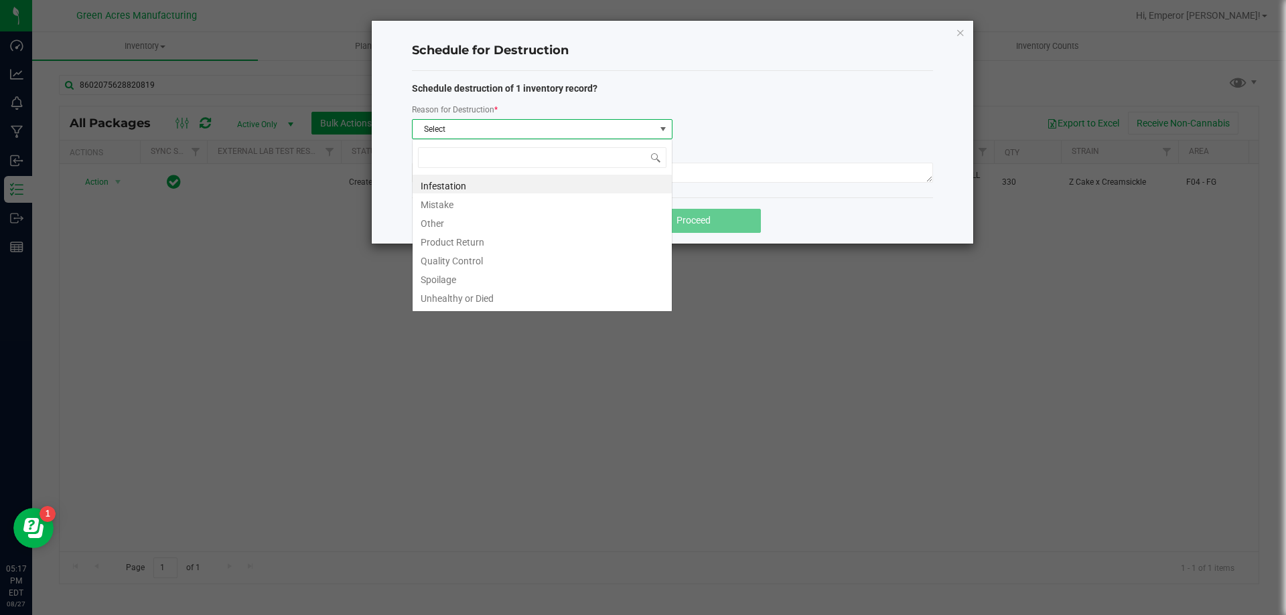
scroll to position [20, 261]
type input "w"
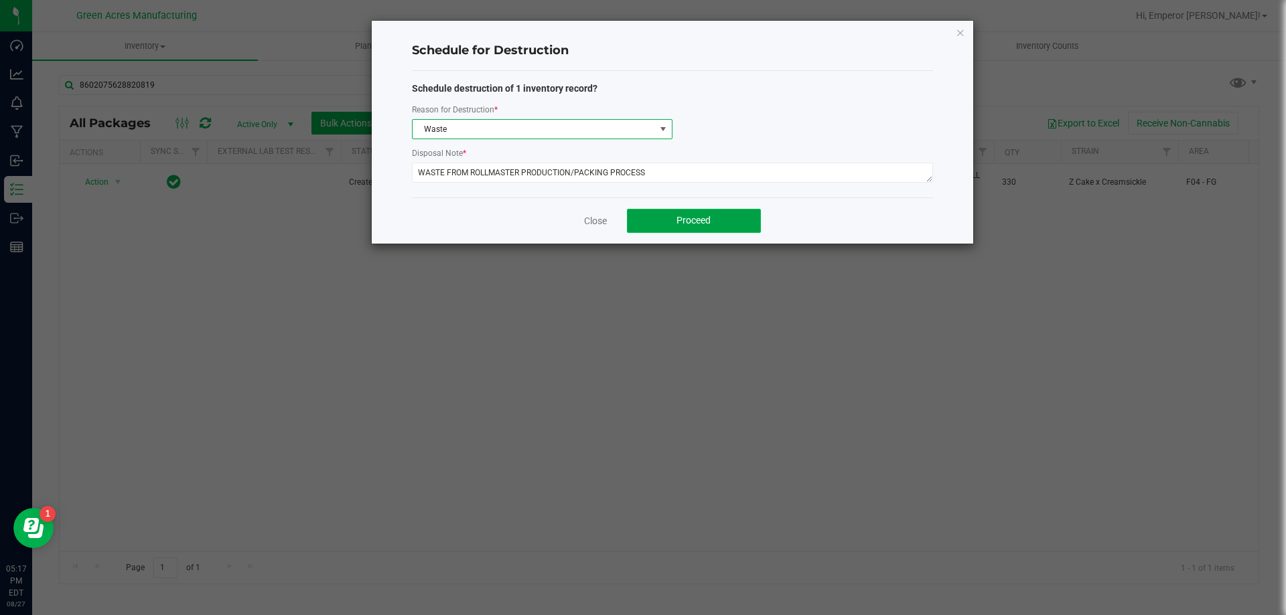
click at [684, 220] on span "Proceed" at bounding box center [693, 220] width 34 height 11
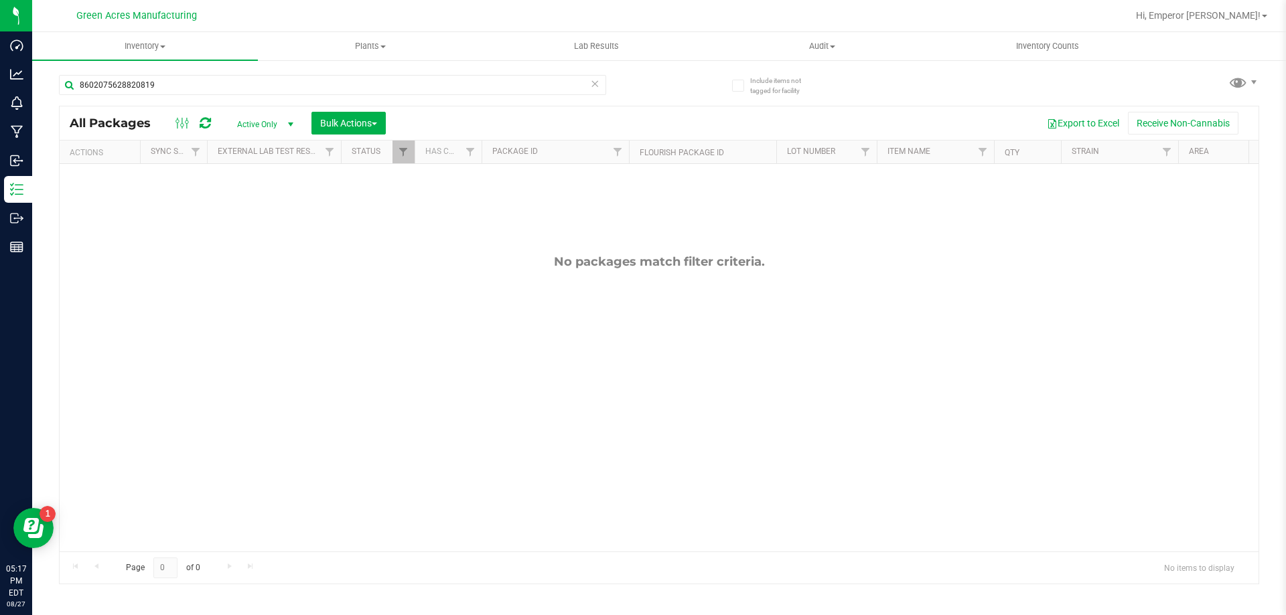
click at [177, 346] on div "No packages match filter criteria." at bounding box center [659, 403] width 1199 height 478
click at [1167, 11] on span "Hi, Emperor [PERSON_NAME]!" at bounding box center [1198, 15] width 125 height 11
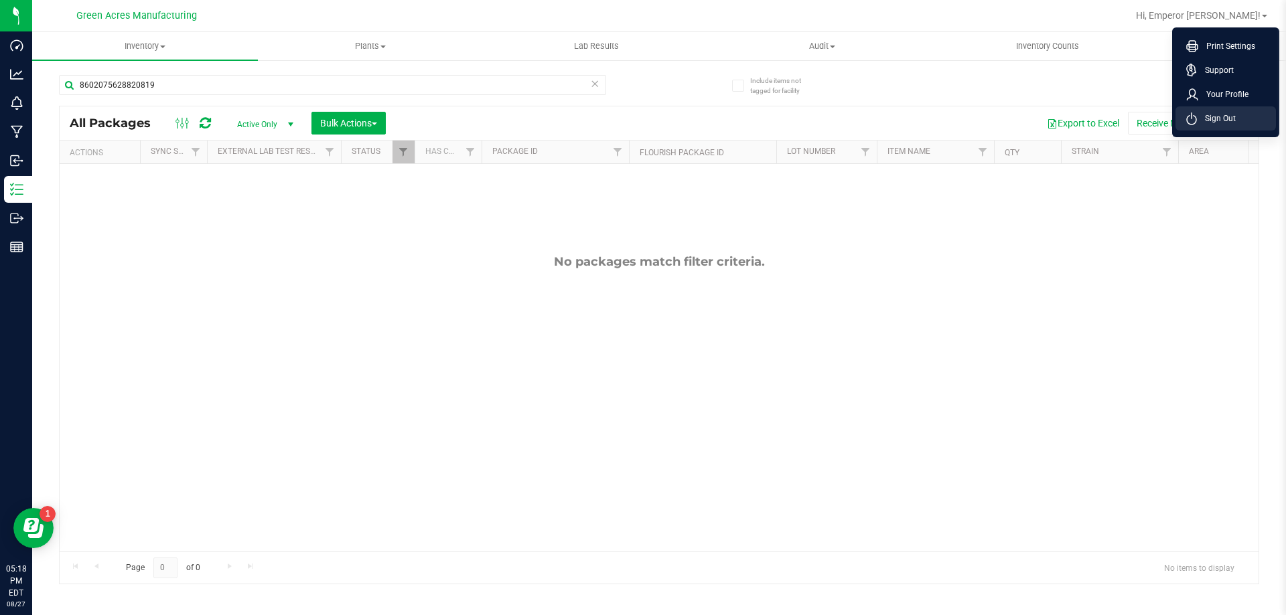
click at [1191, 122] on icon at bounding box center [1191, 119] width 11 height 13
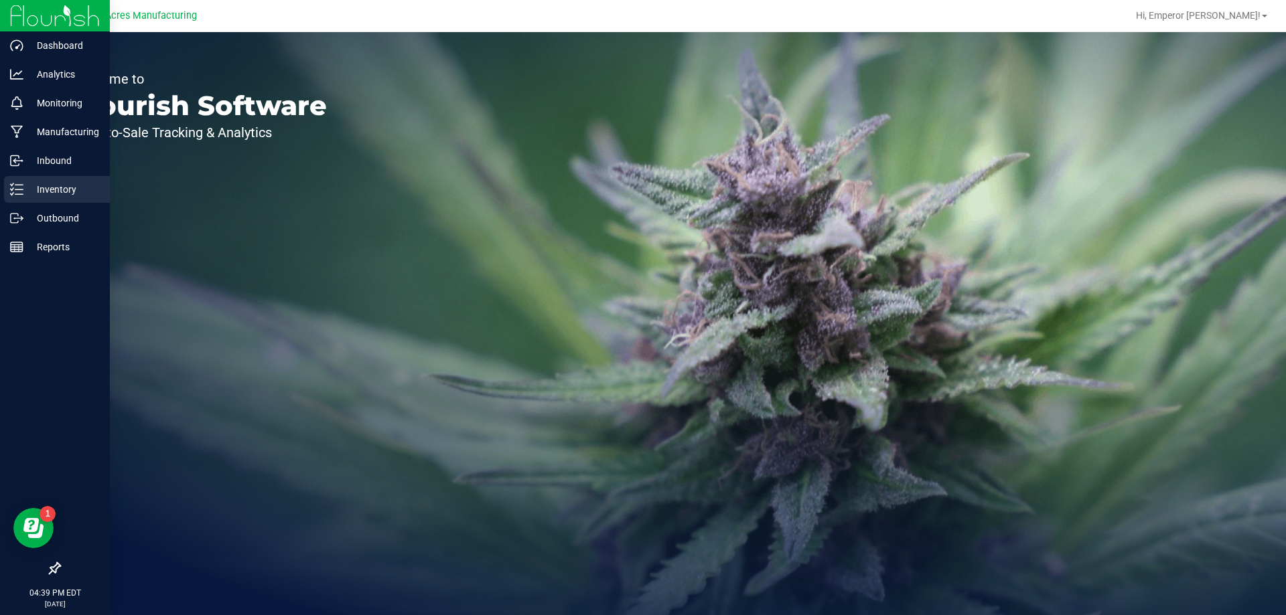
click at [11, 181] on div "Inventory" at bounding box center [57, 189] width 106 height 27
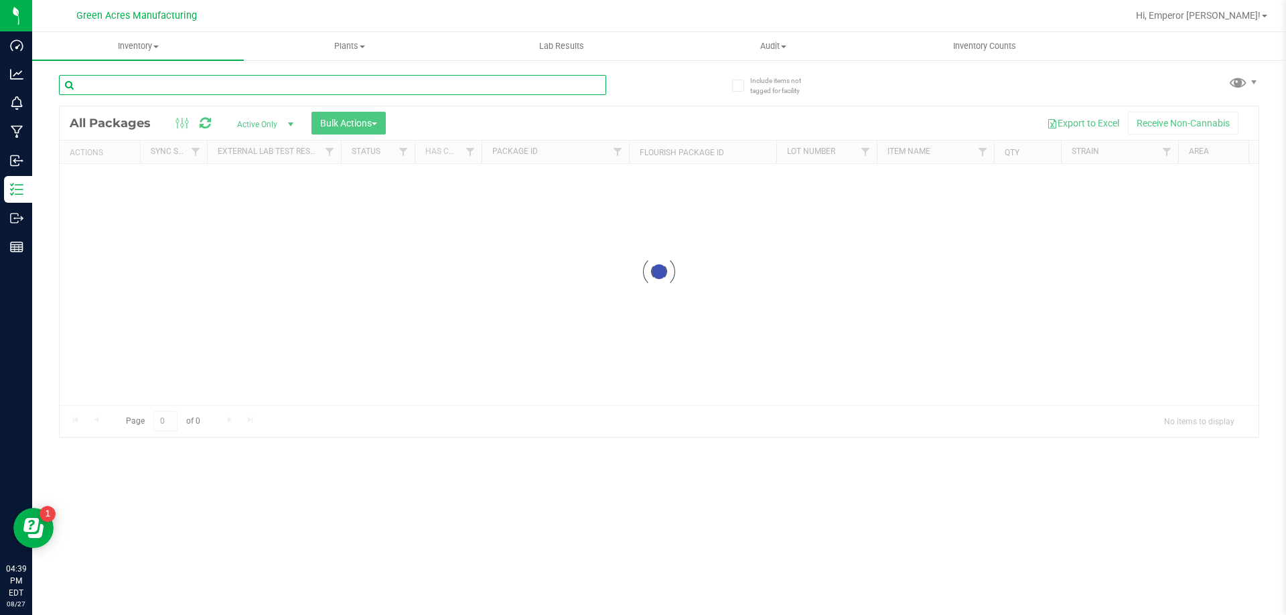
click at [163, 78] on input "text" at bounding box center [332, 85] width 547 height 20
type input "0609222590301751"
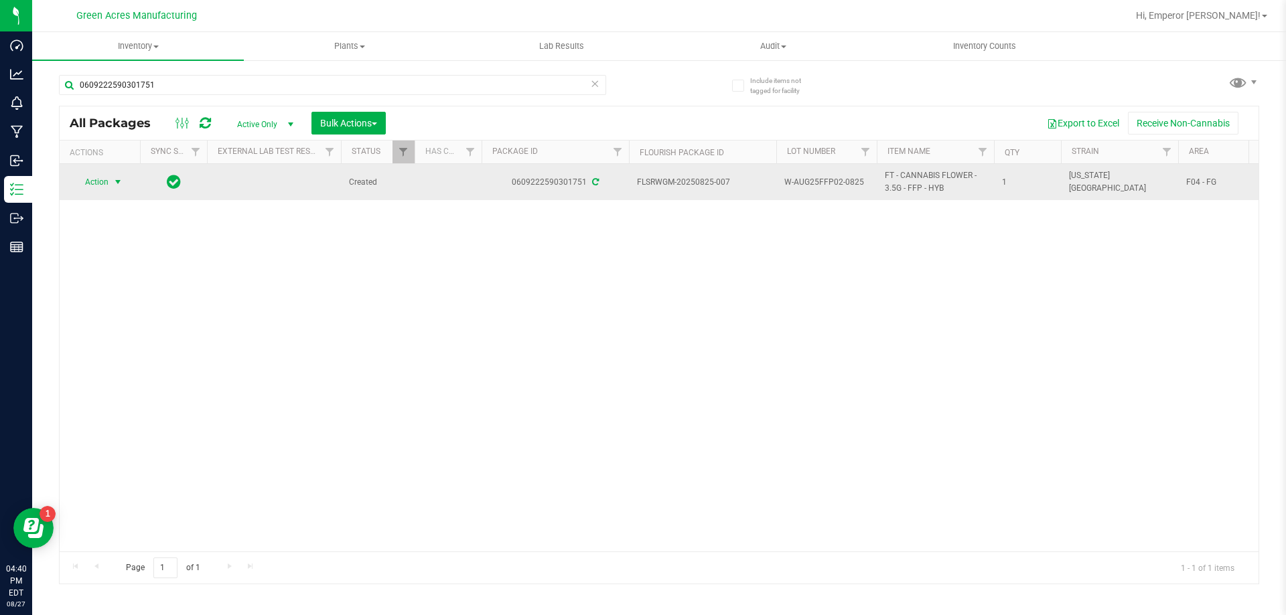
click at [107, 185] on span "Action" at bounding box center [91, 182] width 36 height 19
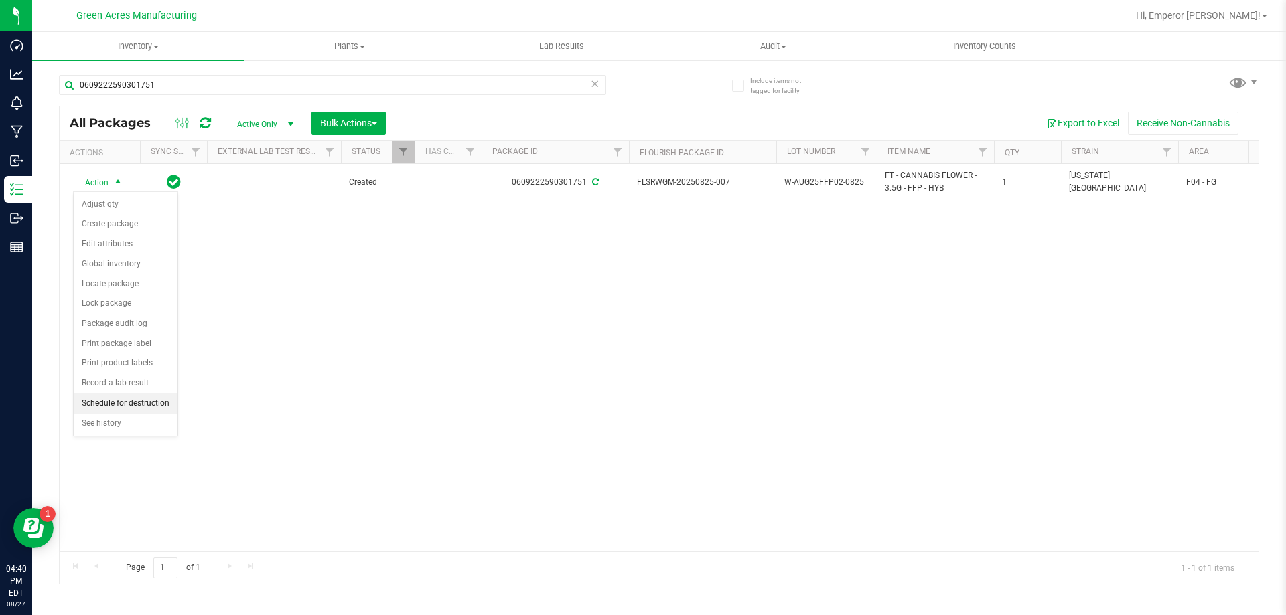
click at [147, 408] on li "Schedule for destruction" at bounding box center [126, 404] width 104 height 20
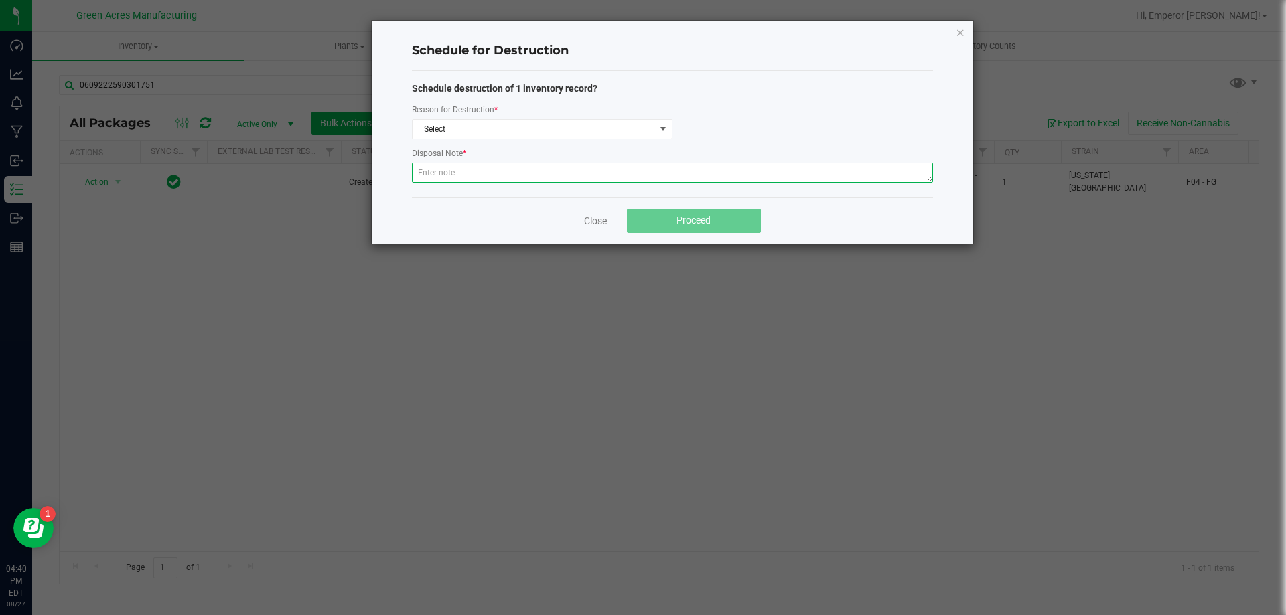
click at [570, 166] on textarea at bounding box center [672, 173] width 521 height 20
type textarea "WASTE FROM CANNABIS FLOWER PACKAGING"
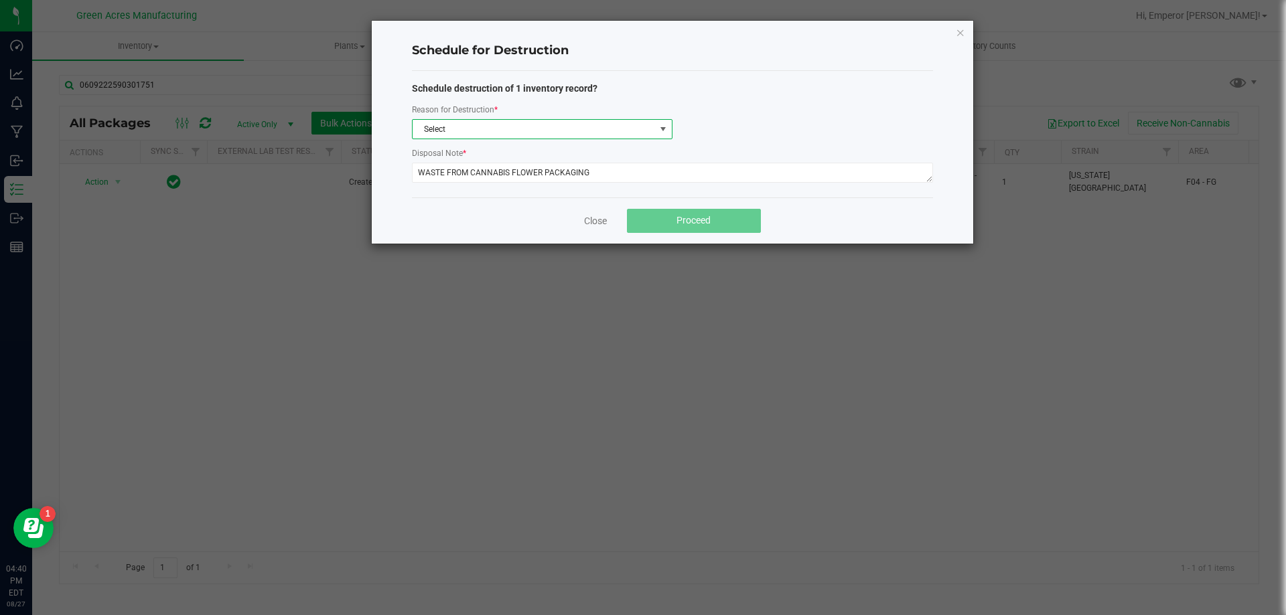
click at [640, 138] on span "Select" at bounding box center [534, 129] width 242 height 19
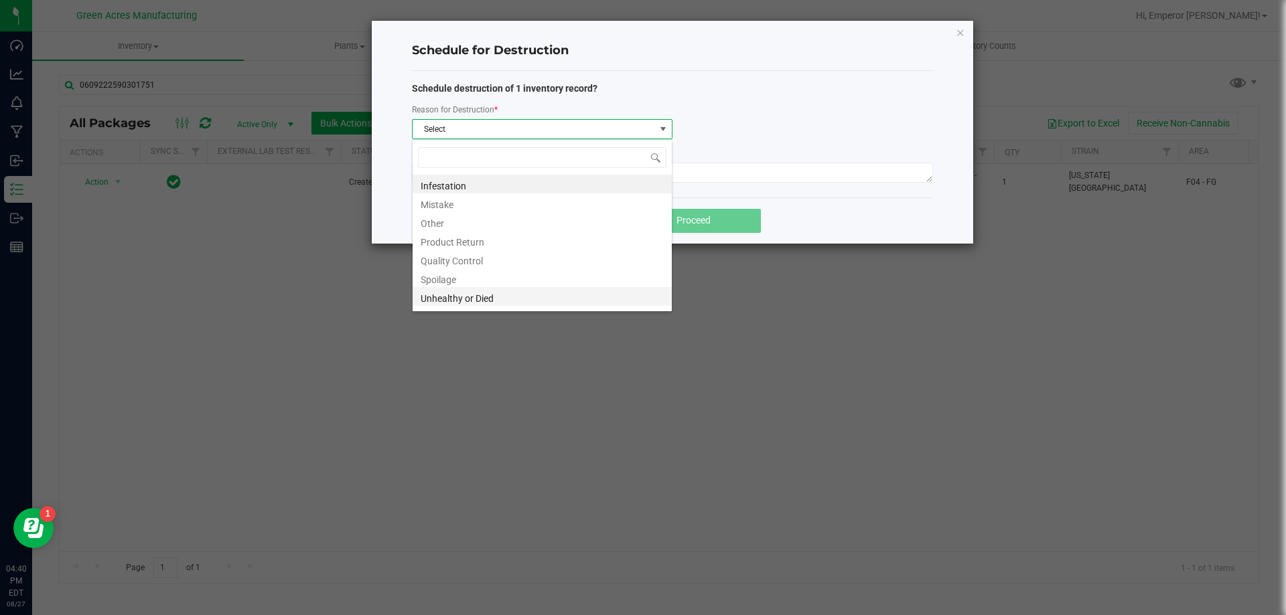
scroll to position [16, 0]
click at [453, 297] on li "Waste" at bounding box center [542, 299] width 259 height 19
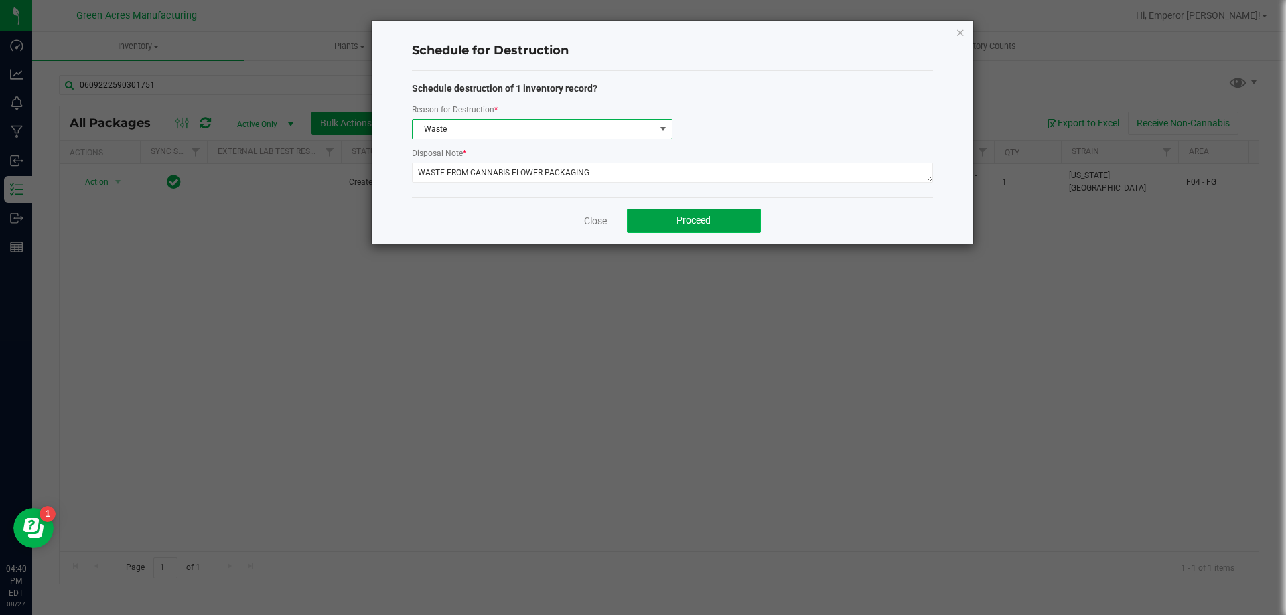
click at [719, 216] on button "Proceed" at bounding box center [694, 221] width 134 height 24
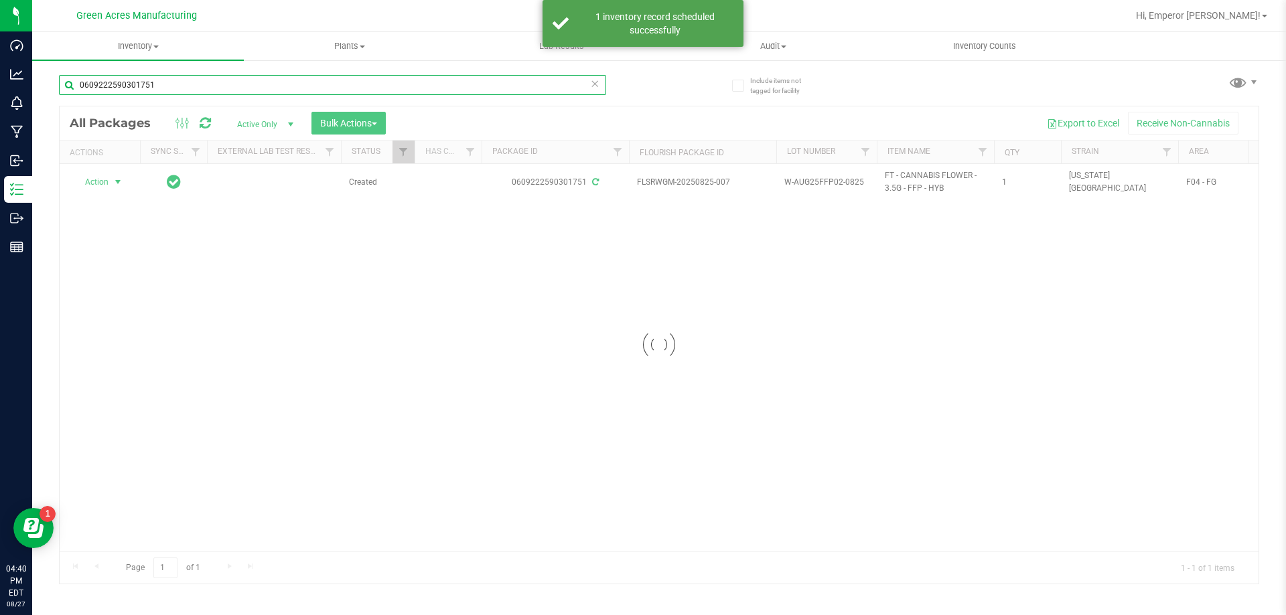
click at [192, 90] on input "0609222590301751" at bounding box center [332, 85] width 547 height 20
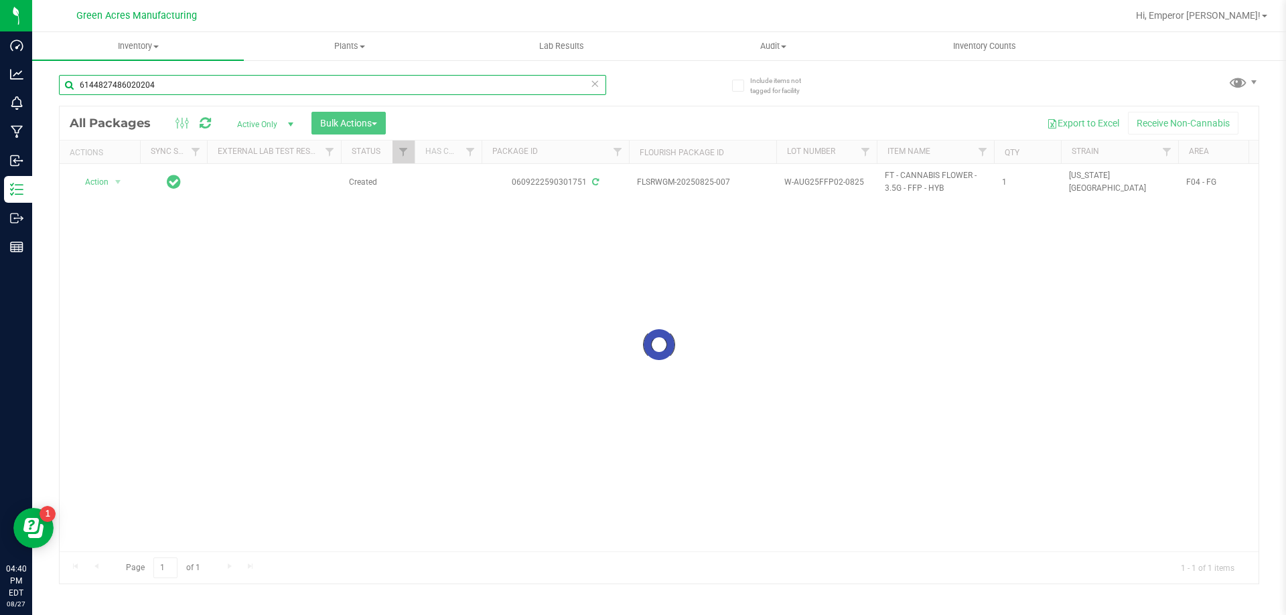
type input "6144827486020204"
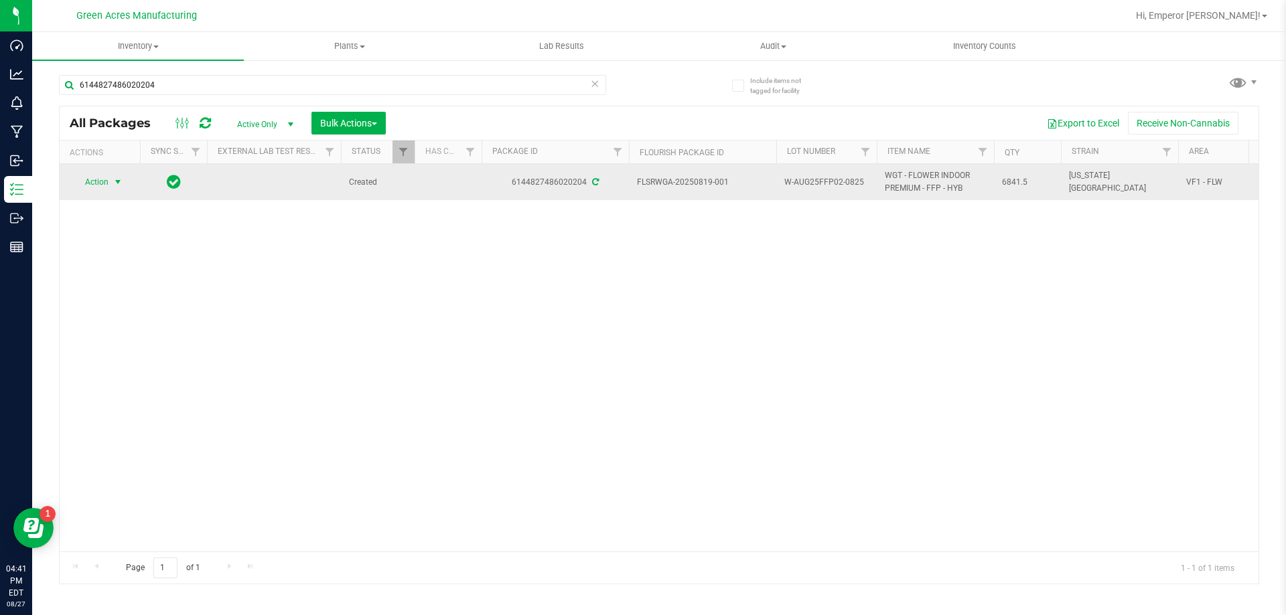
click at [110, 186] on span "select" at bounding box center [118, 182] width 17 height 19
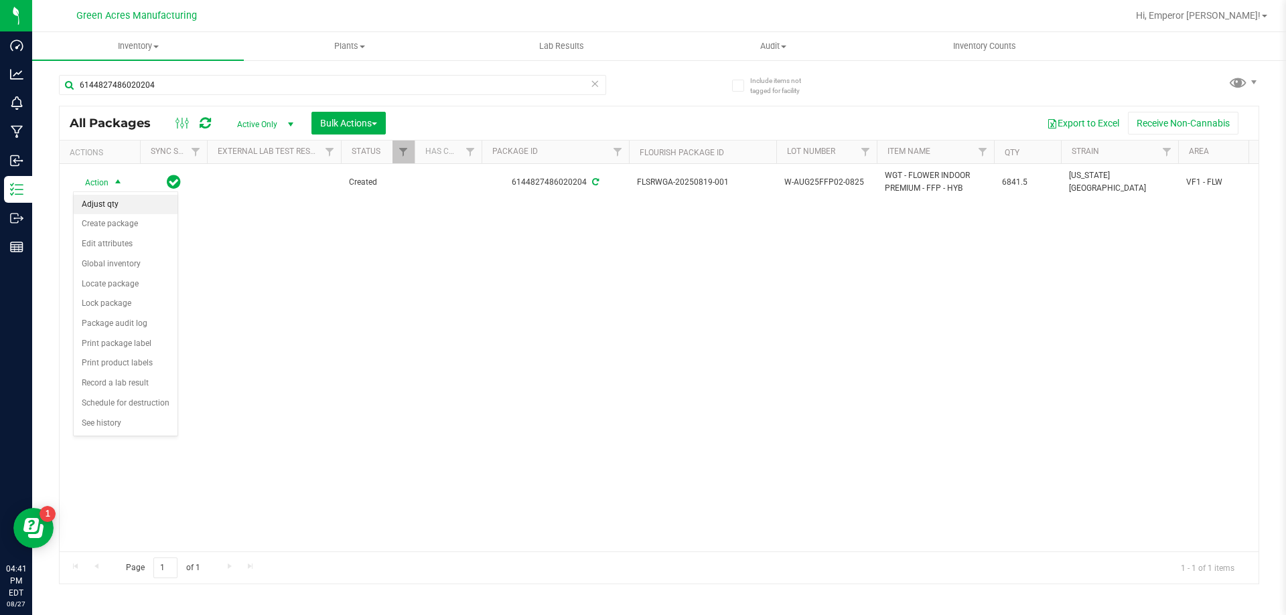
click at [121, 203] on li "Adjust qty" at bounding box center [126, 205] width 104 height 20
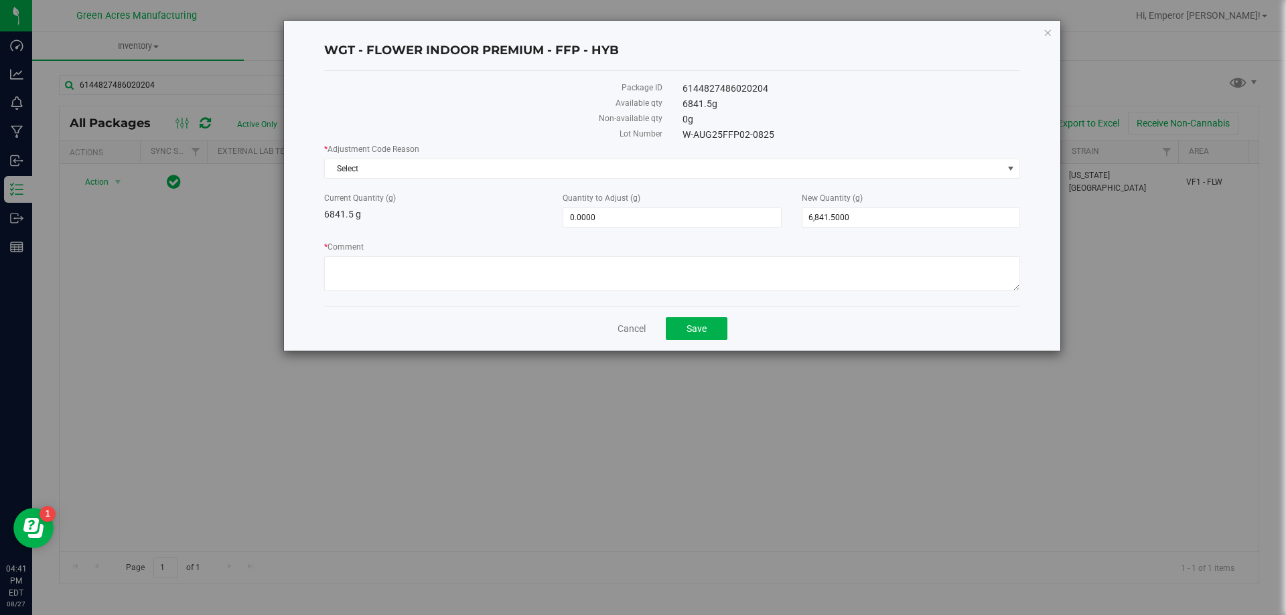
click at [445, 195] on label "Current Quantity (g)" at bounding box center [433, 198] width 218 height 12
click at [441, 172] on span "Select" at bounding box center [664, 168] width 678 height 19
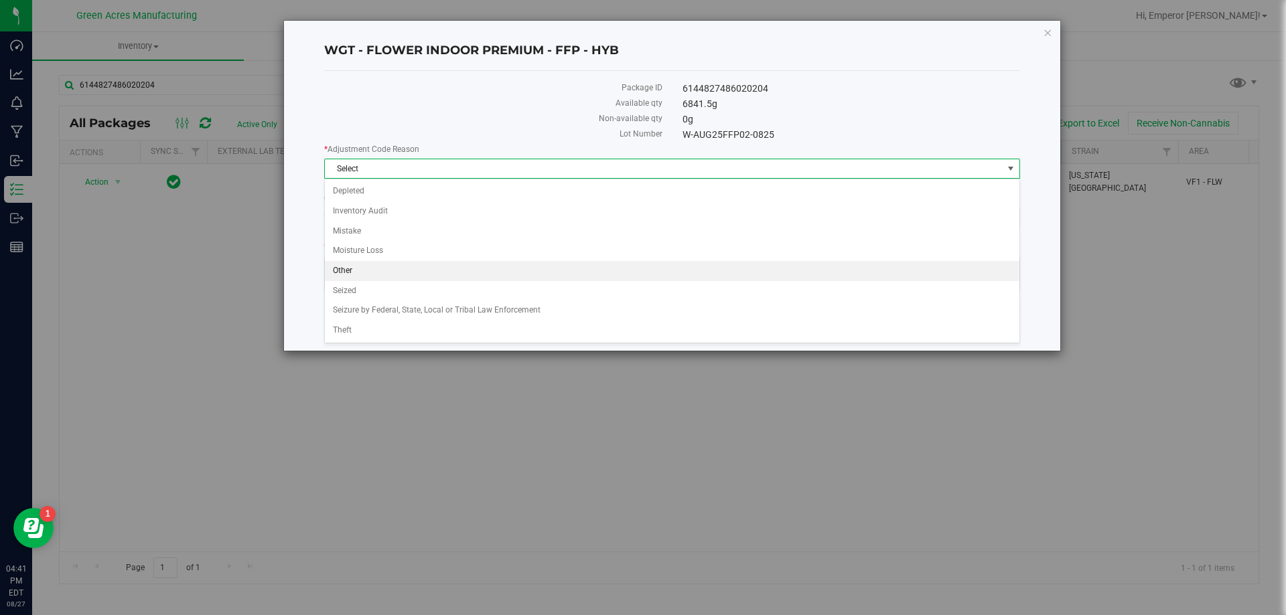
click at [398, 265] on li "Other" at bounding box center [672, 271] width 695 height 20
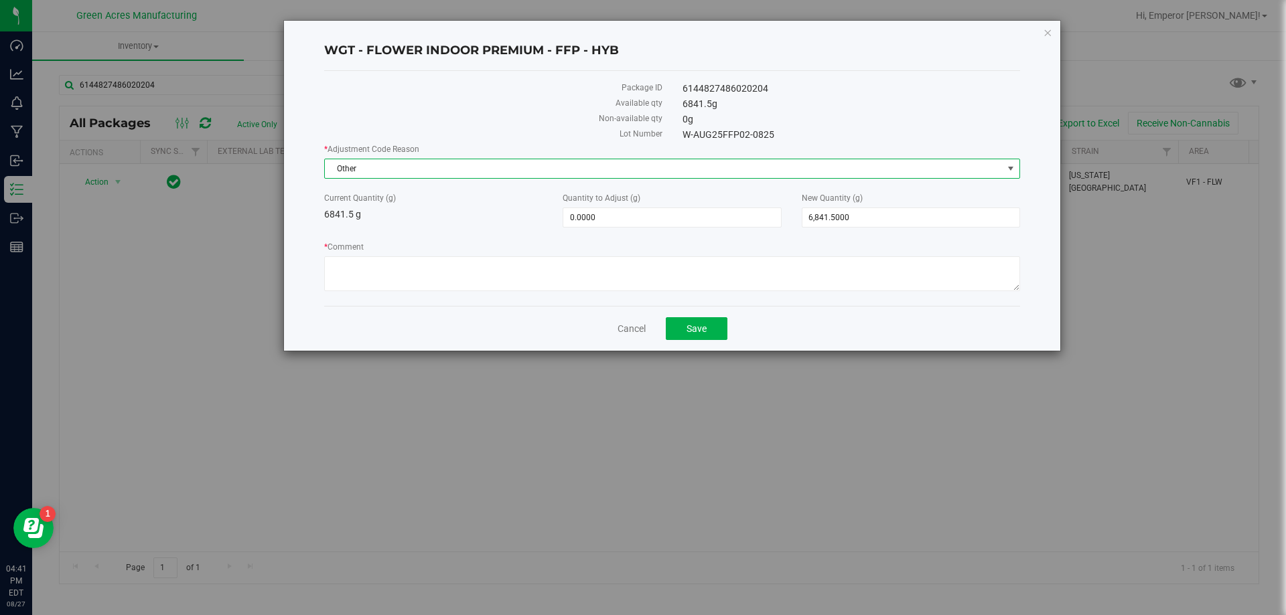
click at [397, 252] on label "* Comment" at bounding box center [672, 247] width 696 height 12
click at [397, 257] on textarea "* Comment" at bounding box center [672, 274] width 696 height 35
click at [413, 270] on textarea "* Comment" at bounding box center [672, 274] width 696 height 35
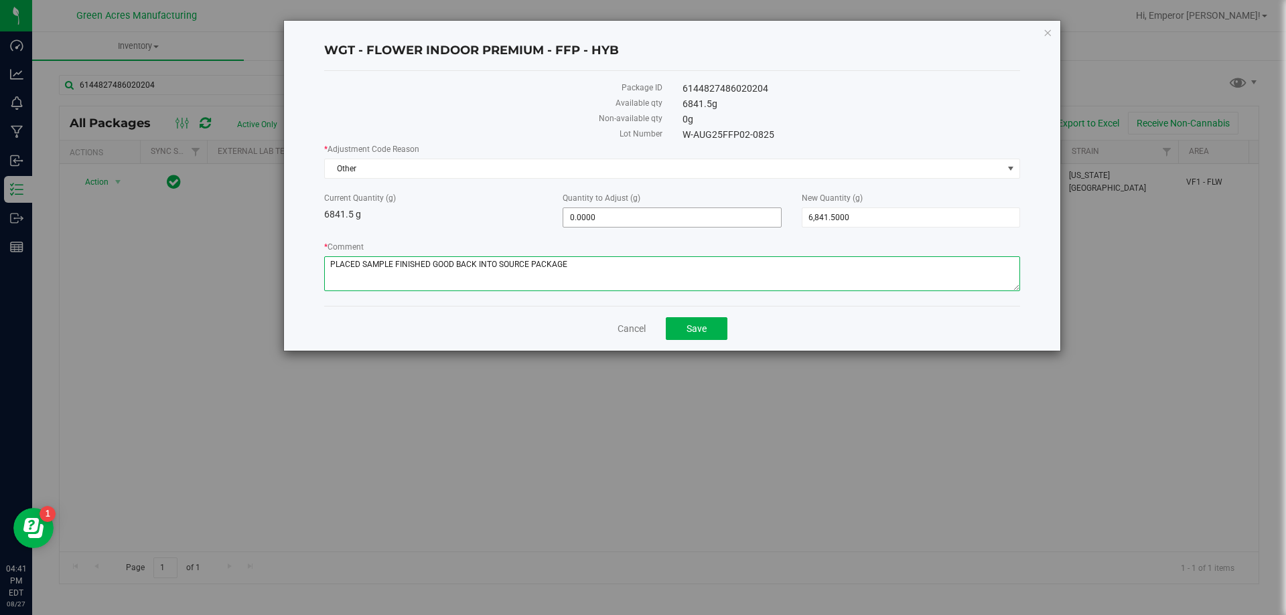
type textarea "PLACED SAMPLE FINISHED GOOD BACK INTO SOURCE PACKAGE"
click at [729, 222] on span "0.0000 0" at bounding box center [672, 218] width 218 height 20
click at [729, 222] on input "0" at bounding box center [671, 217] width 217 height 19
type input "3.5"
type input "3.5000"
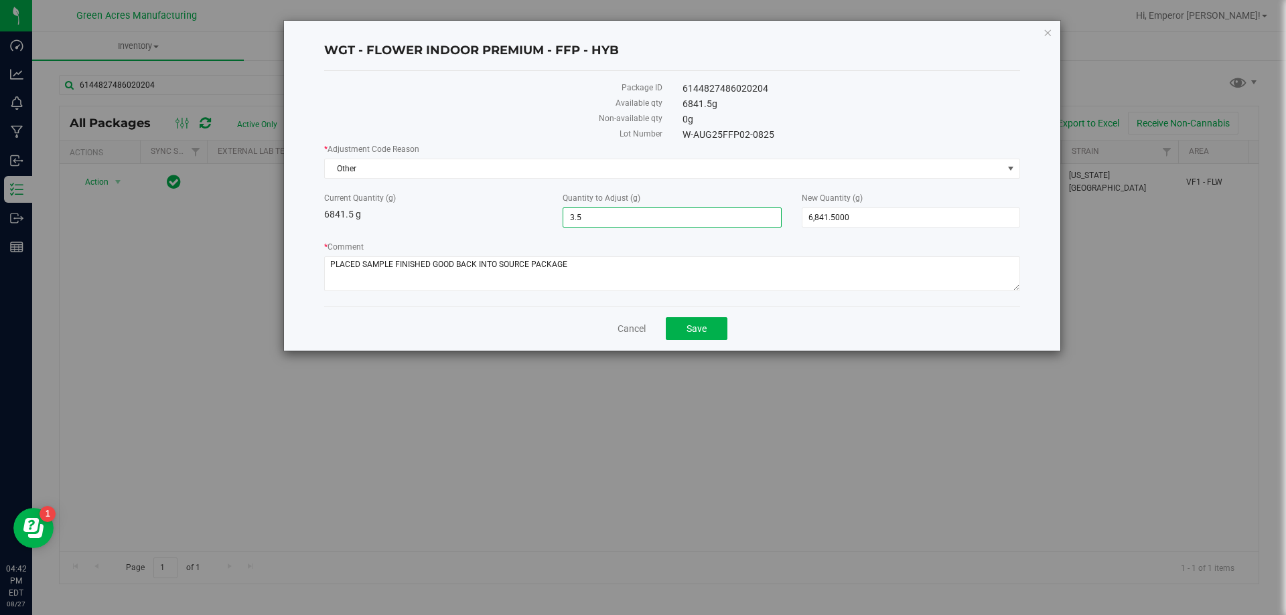
type input "6,845.0000"
click at [504, 223] on div "Current Quantity (g) 6841.5 g Quantity to Adjust (g) 3.5000 3.5 New Quantity (g…" at bounding box center [672, 209] width 716 height 35
click at [701, 331] on span "Save" at bounding box center [696, 328] width 20 height 11
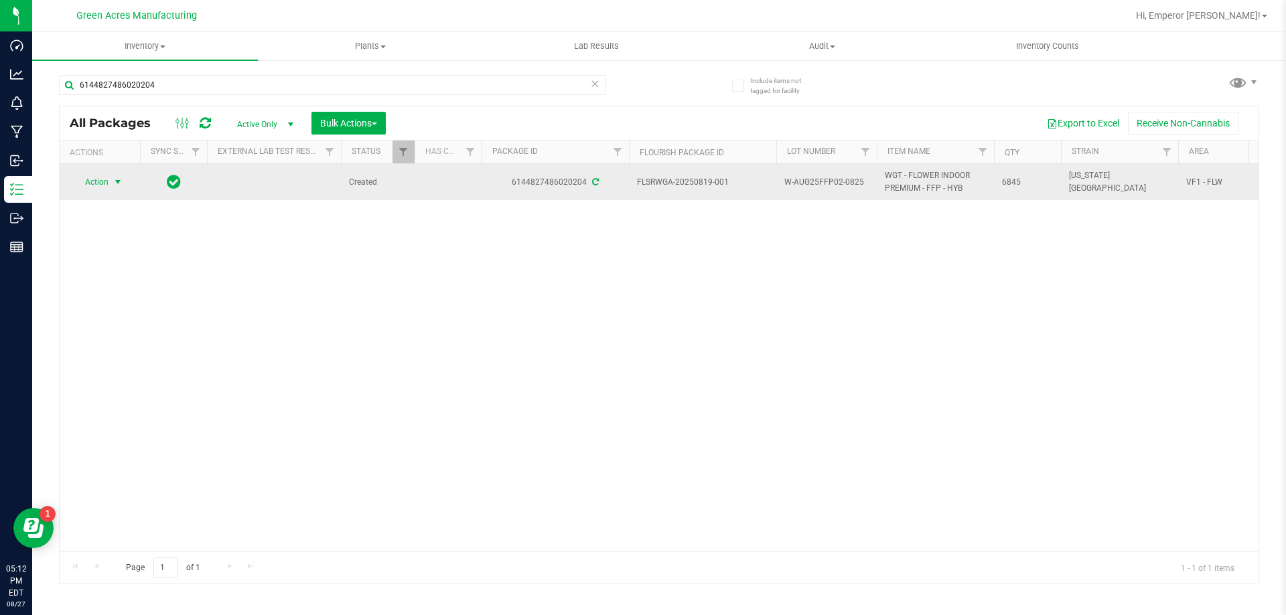
click at [92, 186] on span "Action" at bounding box center [91, 182] width 36 height 19
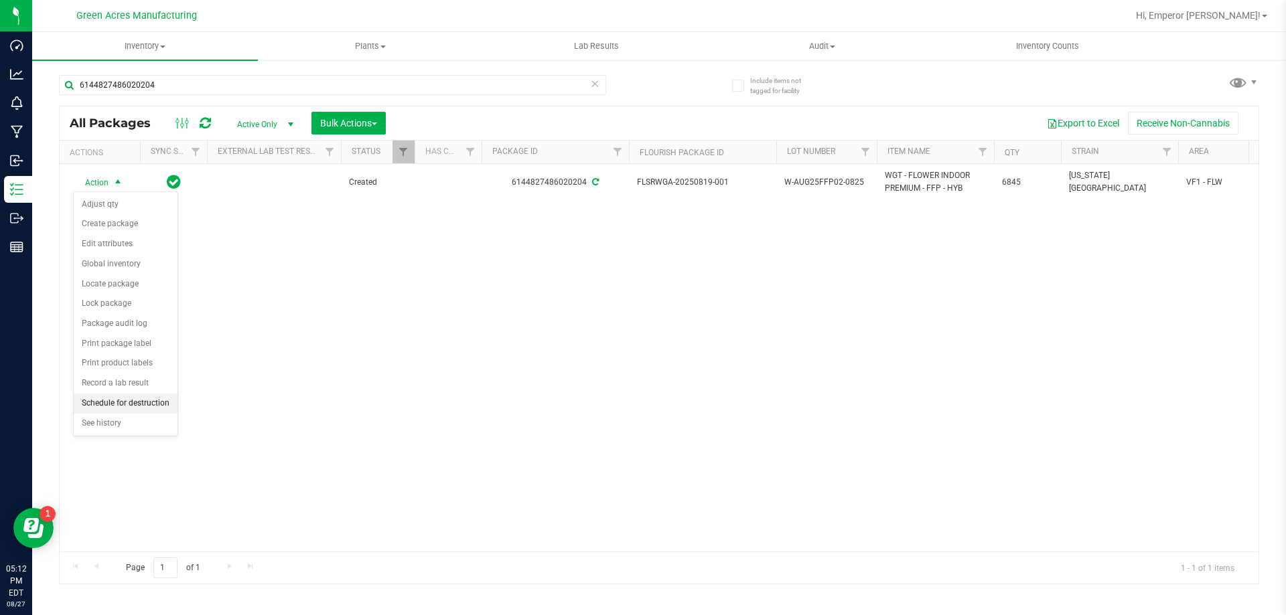
click at [119, 405] on li "Schedule for destruction" at bounding box center [126, 404] width 104 height 20
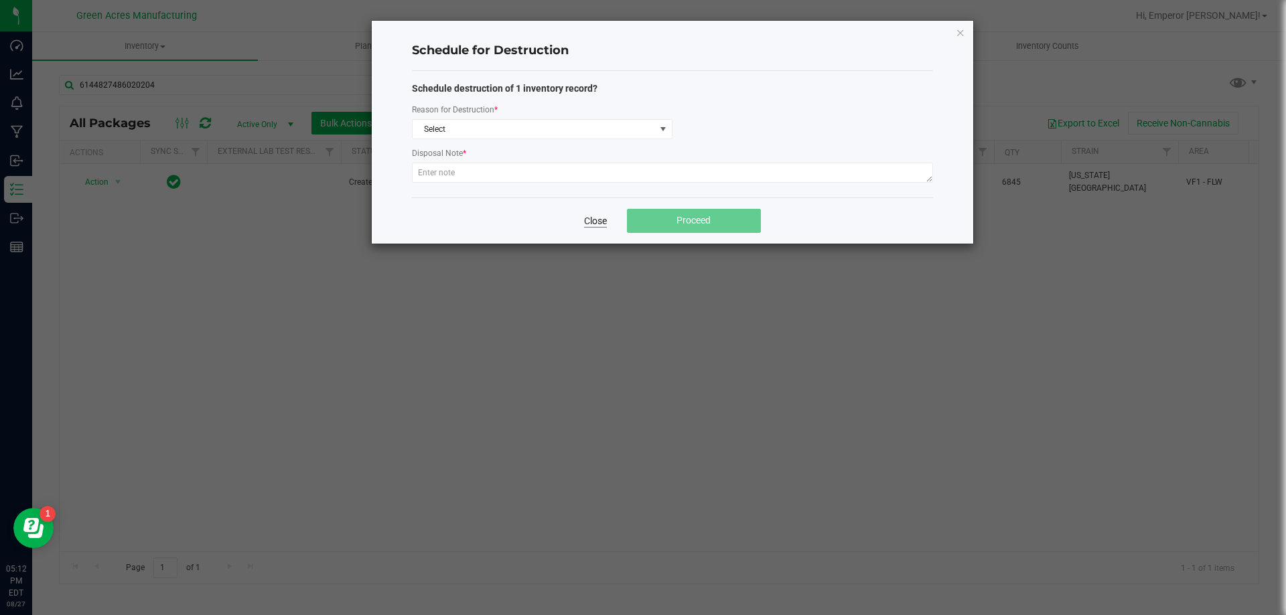
click at [597, 217] on link "Close" at bounding box center [595, 220] width 23 height 13
